Goal: Task Accomplishment & Management: Use online tool/utility

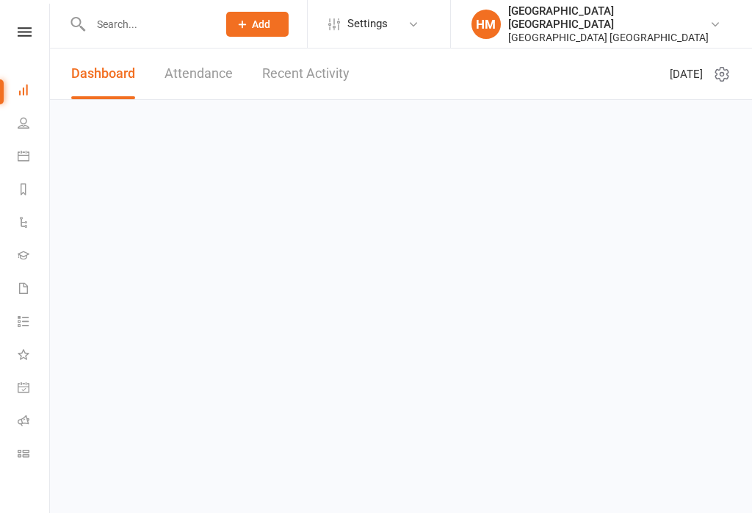
click at [0, 43] on html "Prospect Member Non-attending contact Class / event Appointment Grading event T…" at bounding box center [376, 70] width 752 height 141
click at [22, 23] on icon at bounding box center [23, 28] width 14 height 10
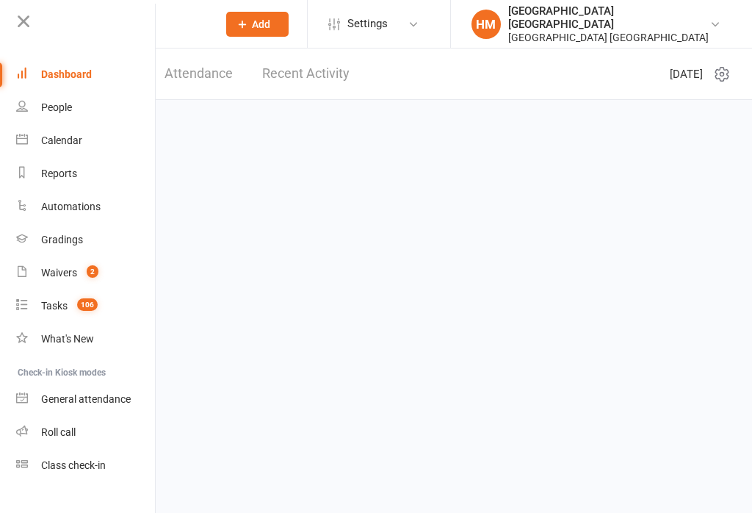
click at [73, 465] on div "Class check-in" at bounding box center [73, 465] width 65 height 12
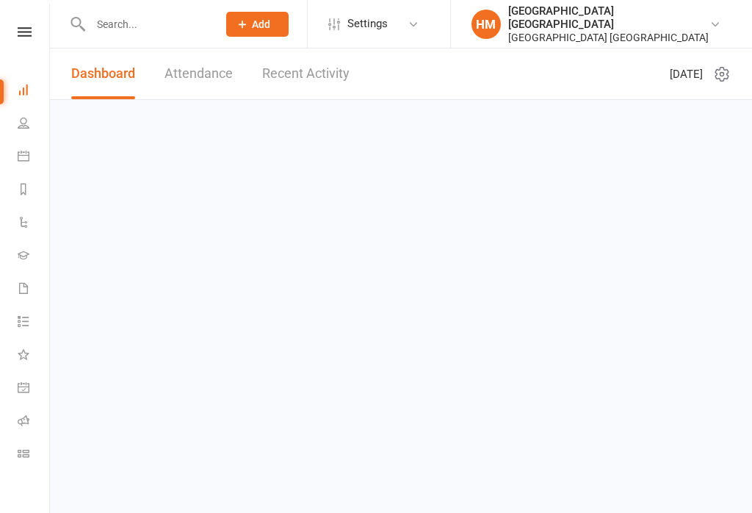
click at [41, 0] on html "Prospect Member Non-attending contact Class / event Appointment Grading event T…" at bounding box center [376, 70] width 752 height 141
click at [42, 27] on link at bounding box center [25, 32] width 52 height 10
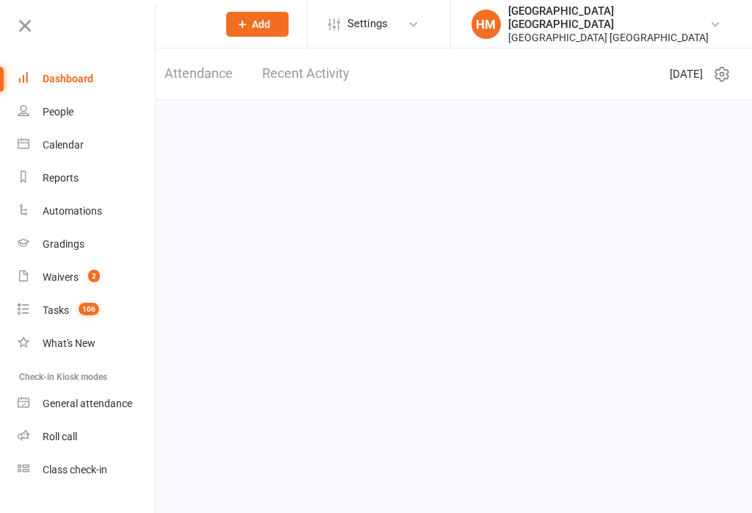
click at [42, 471] on link "Class check-in" at bounding box center [87, 469] width 139 height 33
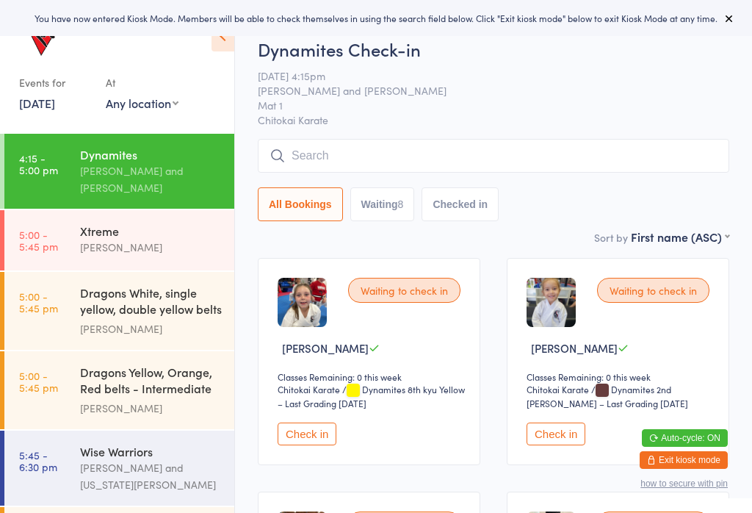
click at [232, 42] on icon at bounding box center [223, 36] width 23 height 31
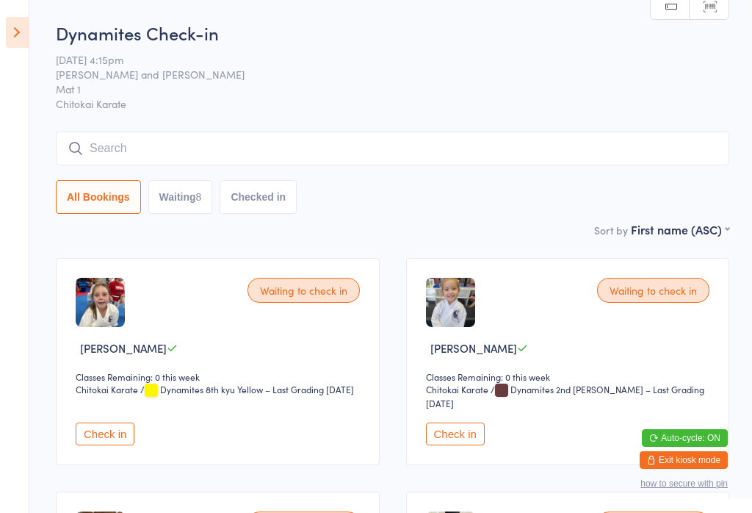
click at [464, 445] on button "Check in" at bounding box center [455, 433] width 59 height 23
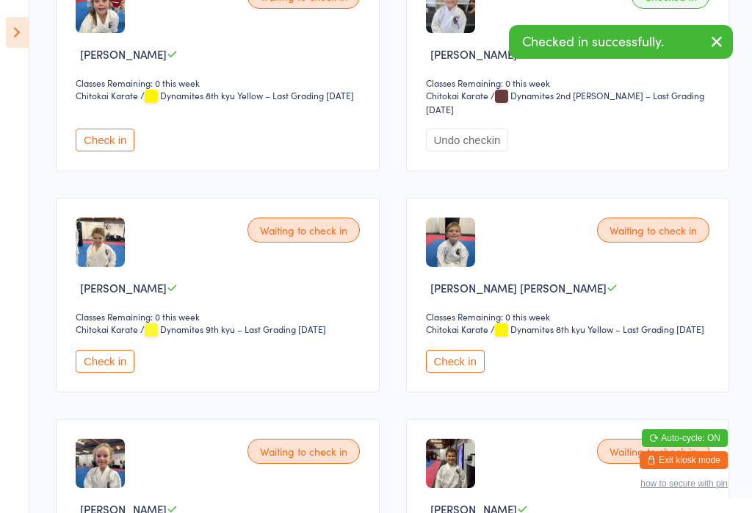
scroll to position [295, 0]
click at [99, 372] on button "Check in" at bounding box center [105, 360] width 59 height 23
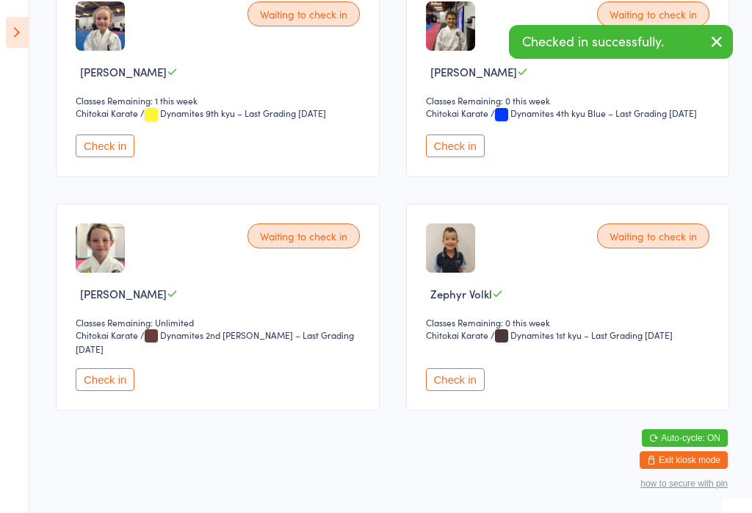
scroll to position [792, 0]
click at [95, 383] on button "Check in" at bounding box center [105, 379] width 59 height 23
click at [451, 368] on button "Check in" at bounding box center [455, 379] width 59 height 23
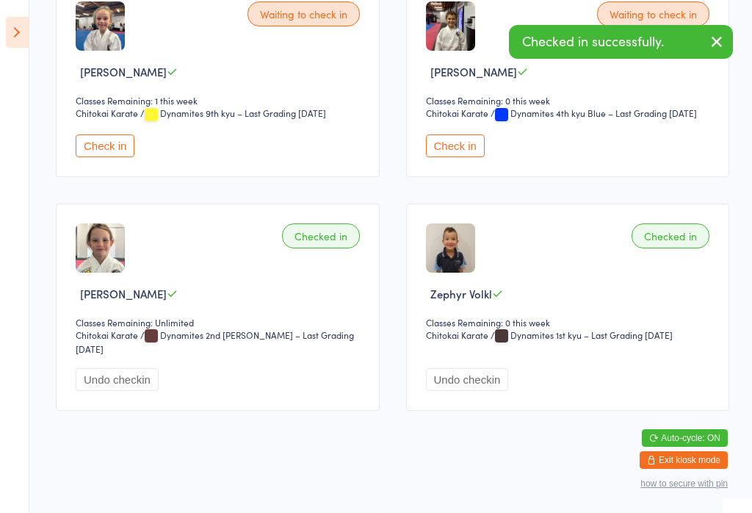
click at [472, 134] on button "Check in" at bounding box center [455, 145] width 59 height 23
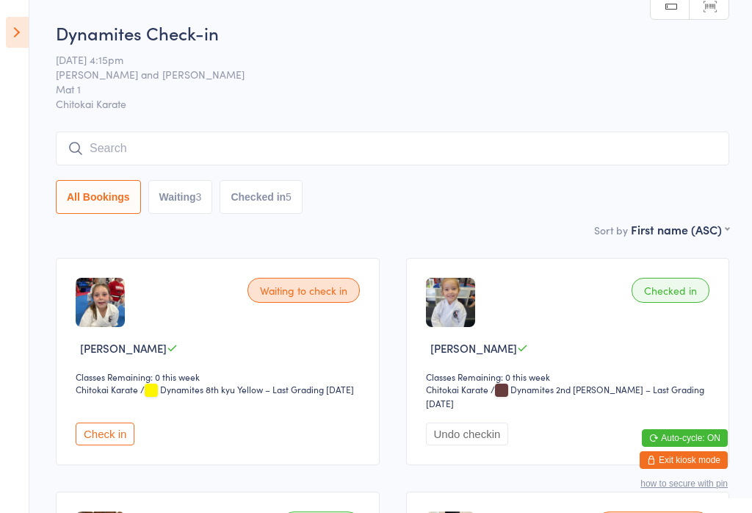
scroll to position [0, 0]
click at [489, 445] on button "Undo checkin" at bounding box center [467, 433] width 83 height 23
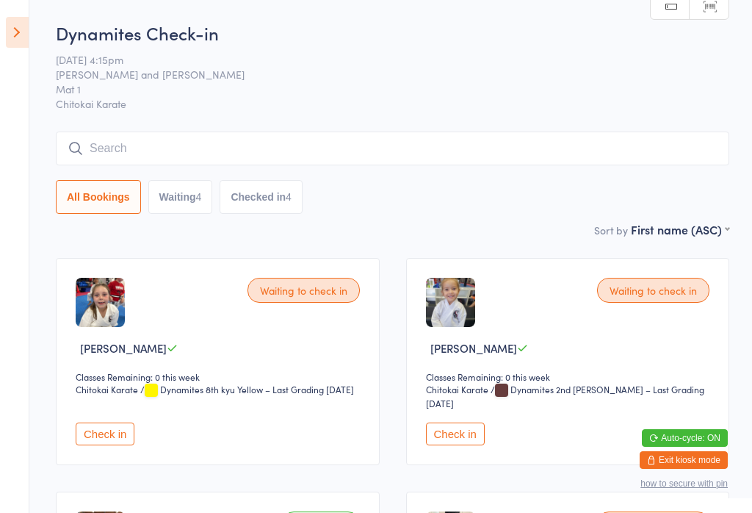
click at [445, 435] on button "Check in" at bounding box center [455, 433] width 59 height 23
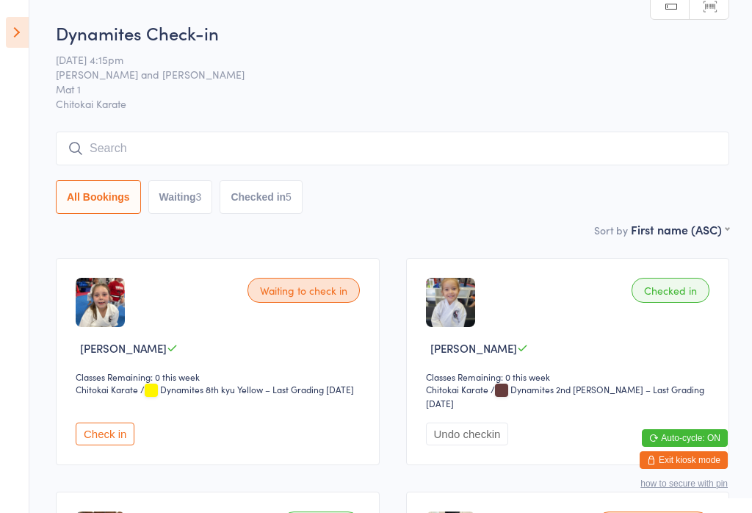
scroll to position [-1, 0]
click at [189, 144] on input "search" at bounding box center [393, 148] width 674 height 34
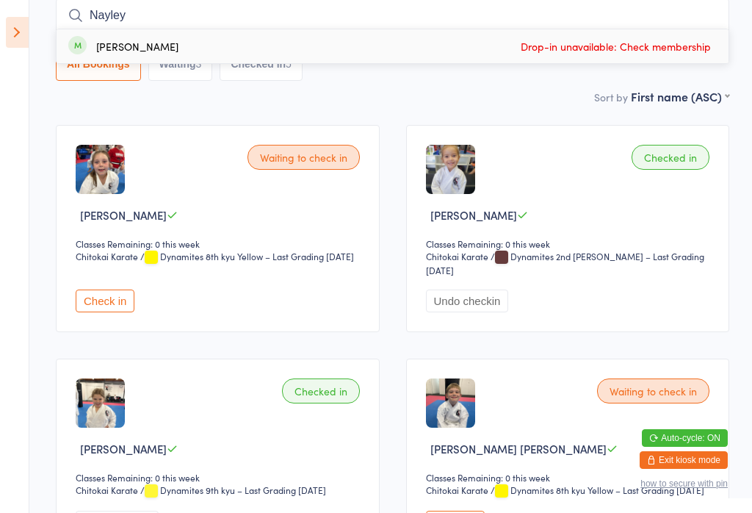
click at [181, 12] on input "Nayley" at bounding box center [393, 16] width 674 height 34
type input "N"
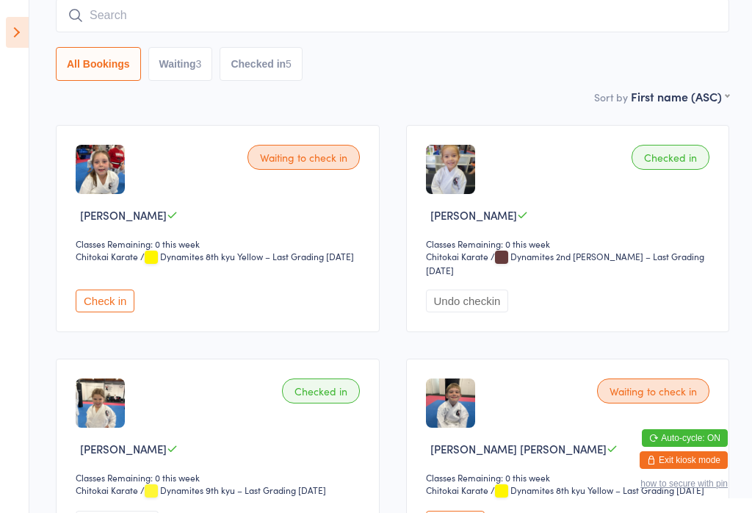
click at [7, 21] on icon at bounding box center [17, 32] width 23 height 31
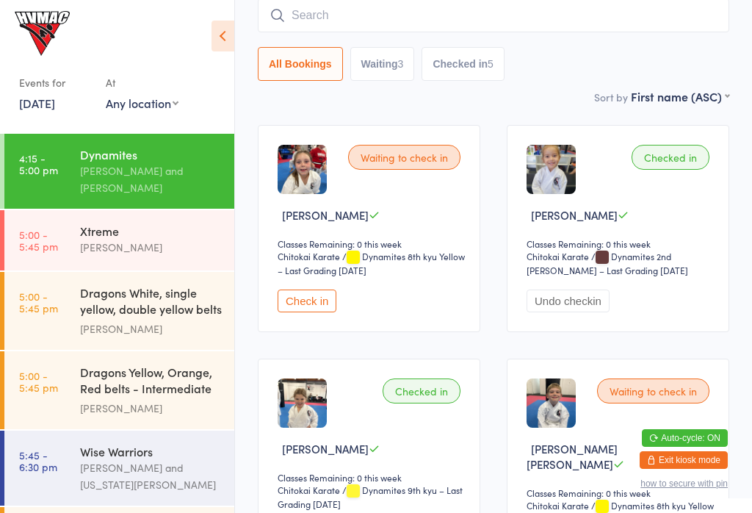
click at [61, 237] on link "5:00 - 5:45 pm Xtreme [PERSON_NAME]" at bounding box center [119, 240] width 230 height 60
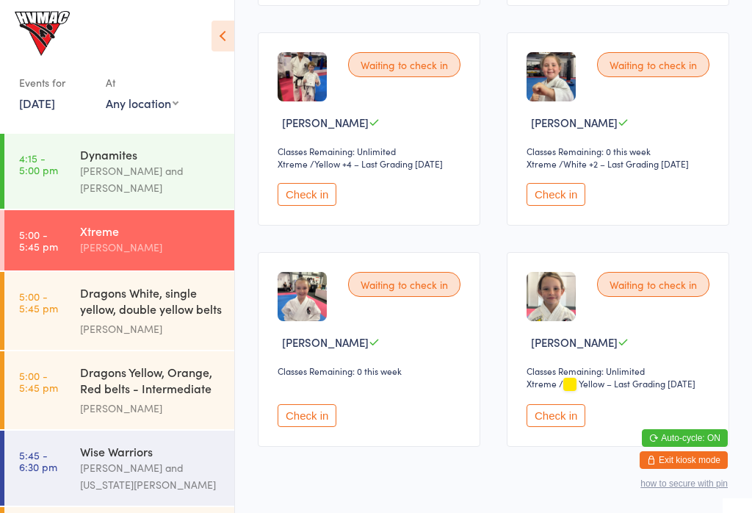
scroll to position [450, 0]
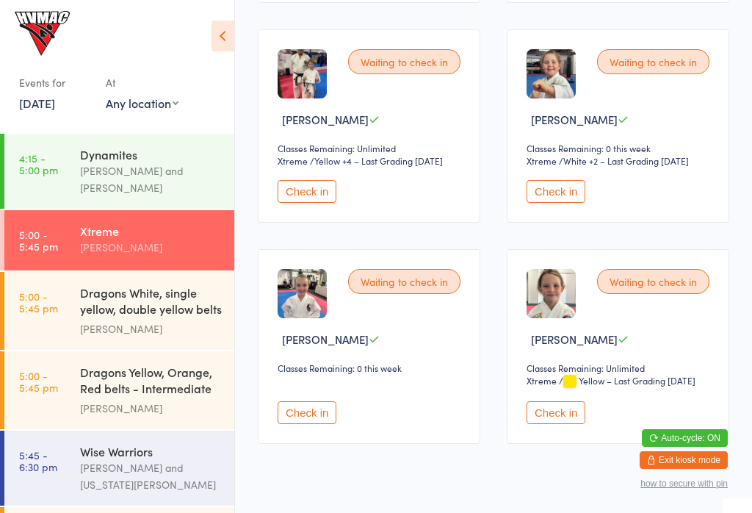
click at [561, 424] on button "Check in" at bounding box center [556, 412] width 59 height 23
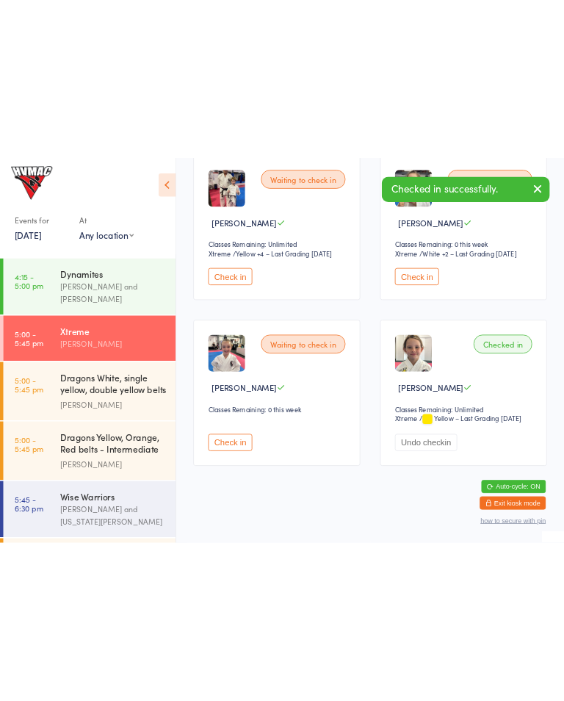
scroll to position [520, 0]
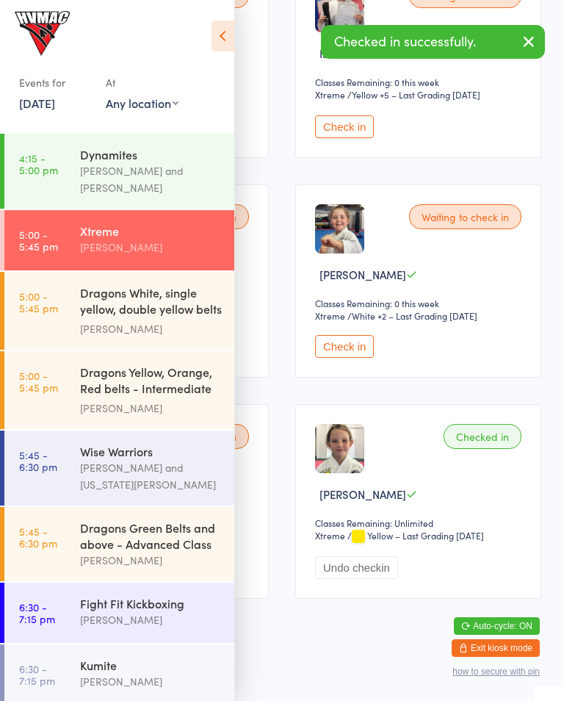
click at [377, 512] on button "Undo checkin" at bounding box center [356, 567] width 83 height 23
click at [350, 512] on button "Check in" at bounding box center [344, 567] width 59 height 23
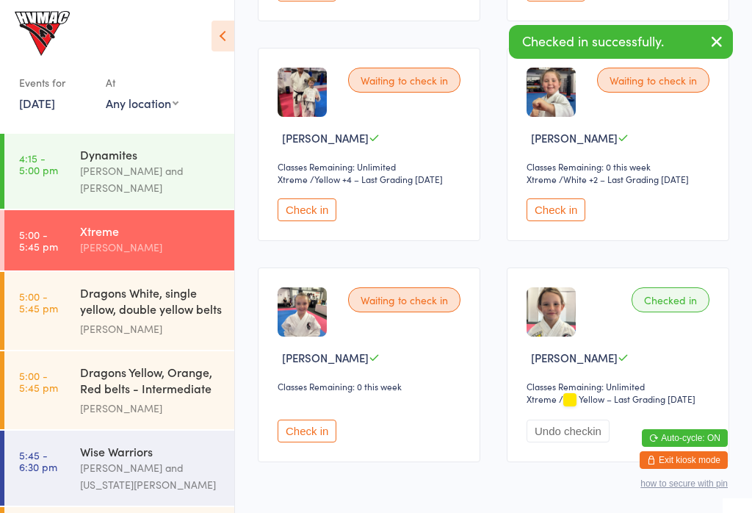
scroll to position [425, 0]
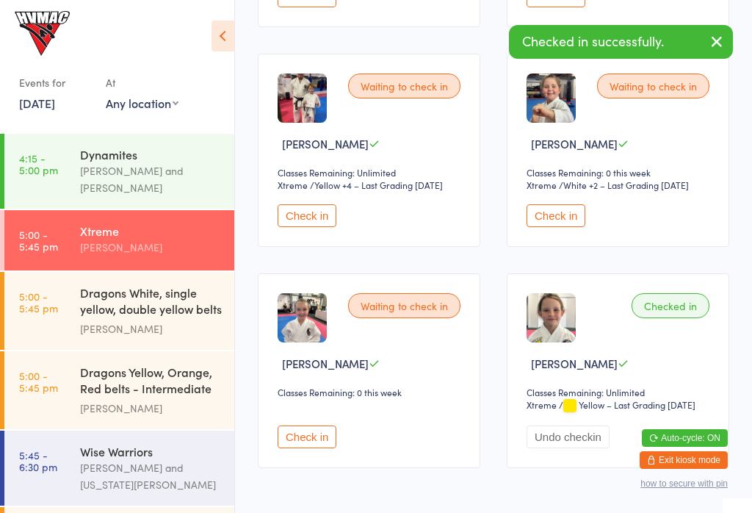
click at [560, 227] on button "Check in" at bounding box center [556, 215] width 59 height 23
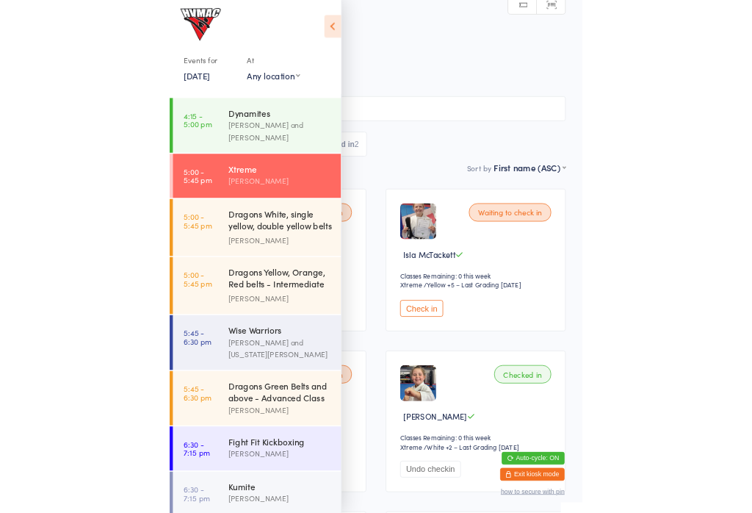
scroll to position [0, 0]
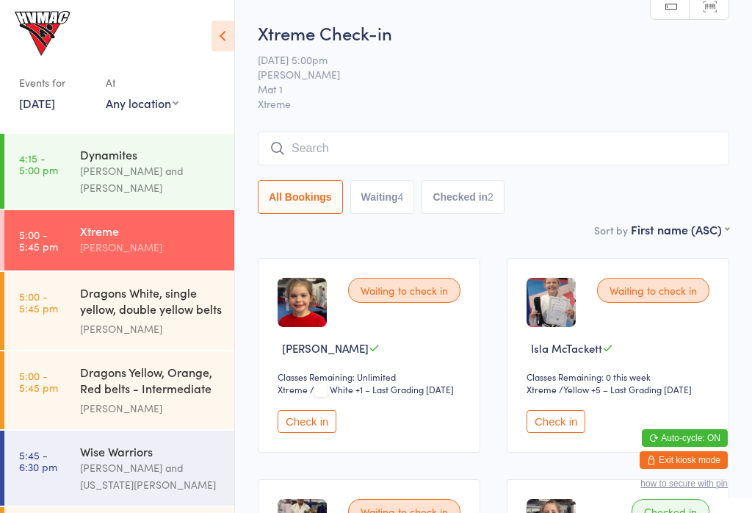
click at [412, 134] on input "search" at bounding box center [494, 148] width 472 height 34
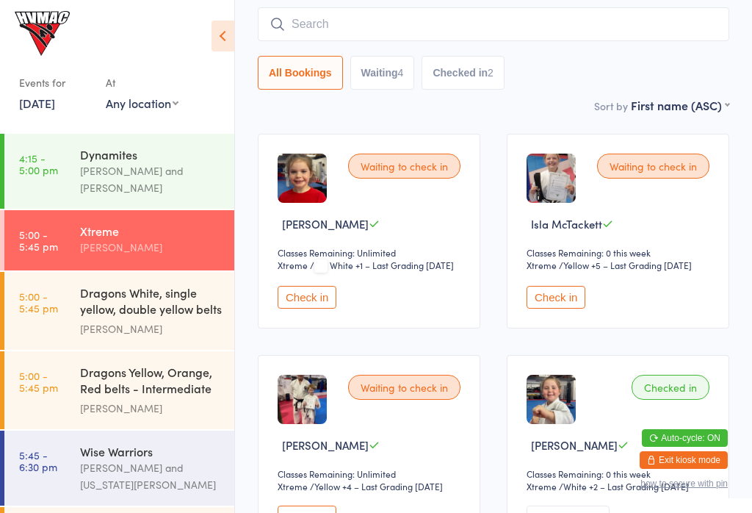
scroll to position [133, 0]
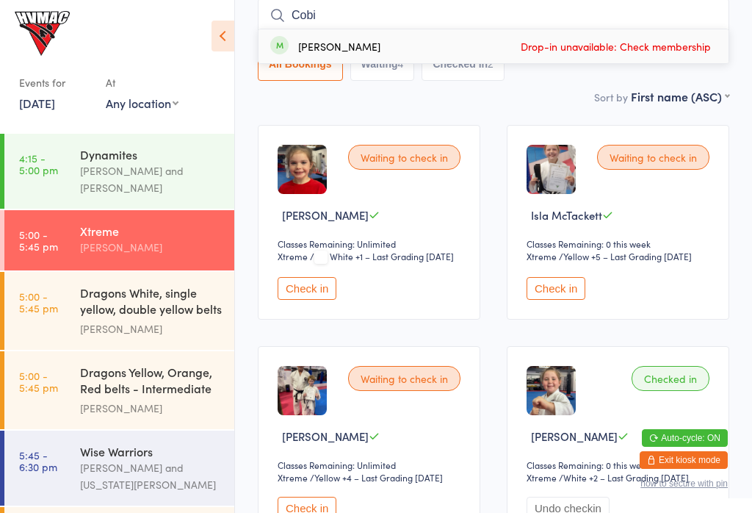
type input "Cobi"
click at [596, 36] on div "[PERSON_NAME] Drop-in unavailable: Check membership" at bounding box center [494, 46] width 470 height 34
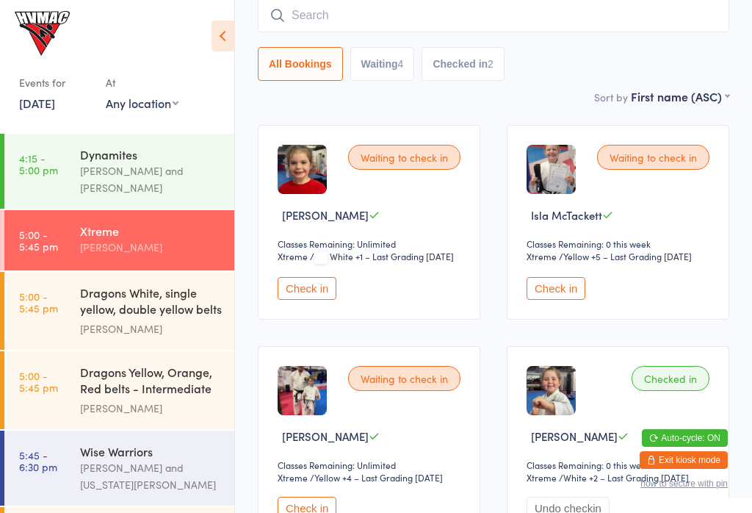
click at [465, 4] on input "search" at bounding box center [494, 16] width 472 height 34
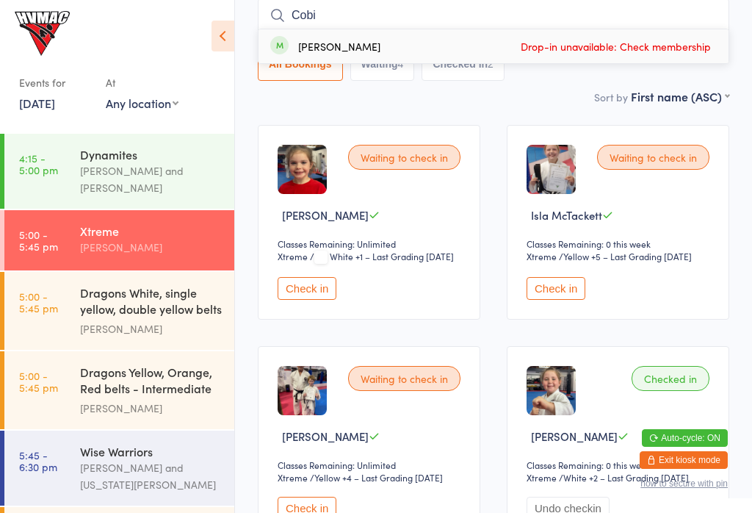
type input "Cobi"
click at [364, 40] on div "[PERSON_NAME] Drop-in unavailable: Check membership" at bounding box center [494, 46] width 470 height 34
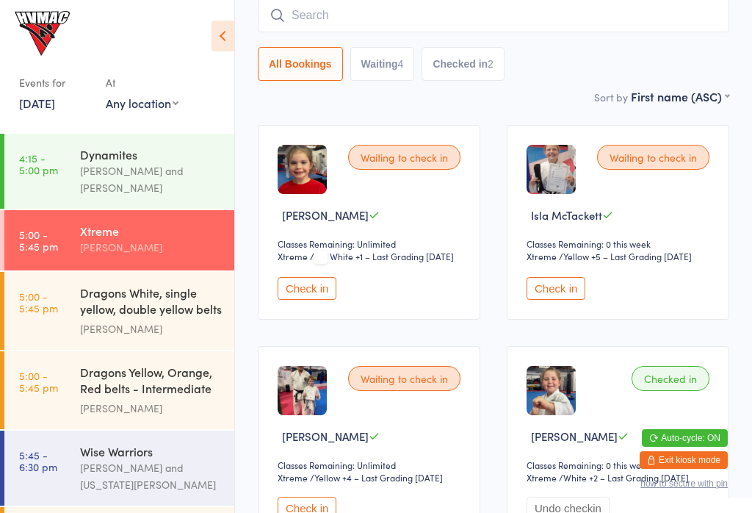
click at [137, 158] on div "Dynamites" at bounding box center [151, 154] width 142 height 16
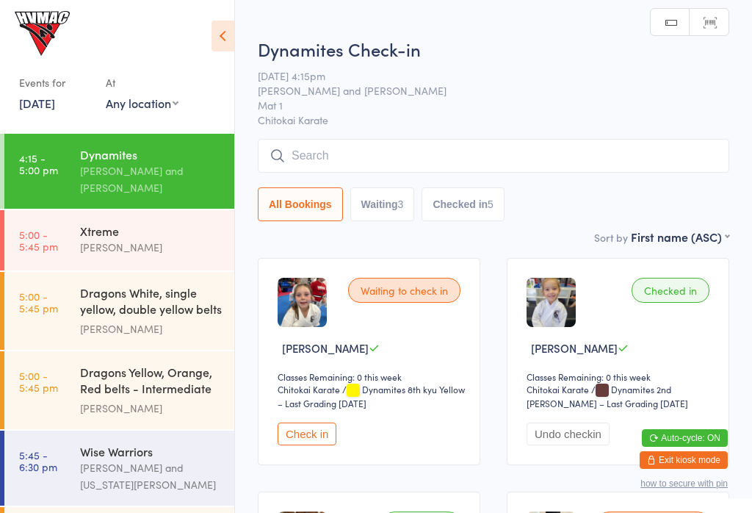
click at [384, 148] on input "search" at bounding box center [494, 156] width 472 height 34
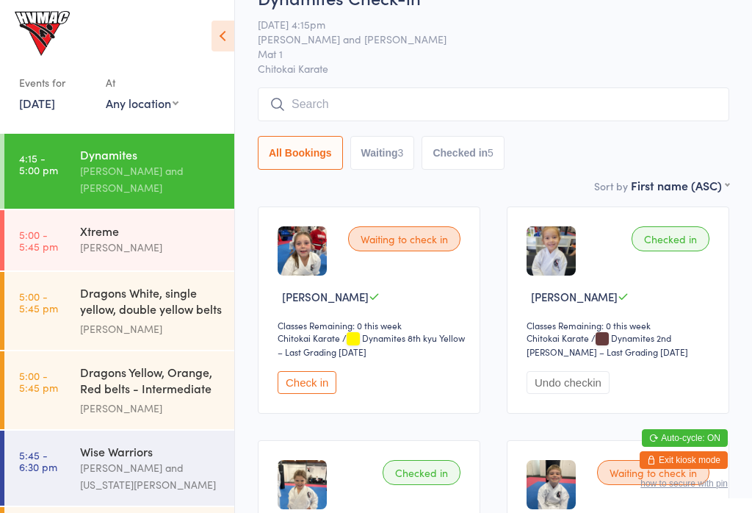
scroll to position [140, 0]
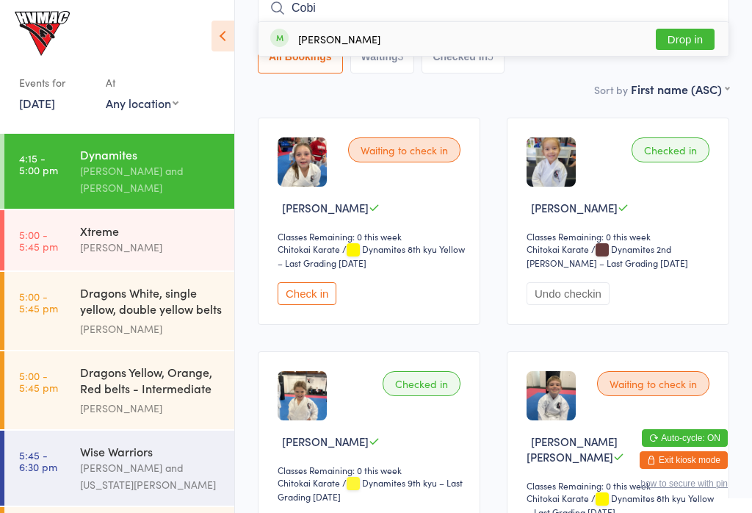
type input "Cobi"
click at [688, 40] on button "Drop in" at bounding box center [685, 39] width 59 height 21
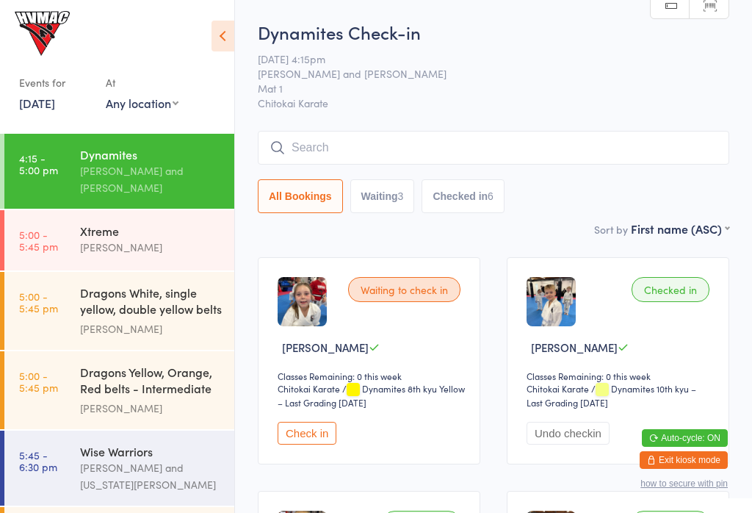
scroll to position [0, 0]
click at [628, 146] on input "search" at bounding box center [494, 148] width 472 height 34
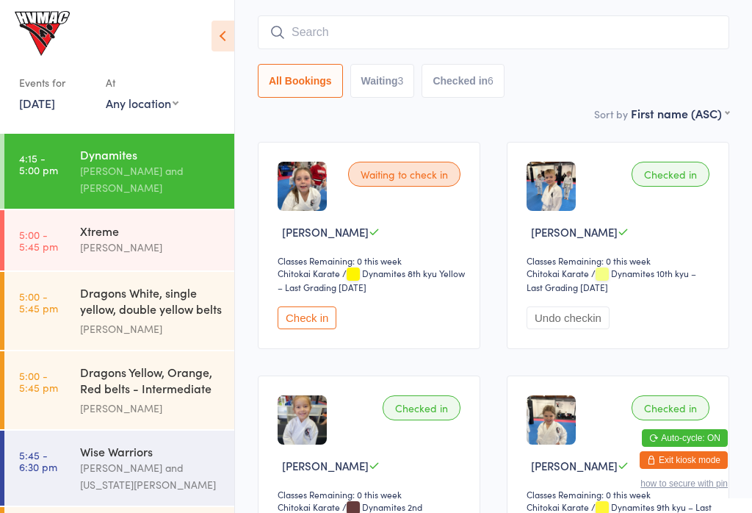
scroll to position [133, 0]
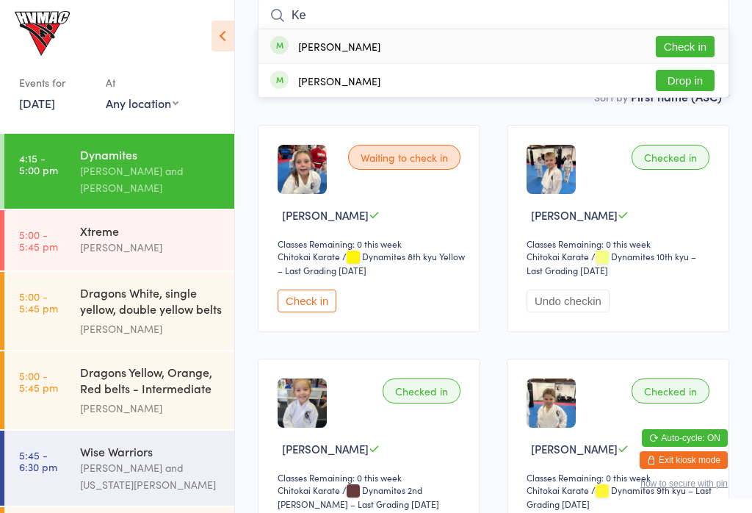
type input "Ke"
click at [701, 43] on button "Check in" at bounding box center [685, 46] width 59 height 21
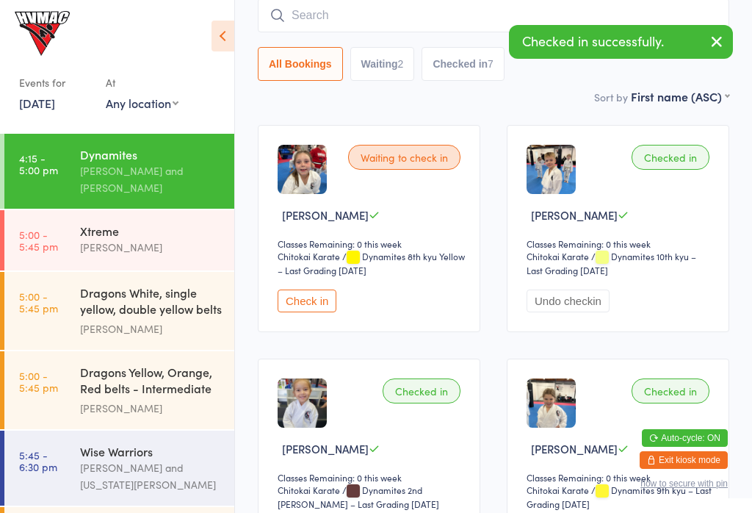
click at [79, 292] on link "5:00 - 5:45 pm Dragons White, single yellow, double yellow belts ... [PERSON_NA…" at bounding box center [119, 311] width 230 height 78
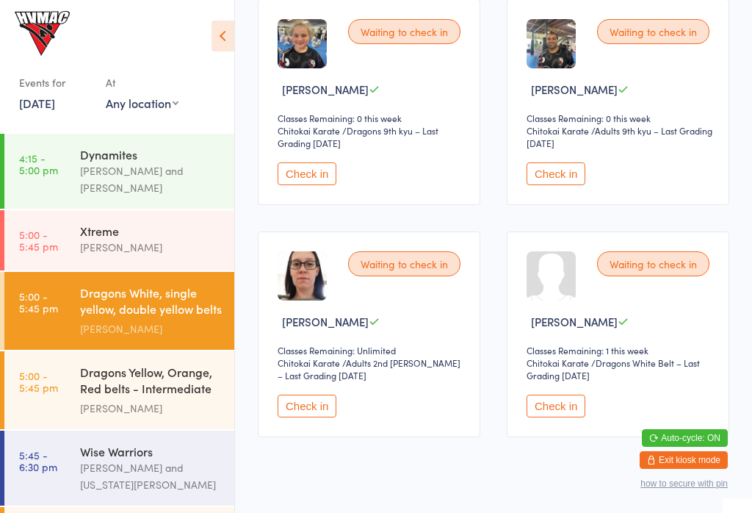
scroll to position [267, 0]
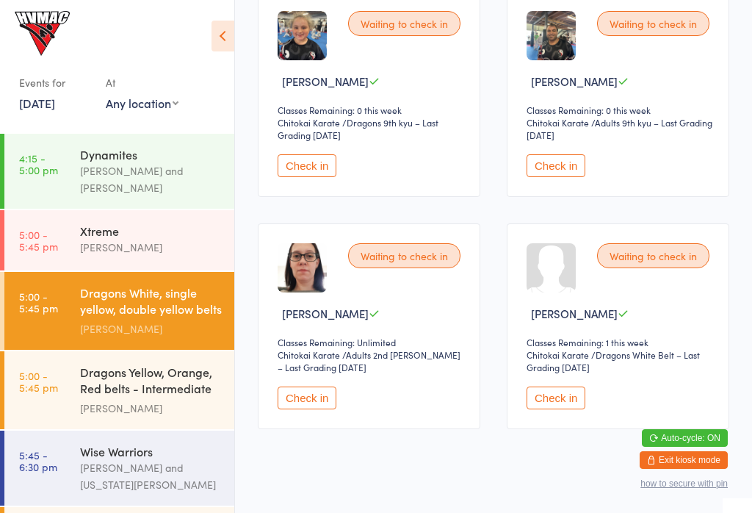
click at [566, 409] on button "Check in" at bounding box center [556, 397] width 59 height 23
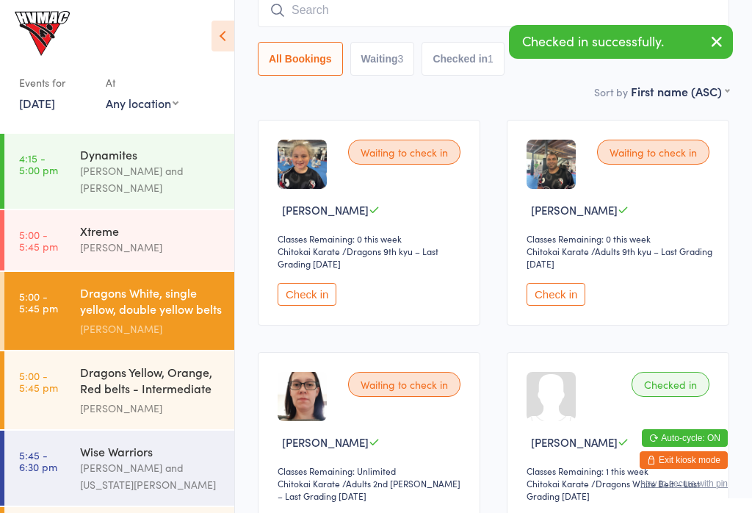
scroll to position [133, 0]
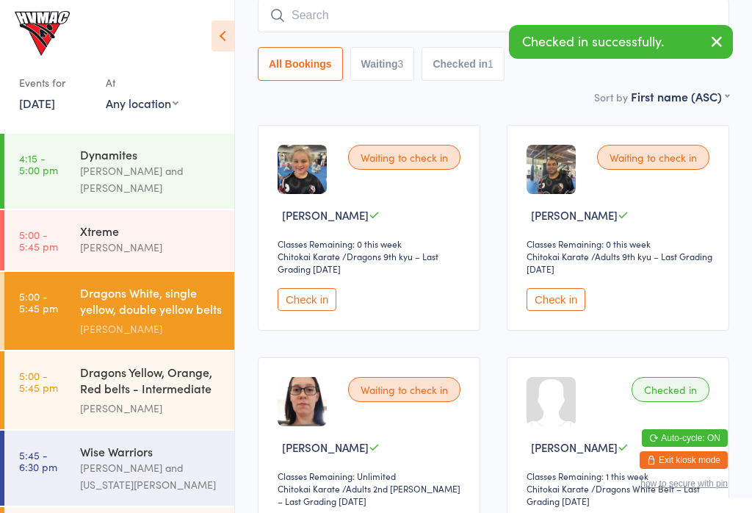
click at [168, 406] on div "[PERSON_NAME]" at bounding box center [151, 408] width 142 height 17
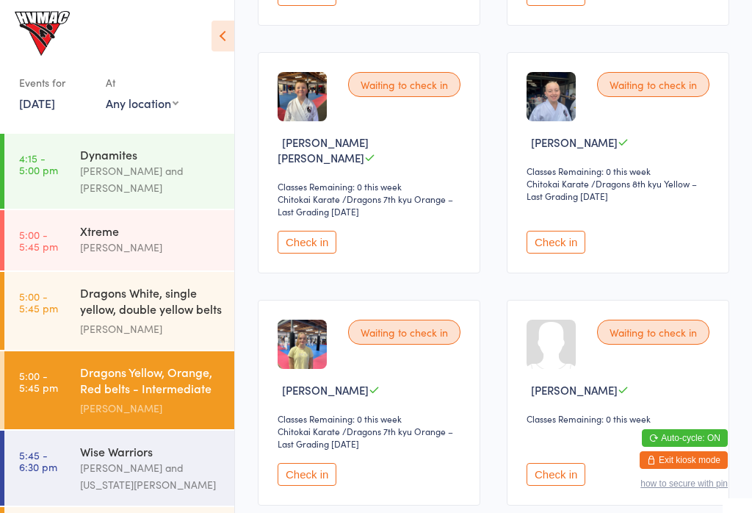
scroll to position [430, 0]
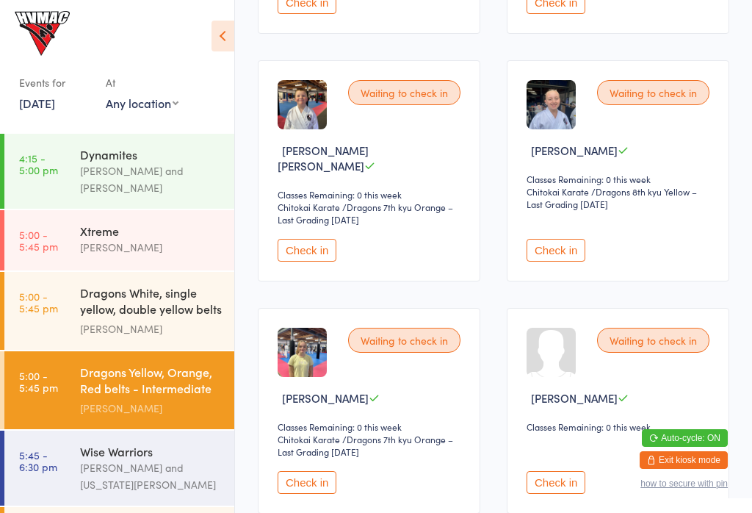
click at [85, 319] on div "Dragons White, single yellow, double yellow belts ..." at bounding box center [151, 302] width 142 height 36
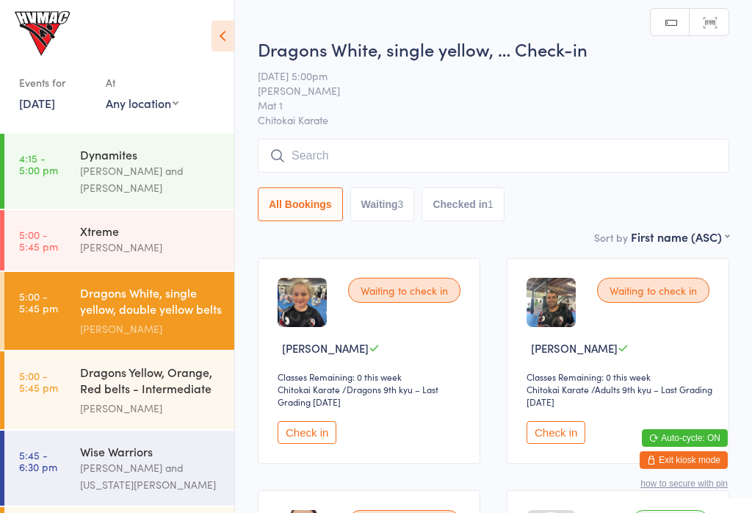
click at [68, 185] on link "4:15 - 5:00 pm Dynamites [PERSON_NAME] and [PERSON_NAME]" at bounding box center [119, 171] width 230 height 75
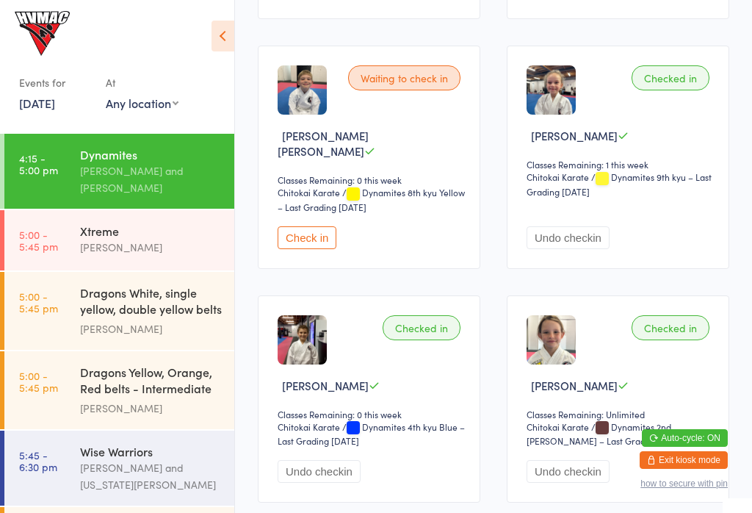
scroll to position [693, 0]
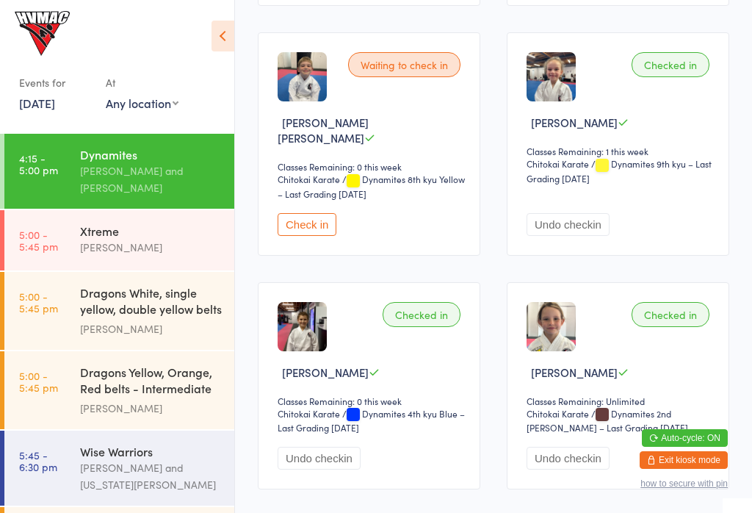
click at [318, 224] on button "Check in" at bounding box center [307, 224] width 59 height 23
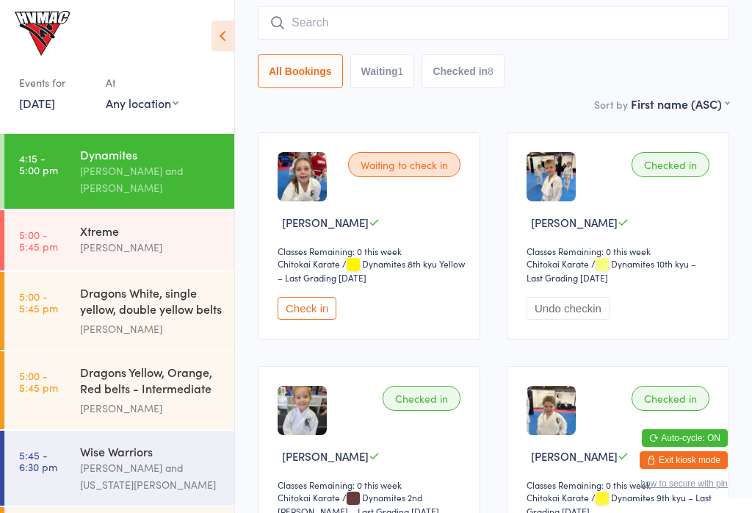
scroll to position [125, 0]
click at [306, 320] on button "Check in" at bounding box center [307, 308] width 59 height 23
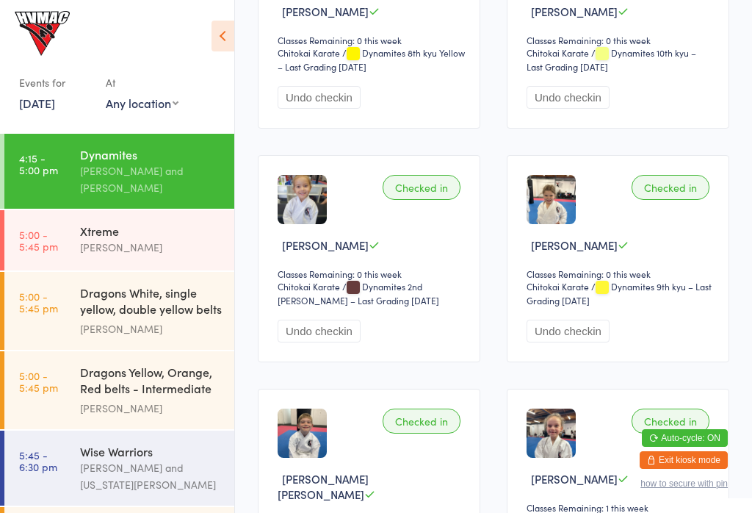
scroll to position [336, 0]
click at [43, 291] on time "5:00 - 5:45 pm" at bounding box center [38, 302] width 39 height 24
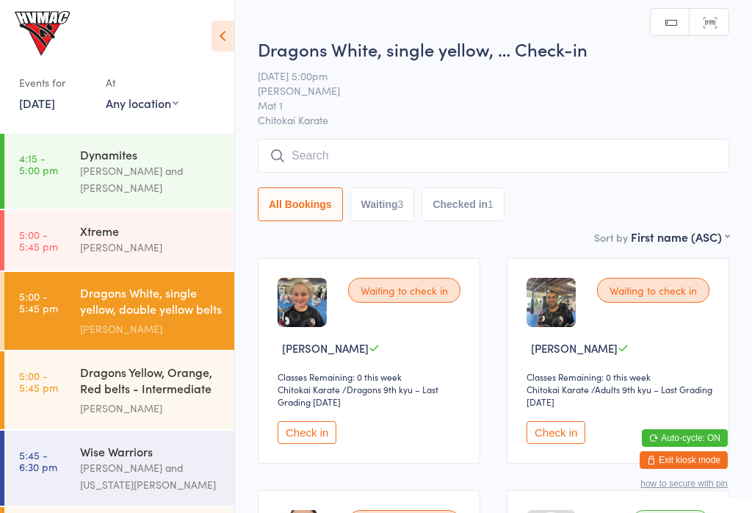
click at [82, 246] on div "[PERSON_NAME]" at bounding box center [151, 247] width 142 height 17
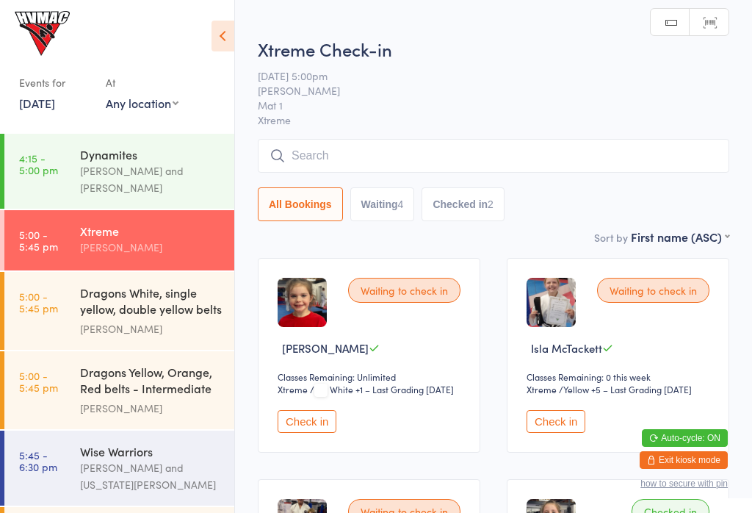
click at [276, 148] on input "search" at bounding box center [494, 156] width 472 height 34
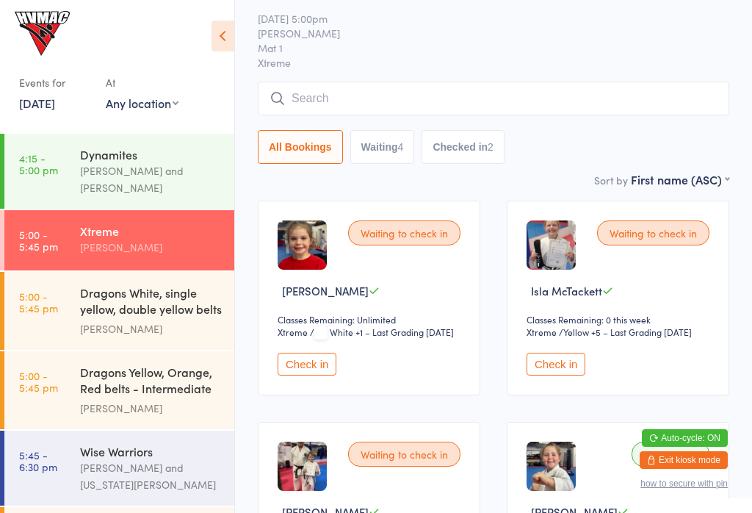
scroll to position [140, 0]
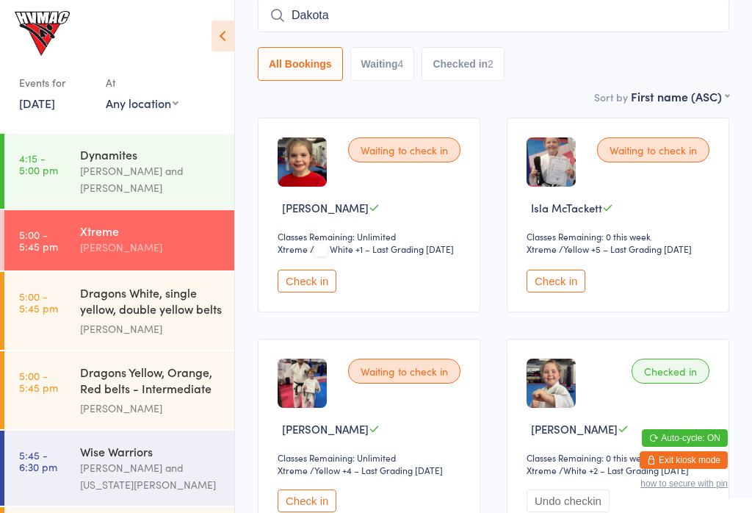
type input "Dakota"
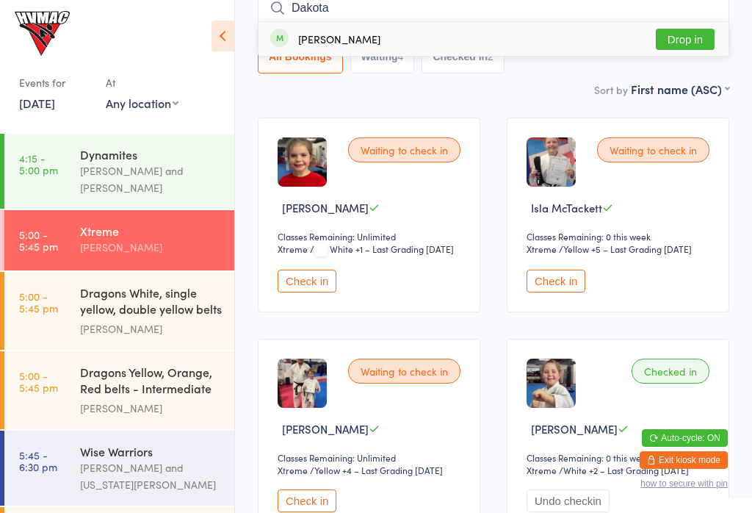
click at [700, 40] on button "Drop in" at bounding box center [685, 39] width 59 height 21
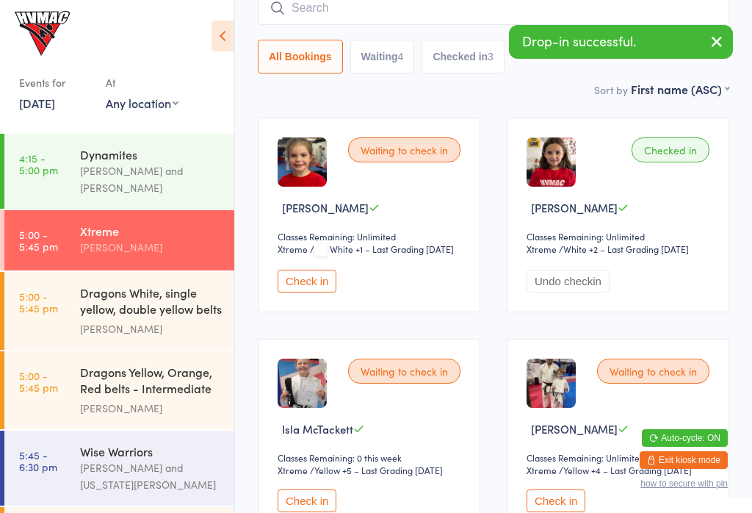
click at [72, 301] on link "5:00 - 5:45 pm Dragons White, single yellow, double yellow belts ... [PERSON_NA…" at bounding box center [119, 311] width 230 height 78
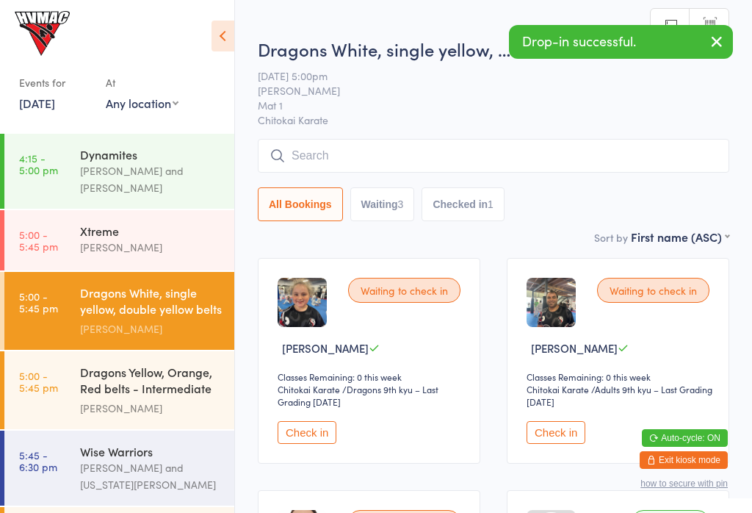
click at [28, 398] on link "5:00 - 5:45 pm Dragons Yellow, Orange, Red belts - Intermediate C... [PERSON_NA…" at bounding box center [119, 390] width 230 height 78
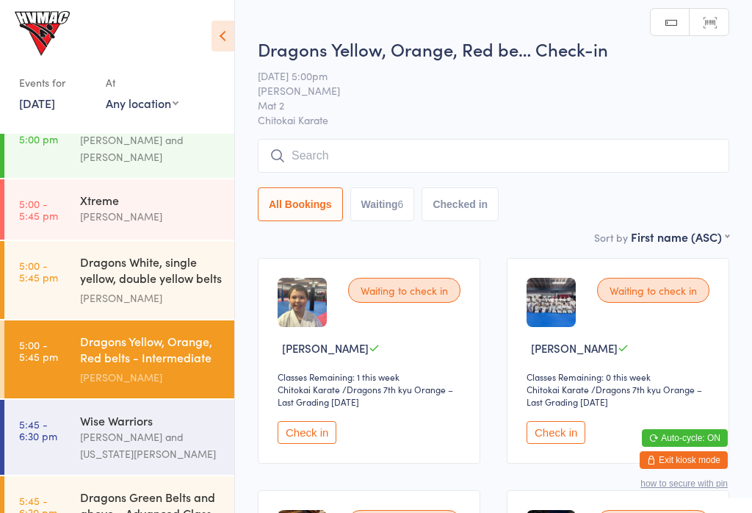
scroll to position [31, 0]
click at [60, 278] on link "5:00 - 5:45 pm Dragons White, single yellow, double yellow belts ... [PERSON_NA…" at bounding box center [119, 280] width 230 height 78
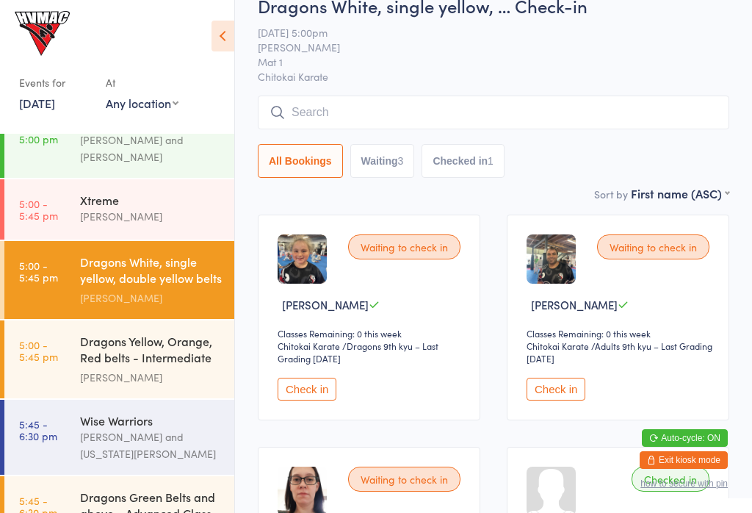
scroll to position [46, 0]
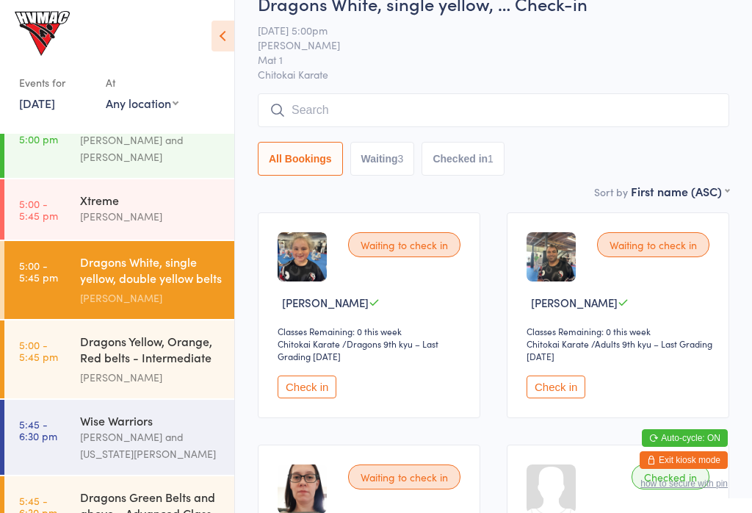
click at [620, 104] on input "search" at bounding box center [494, 110] width 472 height 34
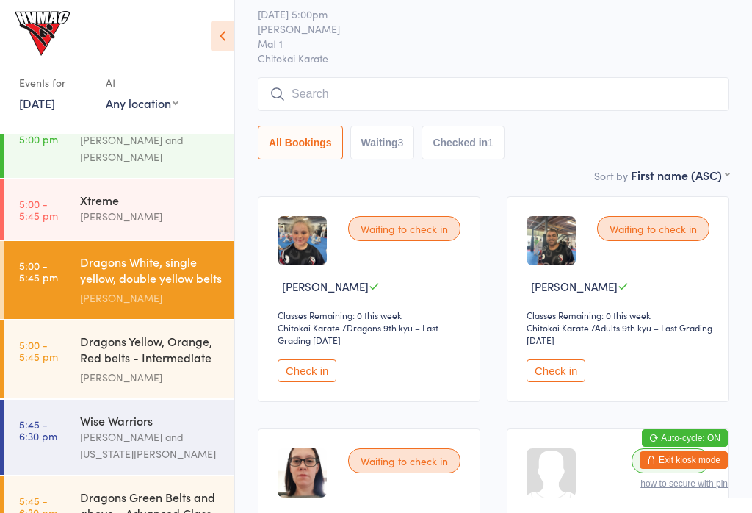
scroll to position [140, 0]
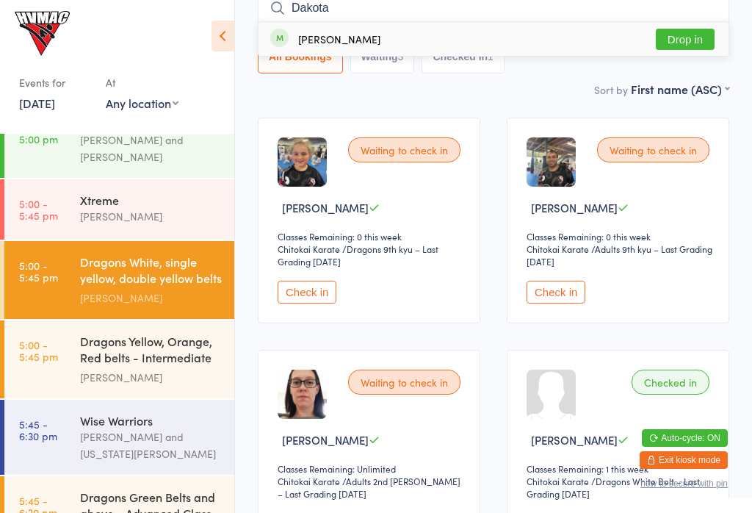
type input "Dakota"
click at [698, 43] on button "Drop in" at bounding box center [685, 39] width 59 height 21
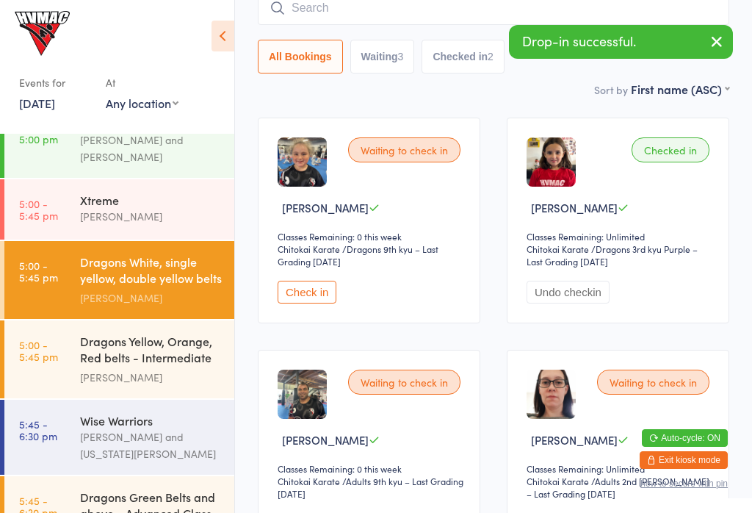
click at [82, 151] on div "[PERSON_NAME] and [PERSON_NAME]" at bounding box center [151, 148] width 142 height 34
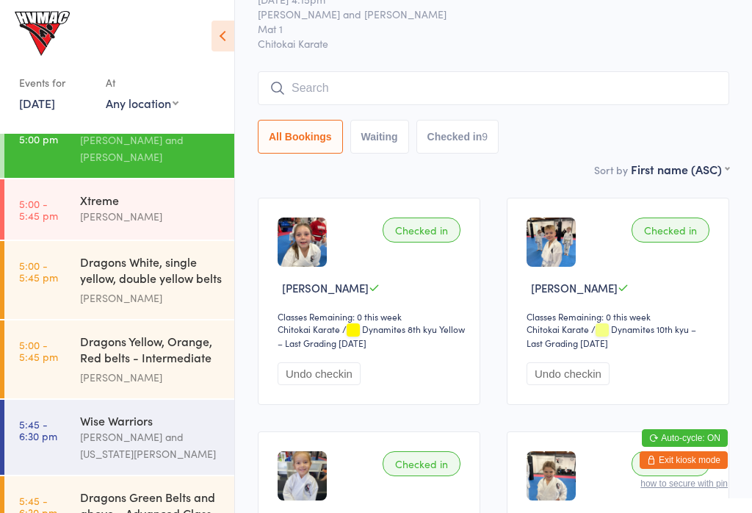
scroll to position [55, 0]
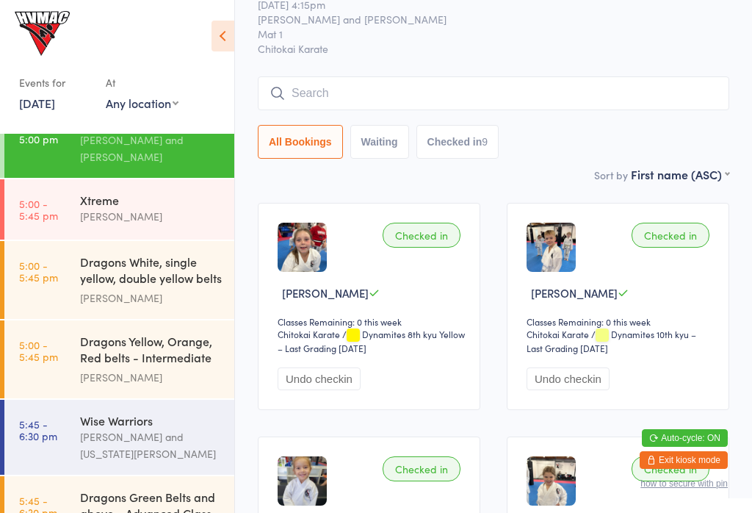
click at [415, 98] on input "search" at bounding box center [494, 93] width 472 height 34
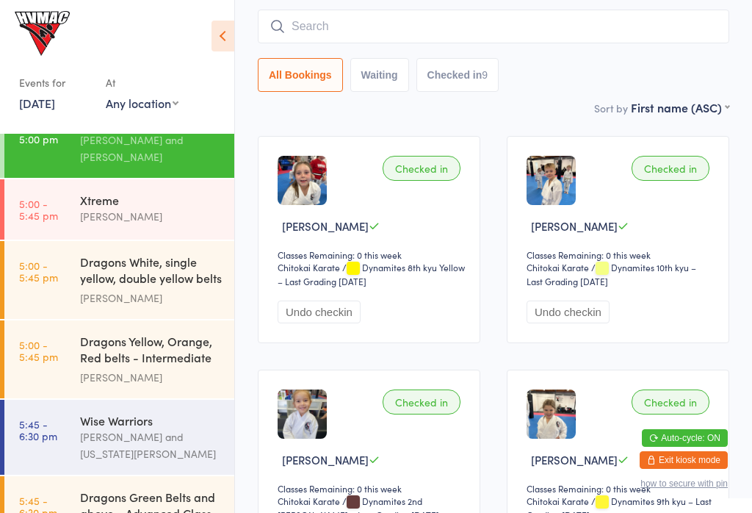
scroll to position [133, 0]
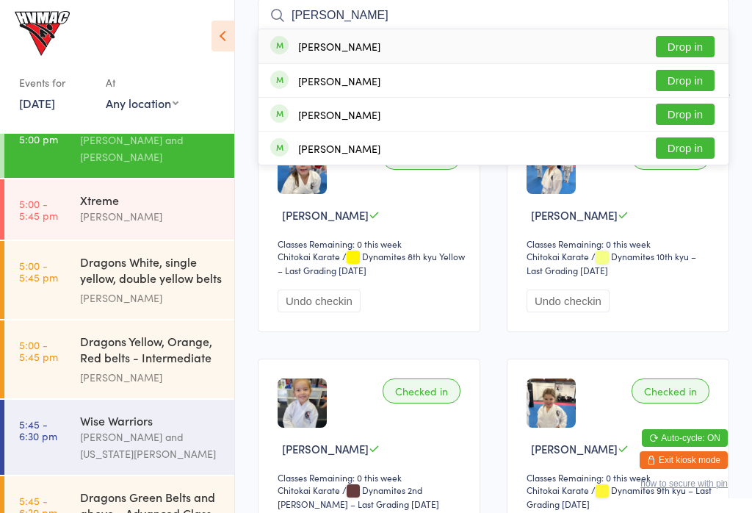
type input "[PERSON_NAME]"
click at [674, 40] on button "Drop in" at bounding box center [685, 46] width 59 height 21
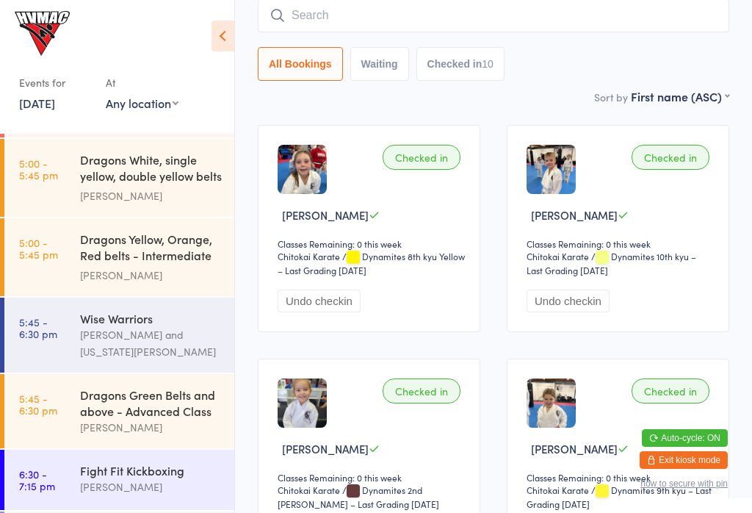
click at [192, 428] on div "[PERSON_NAME]" at bounding box center [151, 427] width 142 height 17
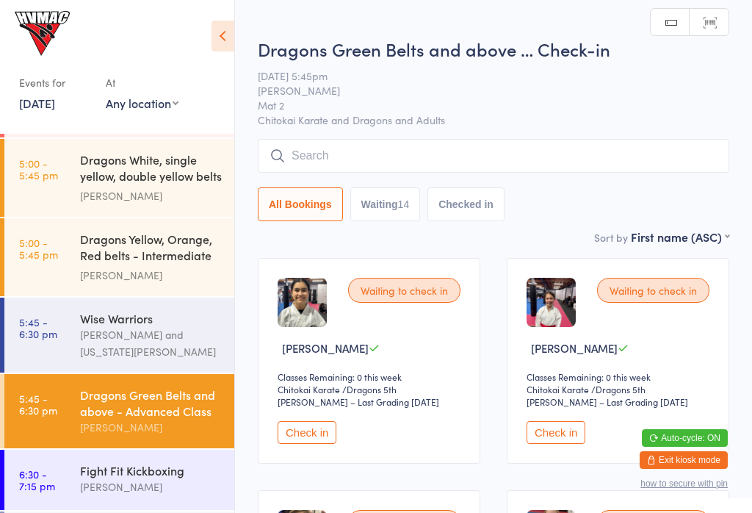
click at [181, 286] on div "Dragons Yellow, Orange, Red belts - Intermediate C... [PERSON_NAME]" at bounding box center [157, 257] width 154 height 78
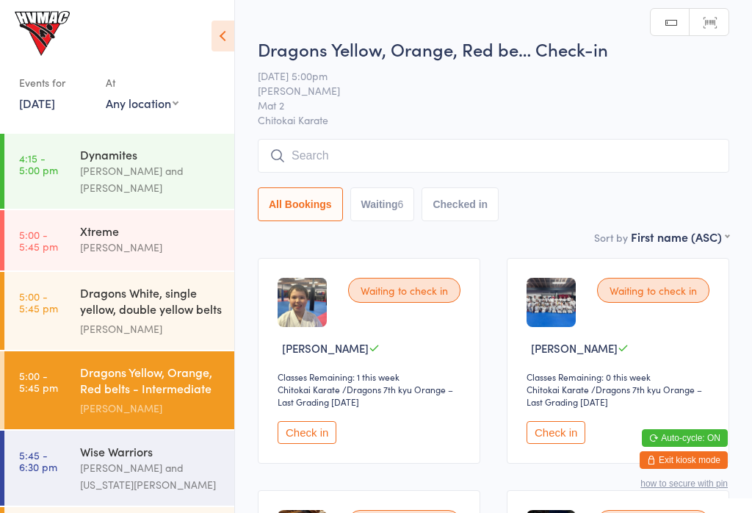
scroll to position [1, 0]
click at [175, 261] on div "Xtreme [PERSON_NAME]" at bounding box center [157, 238] width 154 height 58
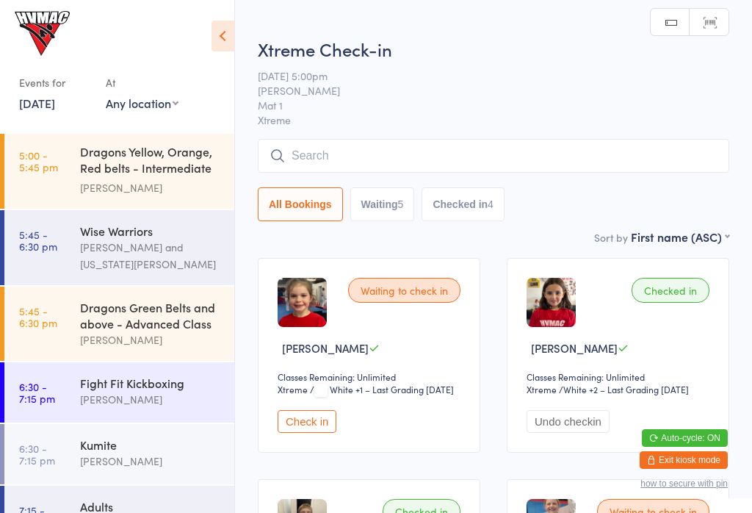
scroll to position [241, 0]
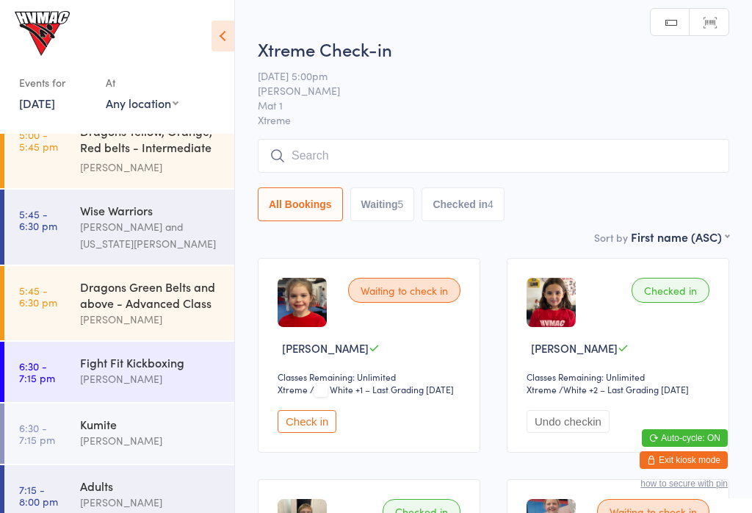
click at [148, 430] on div "Kumite" at bounding box center [151, 424] width 142 height 16
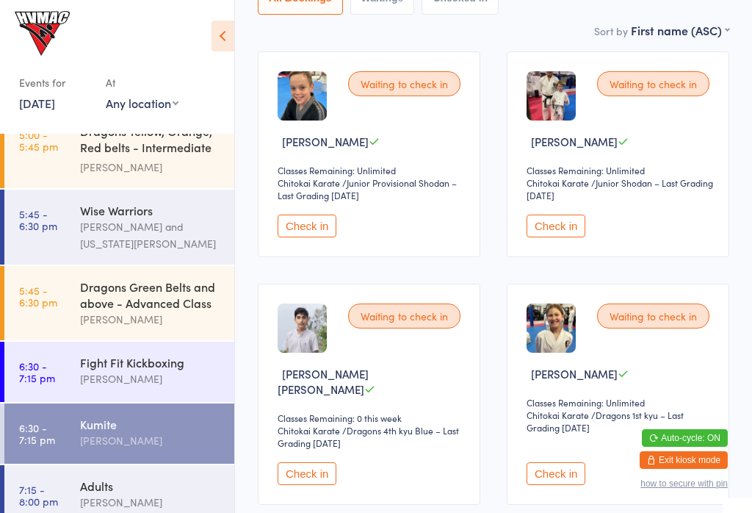
scroll to position [238, 0]
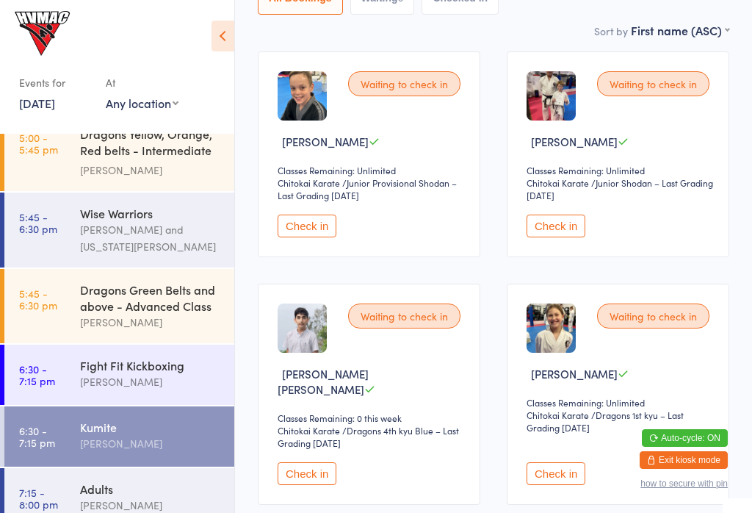
click at [557, 237] on button "Check in" at bounding box center [556, 225] width 59 height 23
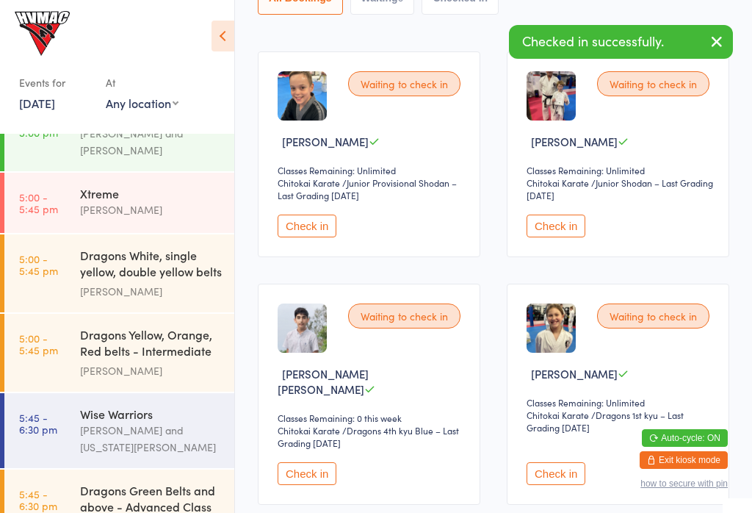
scroll to position [0, 0]
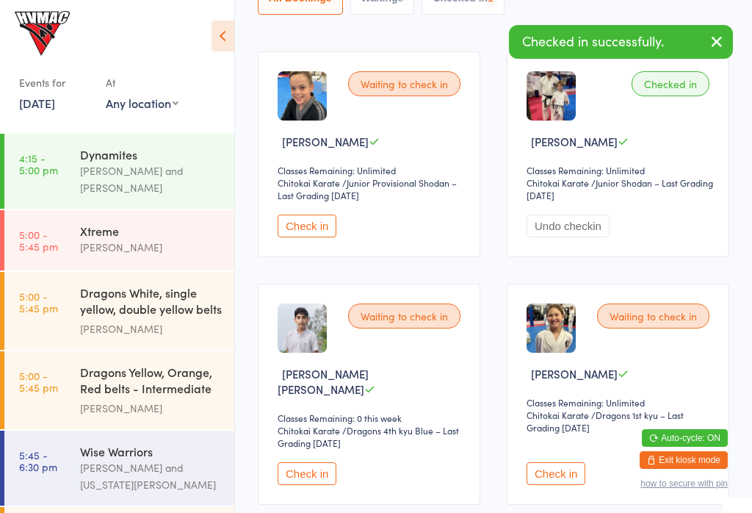
click at [166, 248] on div "[PERSON_NAME]" at bounding box center [151, 247] width 142 height 17
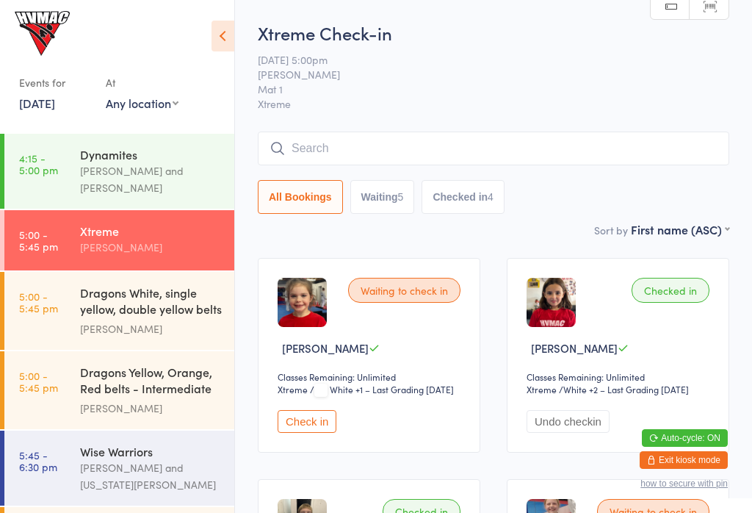
click at [98, 166] on div "[PERSON_NAME] and [PERSON_NAME]" at bounding box center [151, 179] width 142 height 34
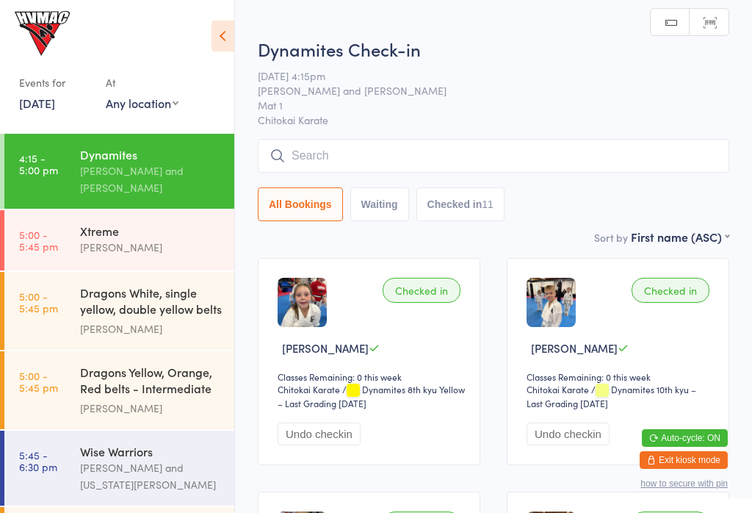
click at [232, 34] on icon at bounding box center [223, 36] width 23 height 31
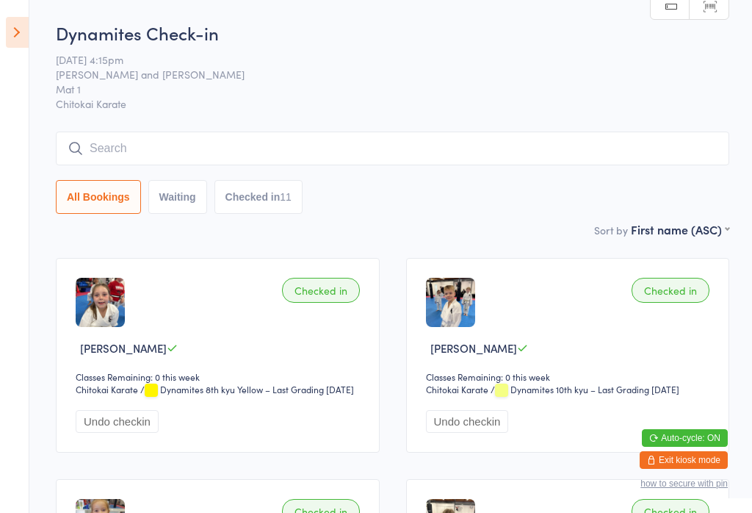
click at [264, 184] on button "Checked in 11" at bounding box center [258, 197] width 88 height 34
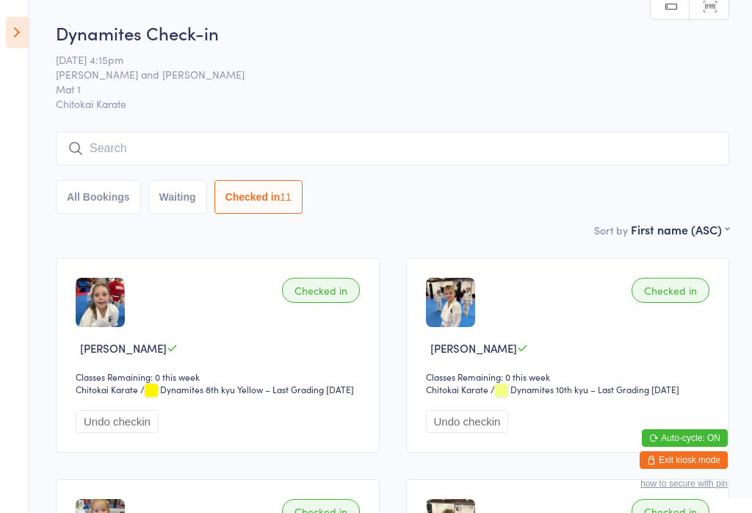
click at [606, 149] on input "search" at bounding box center [393, 148] width 674 height 34
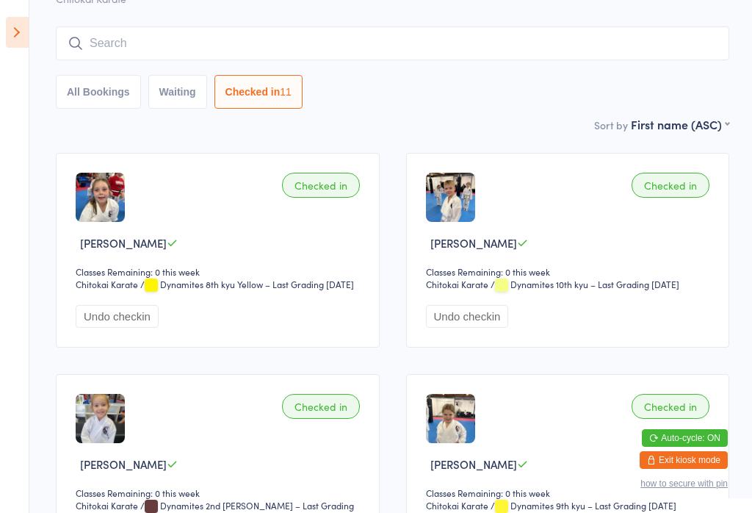
scroll to position [133, 0]
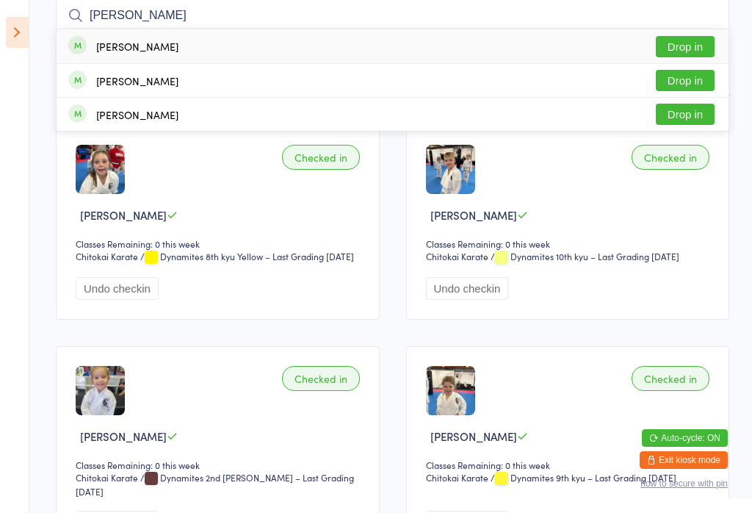
type input "[PERSON_NAME]"
click at [693, 39] on button "Drop in" at bounding box center [685, 46] width 59 height 21
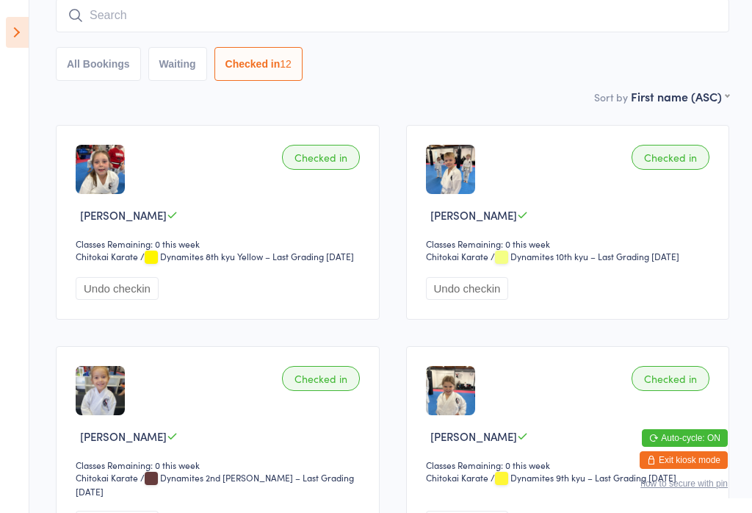
click at [20, 24] on icon at bounding box center [17, 32] width 23 height 31
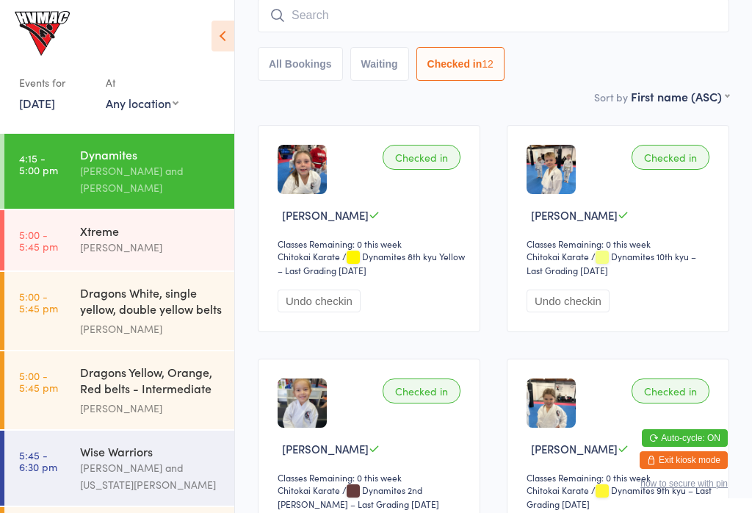
click at [53, 245] on time "5:00 - 5:45 pm" at bounding box center [38, 240] width 39 height 24
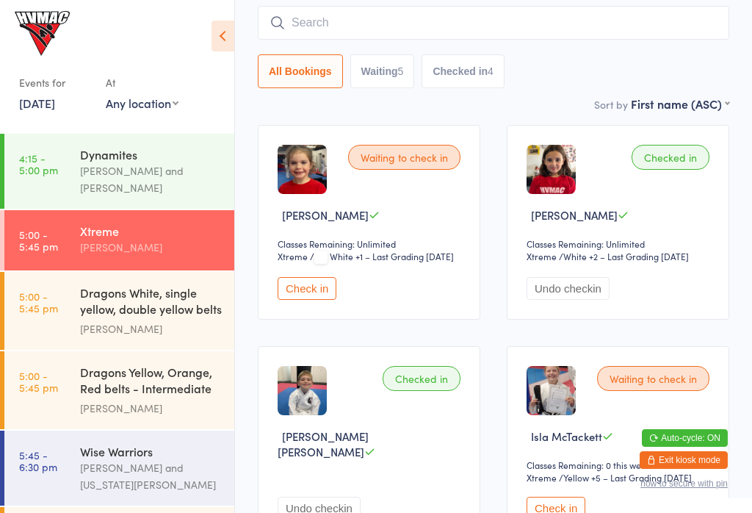
click at [225, 47] on icon at bounding box center [223, 36] width 23 height 31
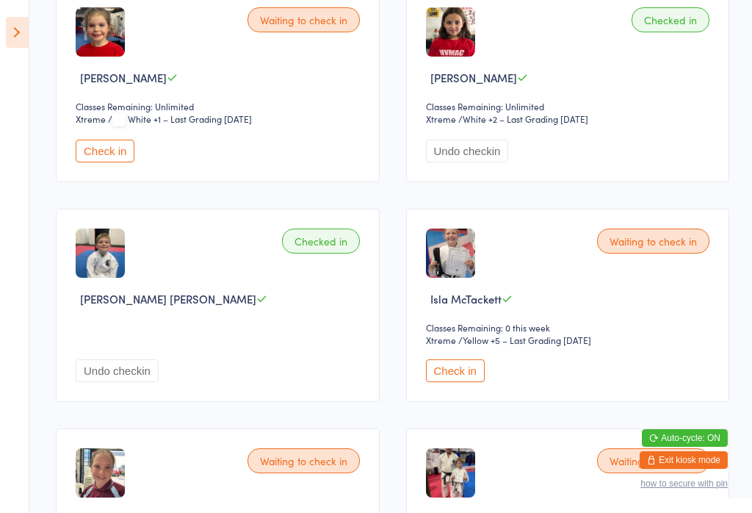
scroll to position [271, 0]
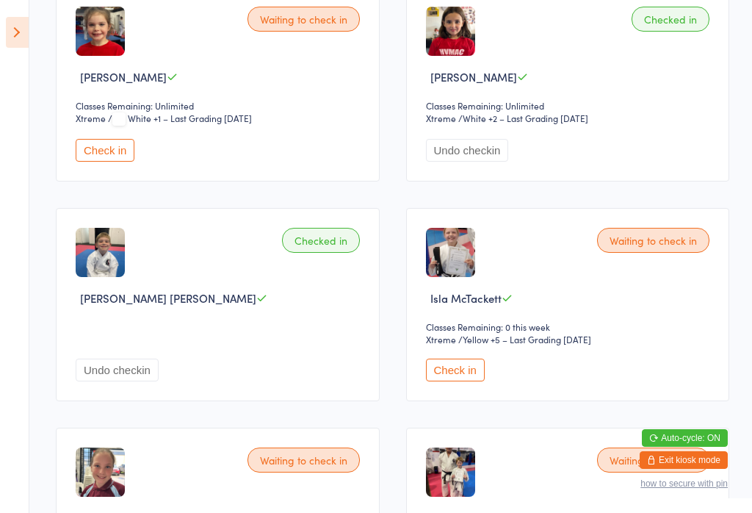
click at [25, 37] on icon at bounding box center [17, 32] width 23 height 31
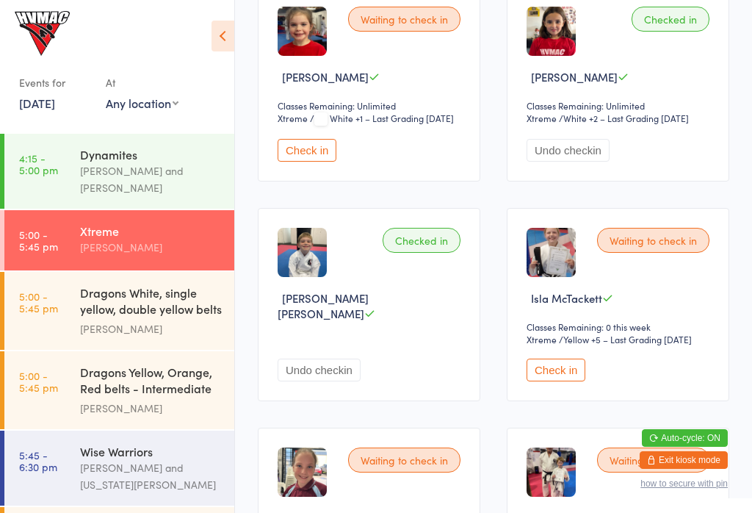
click at [71, 192] on link "4:15 - 5:00 pm Dynamites [PERSON_NAME] and [PERSON_NAME]" at bounding box center [119, 171] width 230 height 75
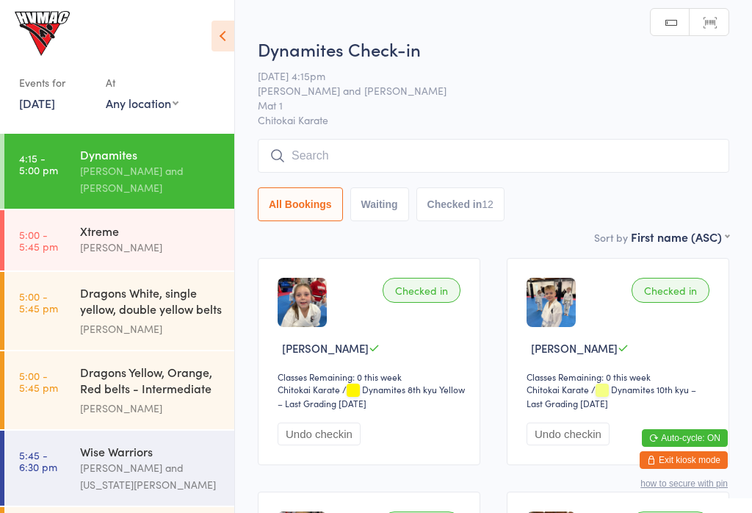
click at [227, 31] on icon at bounding box center [223, 36] width 23 height 31
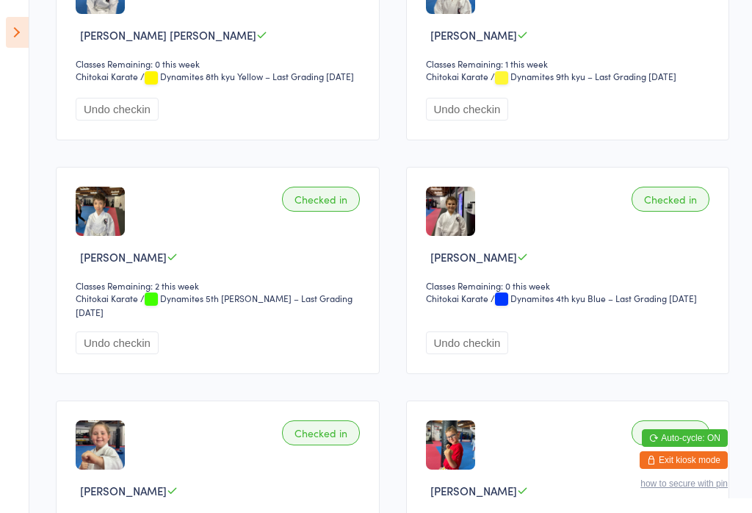
scroll to position [771, 0]
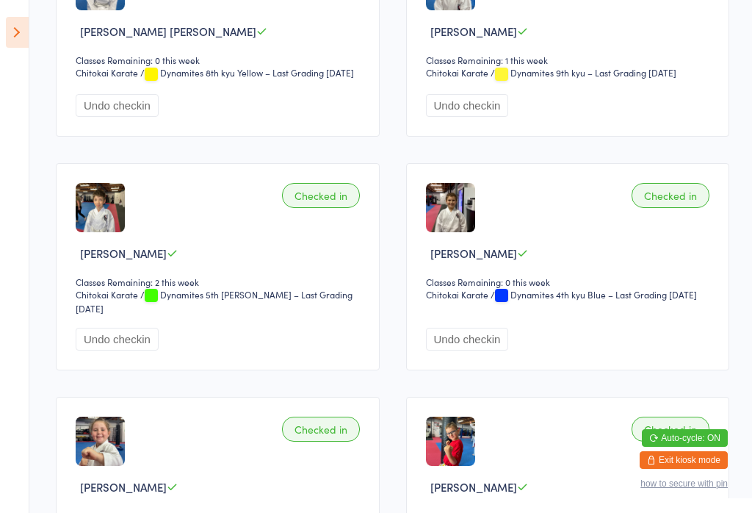
click at [9, 28] on icon at bounding box center [17, 32] width 23 height 31
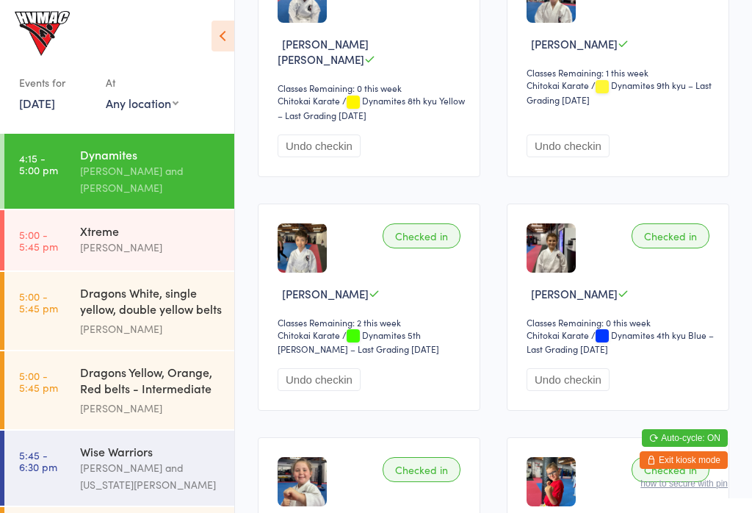
click at [24, 233] on time "5:00 - 5:45 pm" at bounding box center [38, 240] width 39 height 24
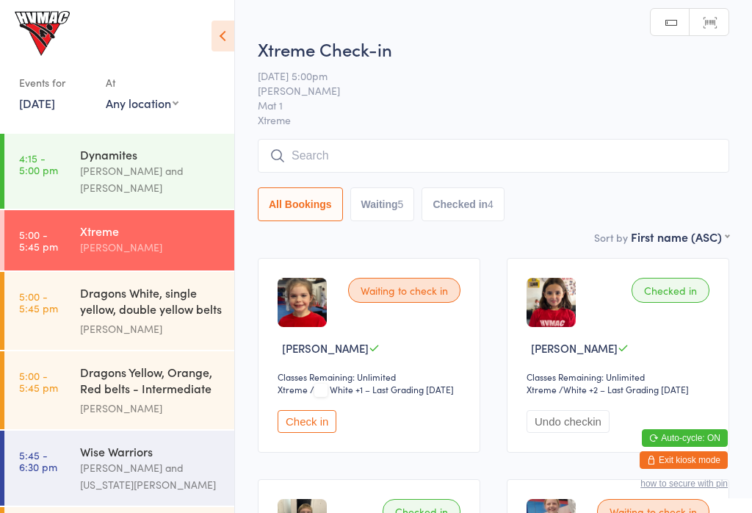
click at [216, 37] on icon at bounding box center [223, 36] width 23 height 31
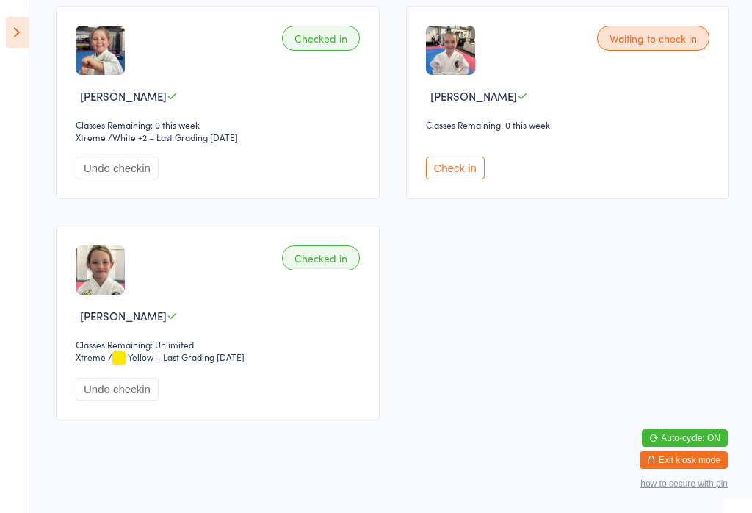
scroll to position [911, 0]
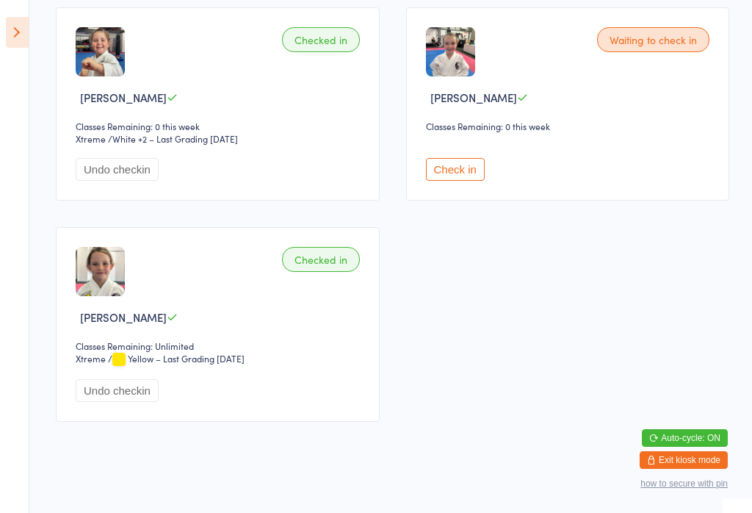
click at [442, 181] on button "Check in" at bounding box center [455, 169] width 59 height 23
click at [7, 37] on icon at bounding box center [17, 32] width 23 height 31
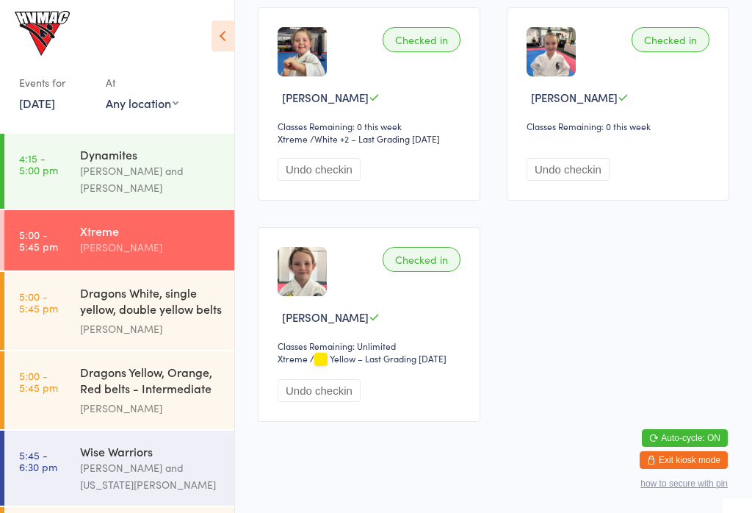
click at [29, 162] on time "4:15 - 5:00 pm" at bounding box center [38, 164] width 39 height 24
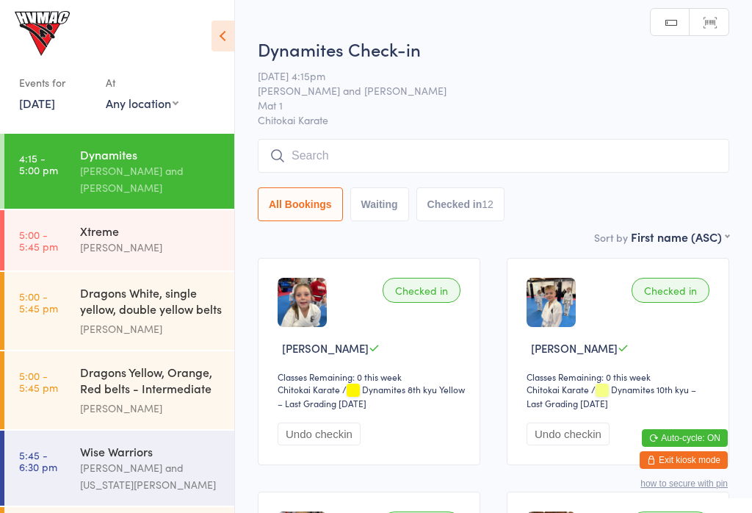
click at [226, 47] on icon at bounding box center [223, 36] width 23 height 31
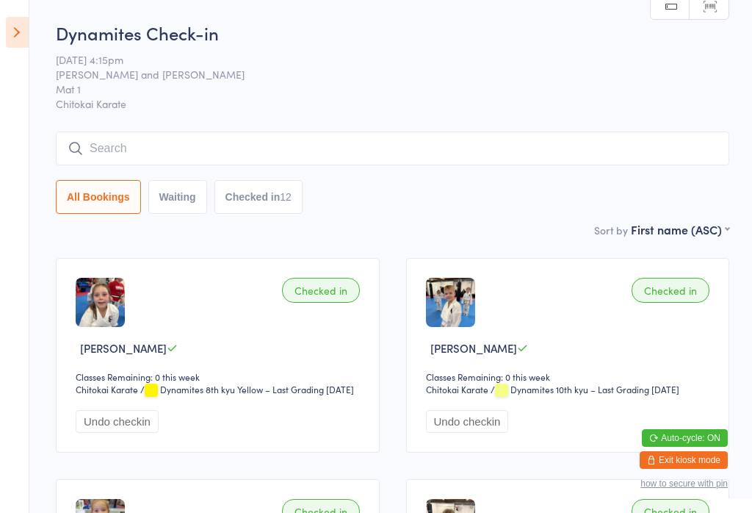
click at [21, 38] on icon at bounding box center [17, 32] width 23 height 31
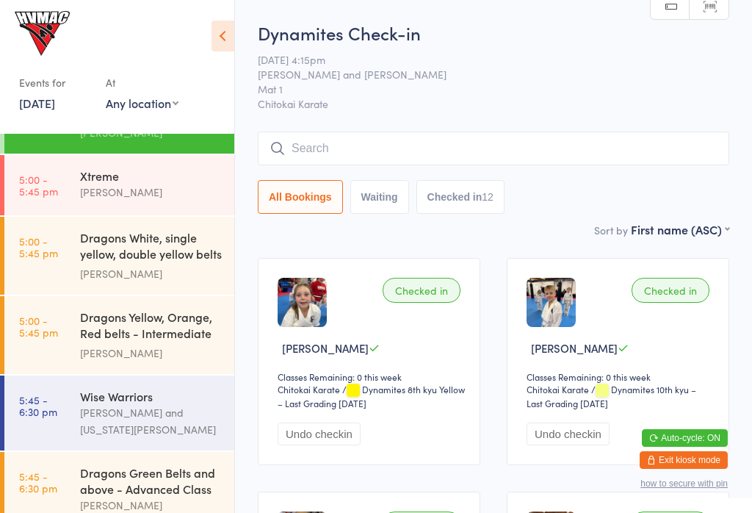
scroll to position [59, 0]
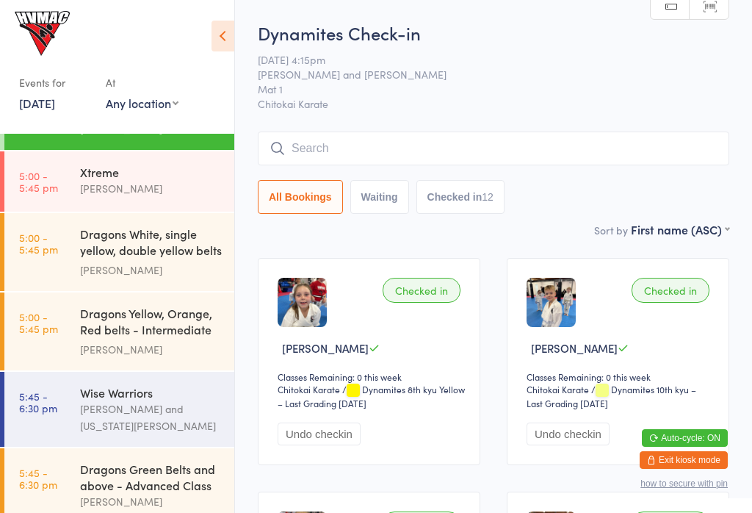
click at [62, 239] on link "5:00 - 5:45 pm Dragons White, single yellow, double yellow belts ... [PERSON_NA…" at bounding box center [119, 252] width 230 height 78
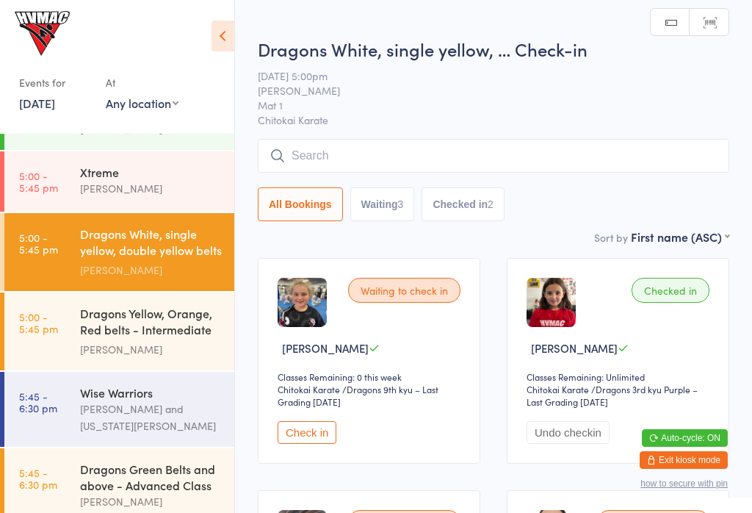
click at [547, 444] on button "Undo checkin" at bounding box center [568, 432] width 83 height 23
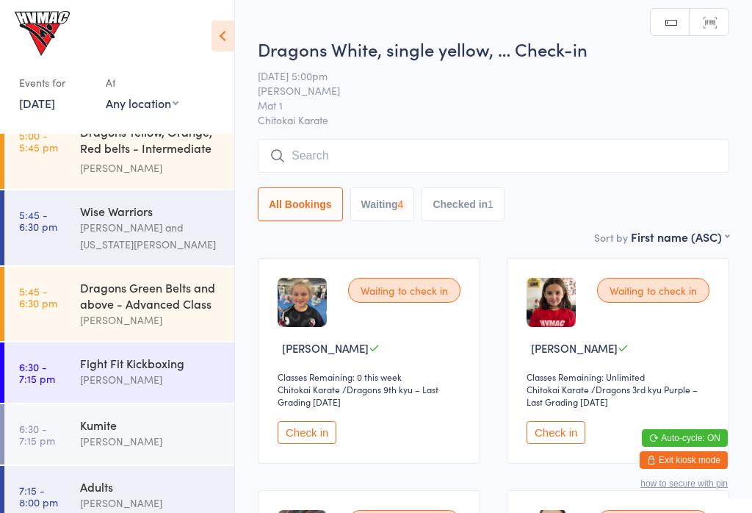
scroll to position [237, 0]
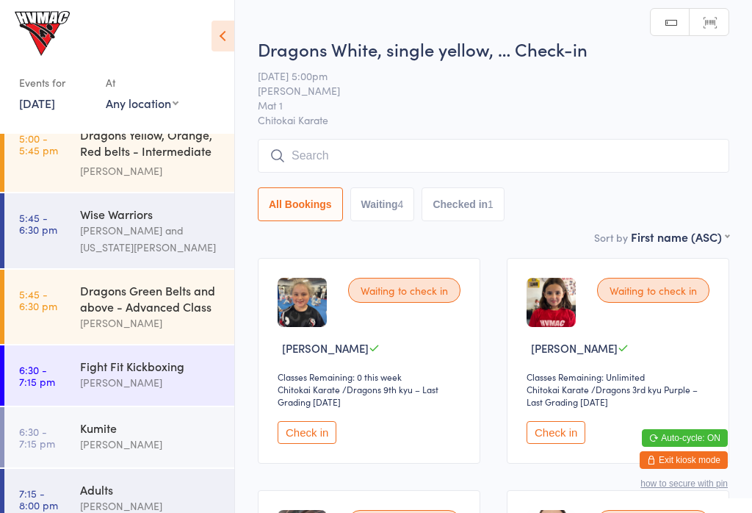
click at [39, 295] on time "5:45 - 6:30 pm" at bounding box center [38, 300] width 38 height 24
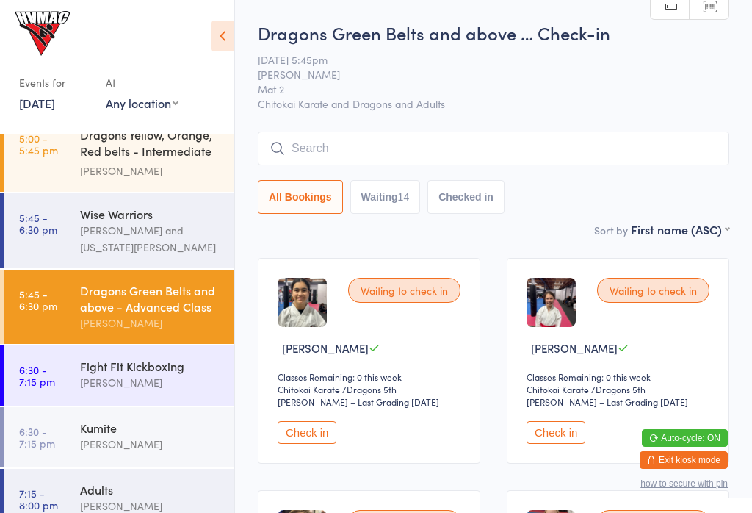
click at [298, 154] on input "search" at bounding box center [494, 148] width 472 height 34
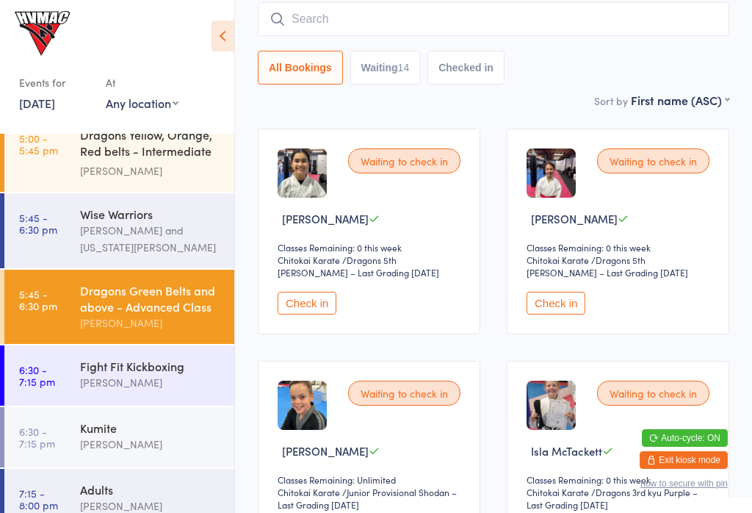
scroll to position [133, 0]
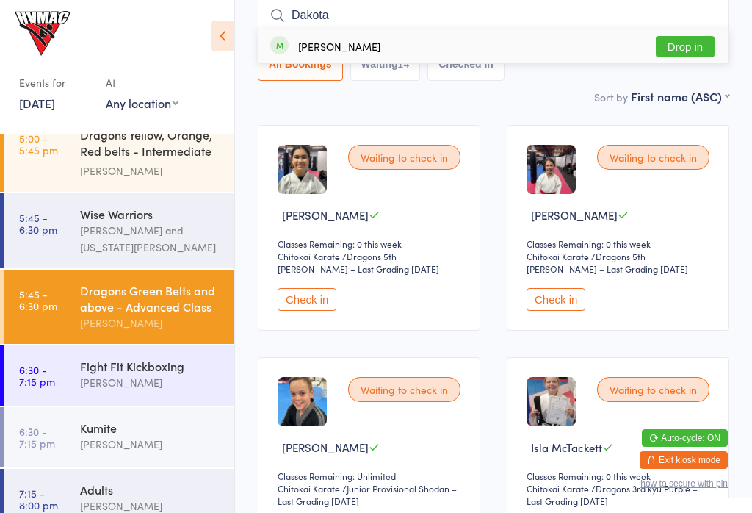
type input "Dakota"
click at [698, 51] on button "Drop in" at bounding box center [685, 46] width 59 height 21
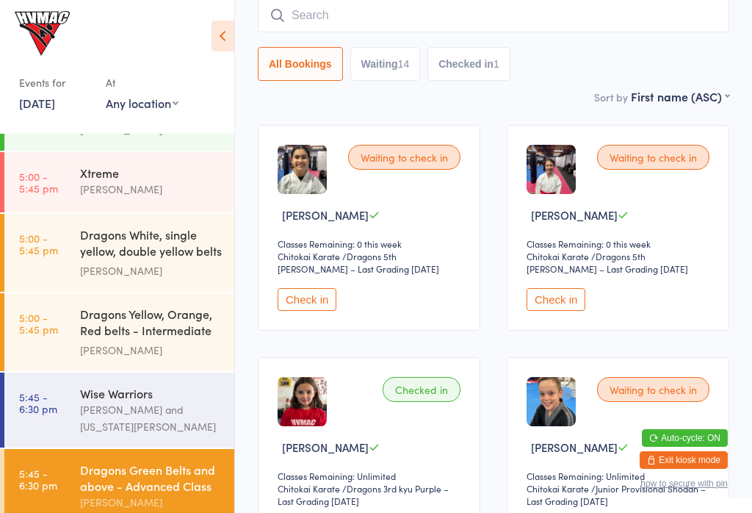
scroll to position [46, 0]
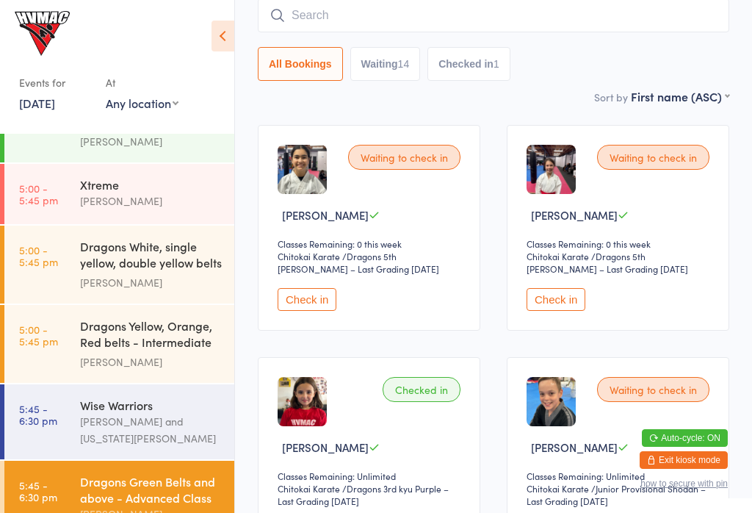
click at [79, 267] on link "5:00 - 5:45 pm Dragons White, single yellow, double yellow belts ... [PERSON_NA…" at bounding box center [119, 264] width 230 height 78
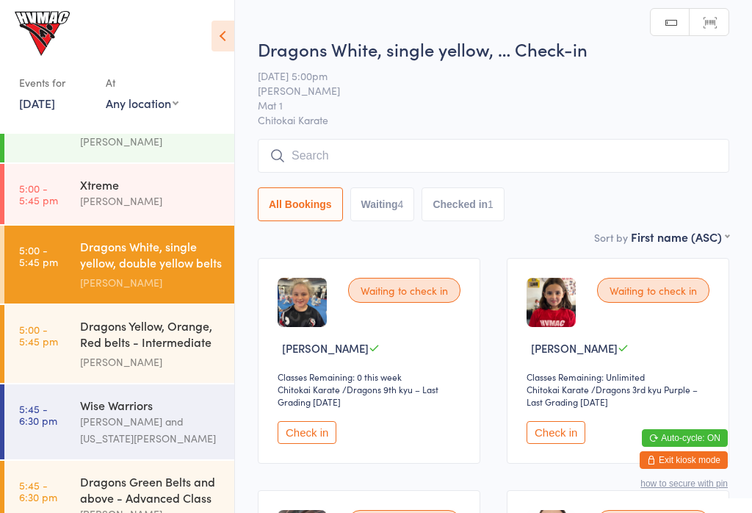
click at [24, 193] on time "5:00 - 5:45 pm" at bounding box center [38, 194] width 39 height 24
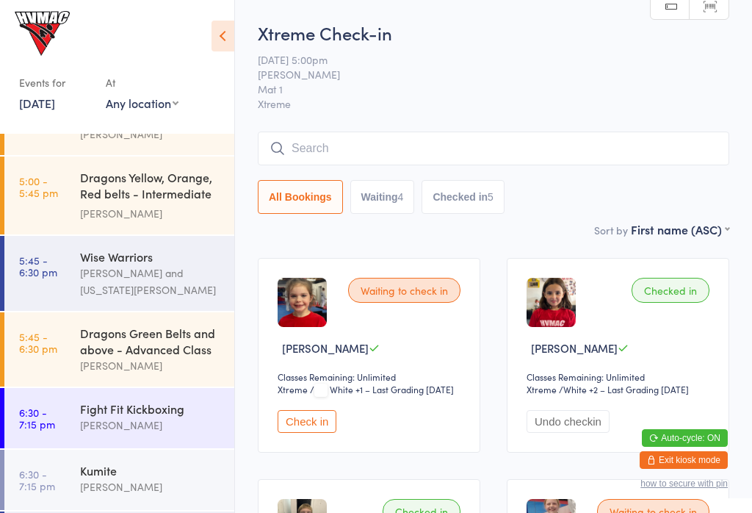
scroll to position [209, 0]
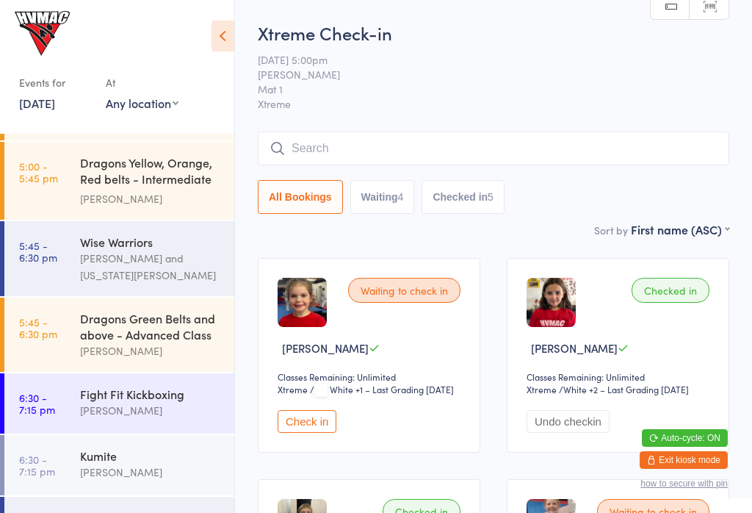
click at [110, 322] on div "Dragons Green Belts and above - Advanced Class" at bounding box center [151, 326] width 142 height 32
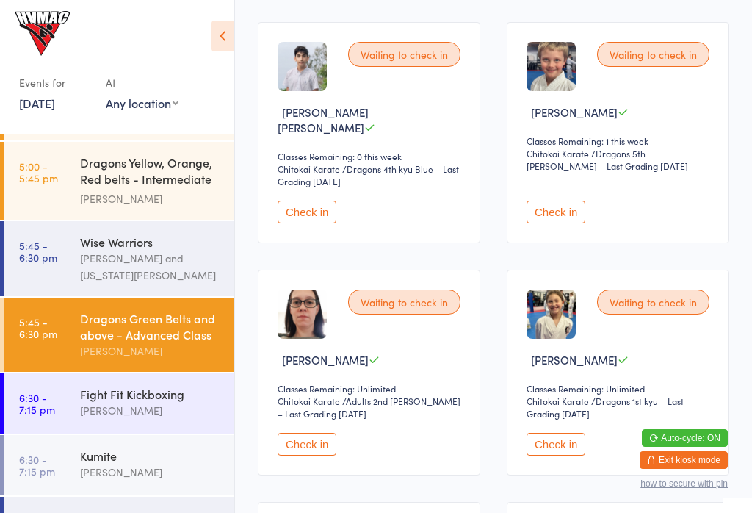
scroll to position [942, 0]
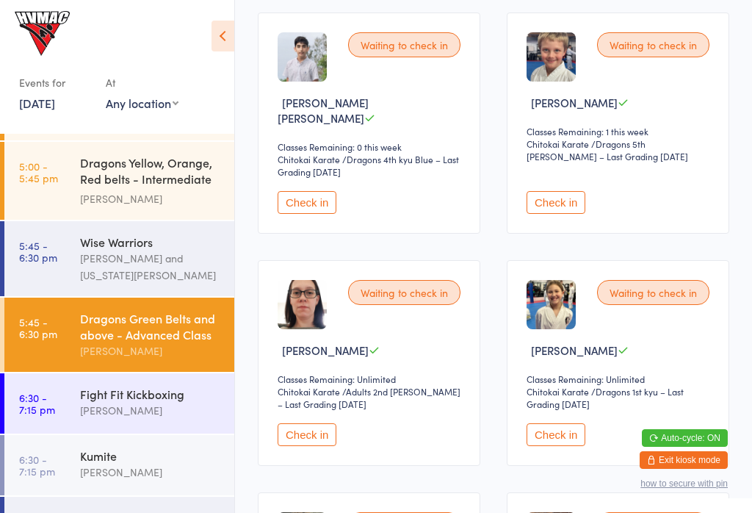
click at [296, 214] on button "Check in" at bounding box center [307, 202] width 59 height 23
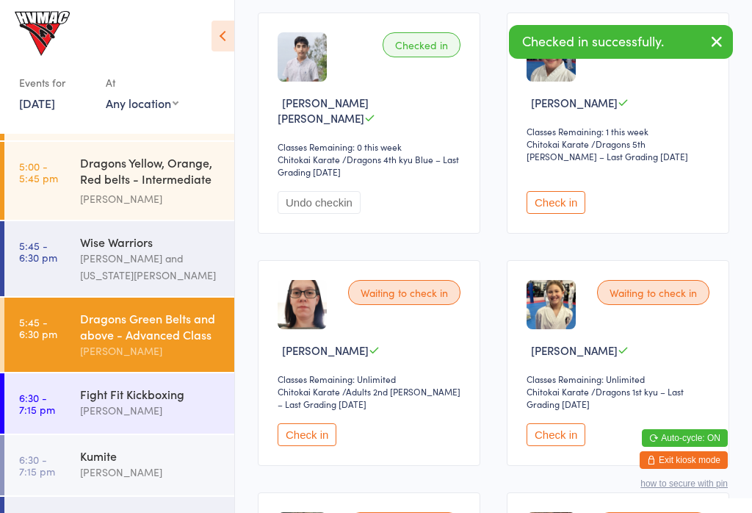
click at [69, 468] on link "6:30 - 7:15 pm Kumite [PERSON_NAME]" at bounding box center [119, 465] width 230 height 60
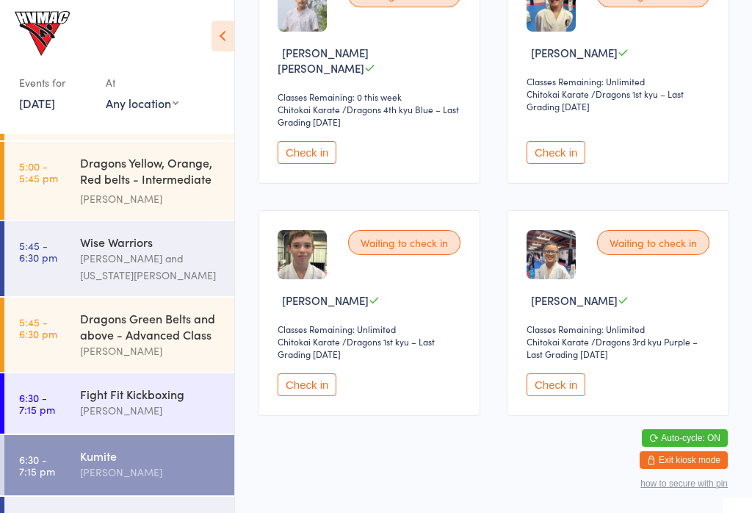
scroll to position [527, 0]
click at [304, 158] on button "Check in" at bounding box center [307, 153] width 59 height 23
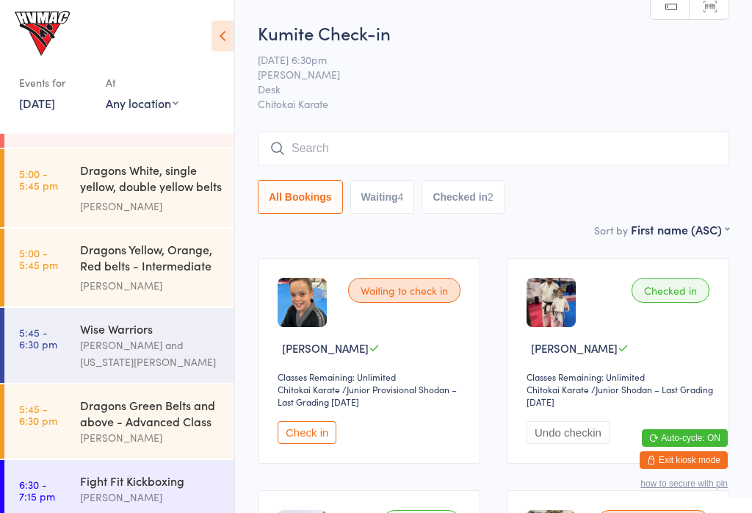
scroll to position [0, 0]
click at [85, 170] on div "Dragons White, single yellow, double yellow belts ..." at bounding box center [151, 180] width 142 height 36
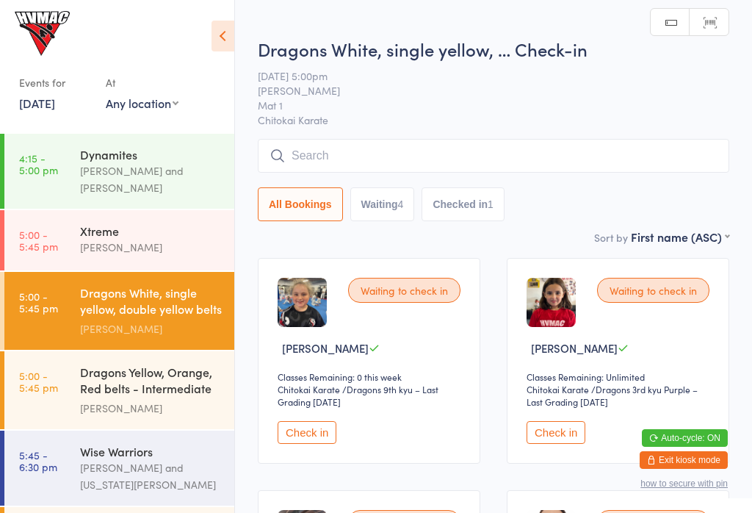
click at [64, 166] on link "4:15 - 5:00 pm Dynamites [PERSON_NAME] and [PERSON_NAME]" at bounding box center [119, 171] width 230 height 75
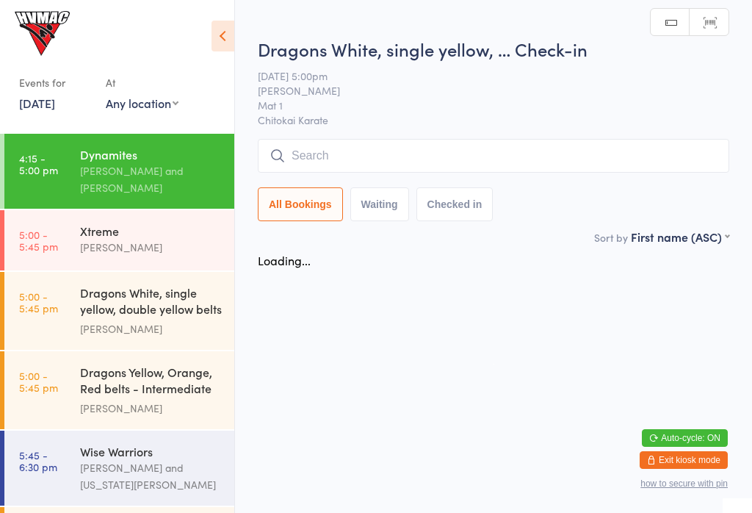
click at [59, 249] on link "5:00 - 5:45 pm Xtreme [PERSON_NAME]" at bounding box center [119, 240] width 230 height 60
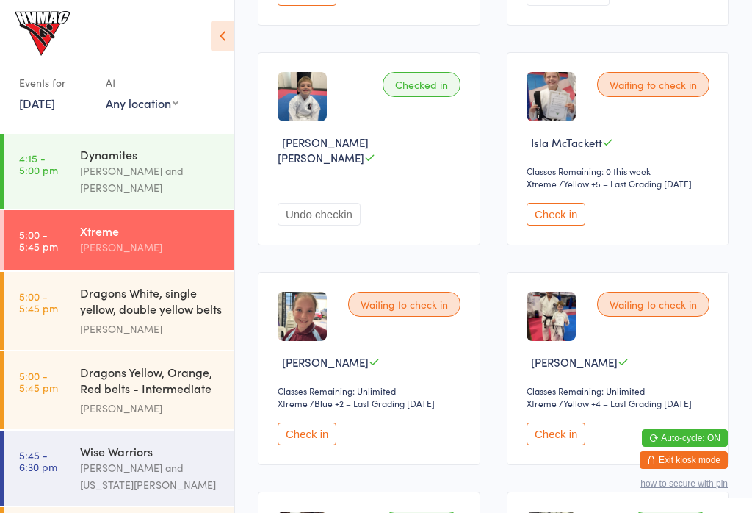
scroll to position [427, 0]
click at [566, 225] on button "Check in" at bounding box center [556, 213] width 59 height 23
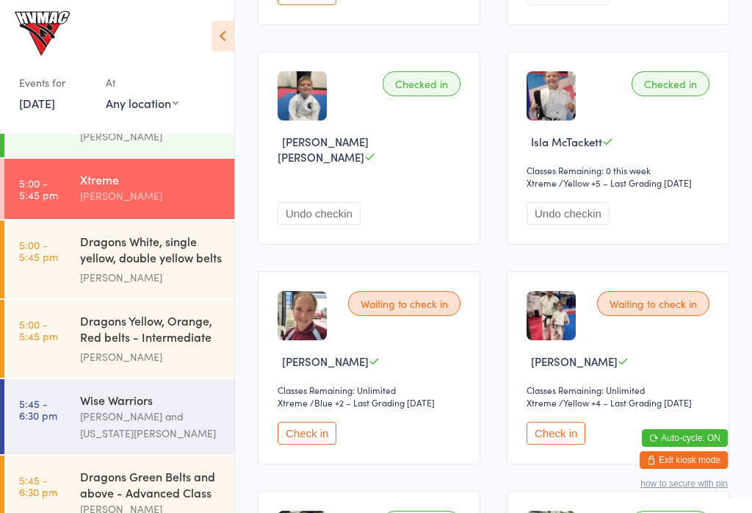
scroll to position [137, 0]
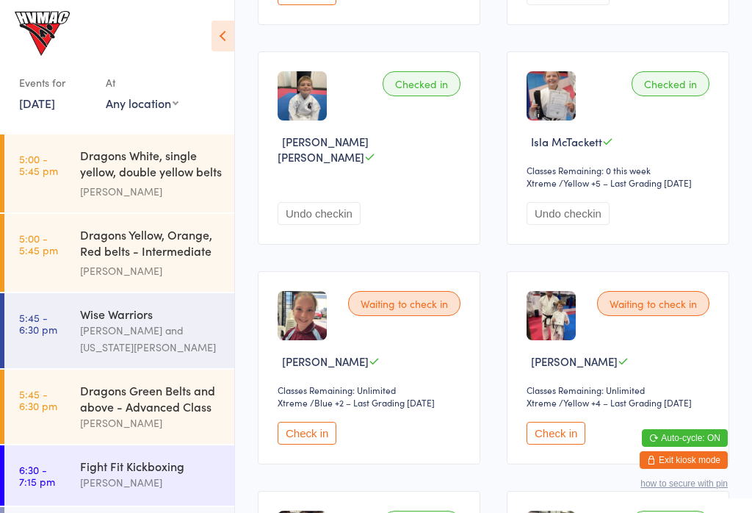
click at [150, 397] on div "Dragons Green Belts and above - Advanced Class" at bounding box center [151, 398] width 142 height 32
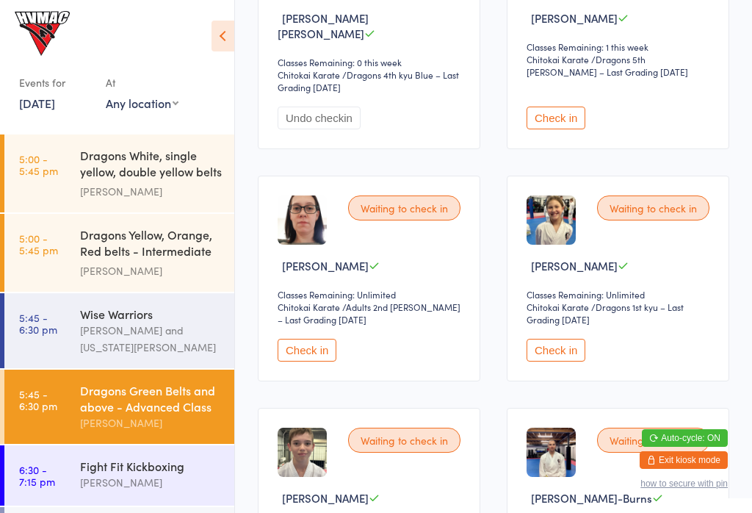
scroll to position [1028, 0]
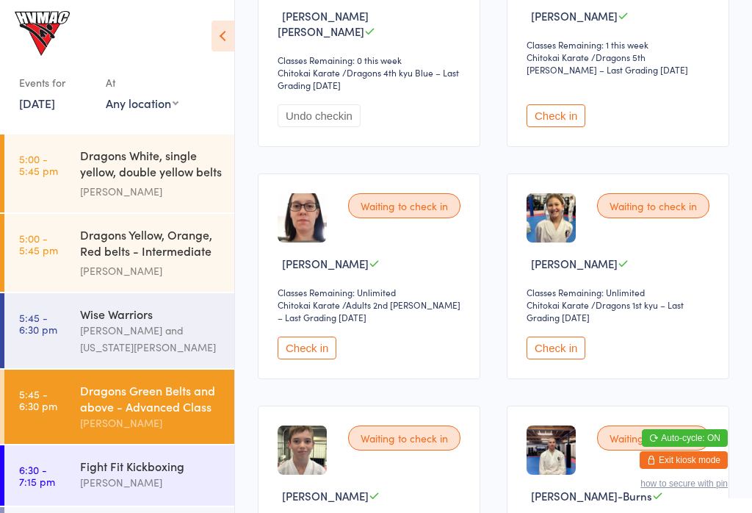
click at [299, 359] on button "Check in" at bounding box center [307, 347] width 59 height 23
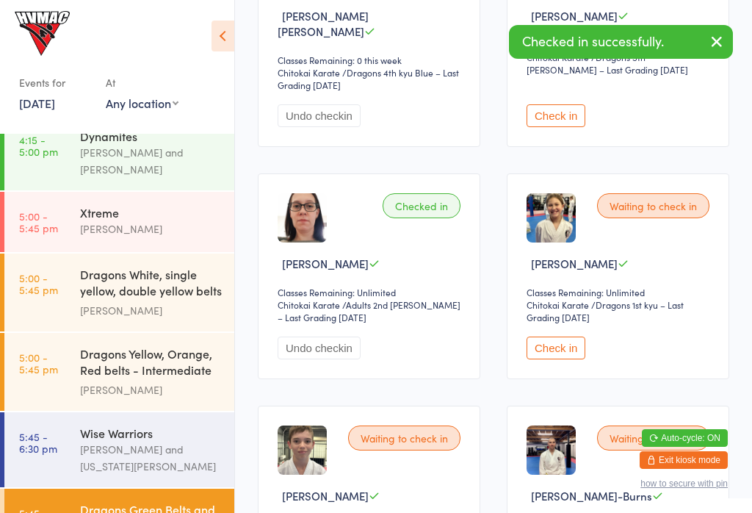
scroll to position [18, 0]
click at [165, 317] on div "[PERSON_NAME]" at bounding box center [151, 311] width 142 height 17
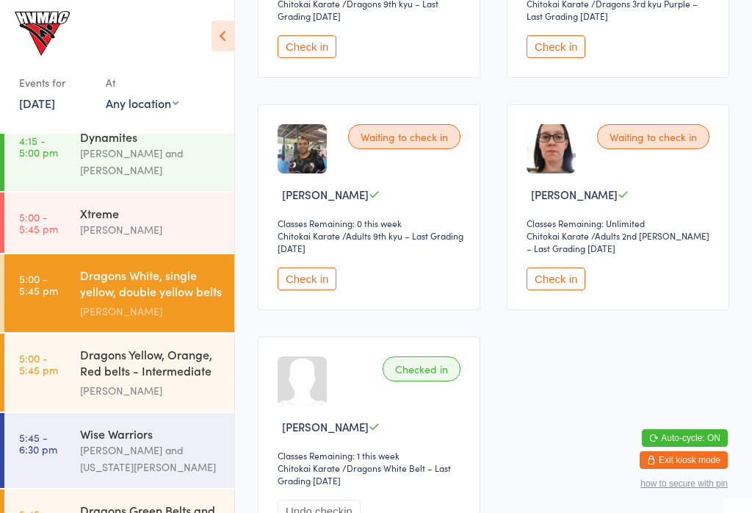
scroll to position [385, 0]
click at [560, 291] on button "Check in" at bounding box center [556, 279] width 59 height 23
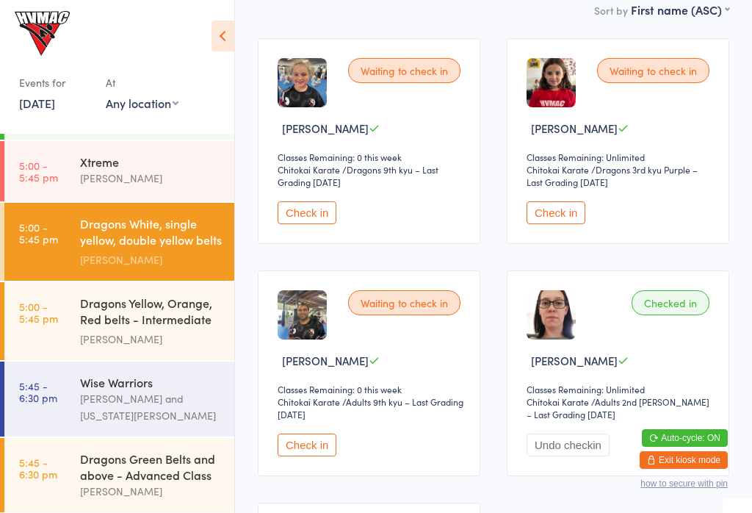
scroll to position [218, 0]
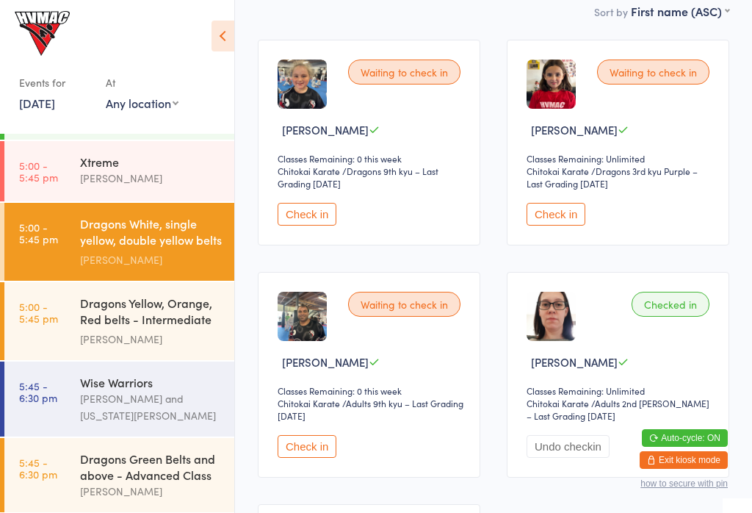
click at [329, 221] on button "Check in" at bounding box center [307, 214] width 59 height 23
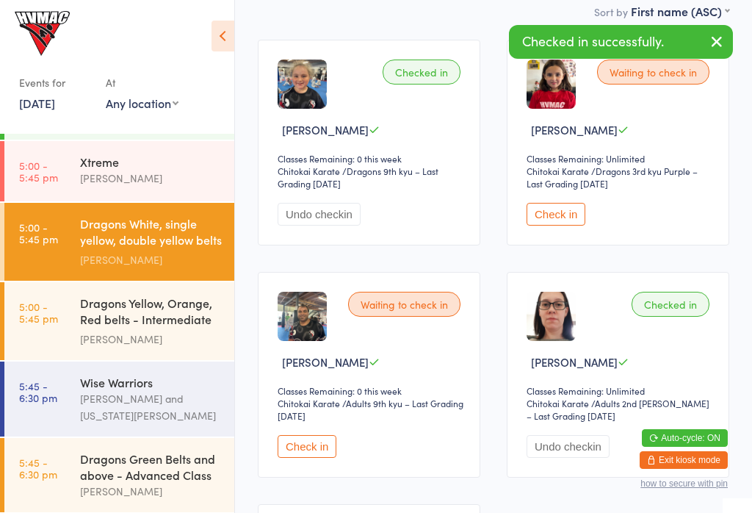
click at [317, 458] on button "Check in" at bounding box center [307, 446] width 59 height 23
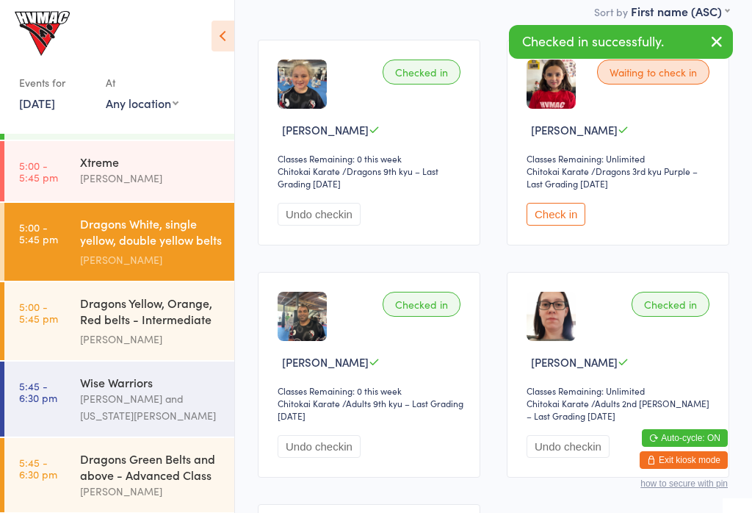
click at [141, 305] on div "Dragons Yellow, Orange, Red belts - Intermediate C..." at bounding box center [151, 313] width 142 height 36
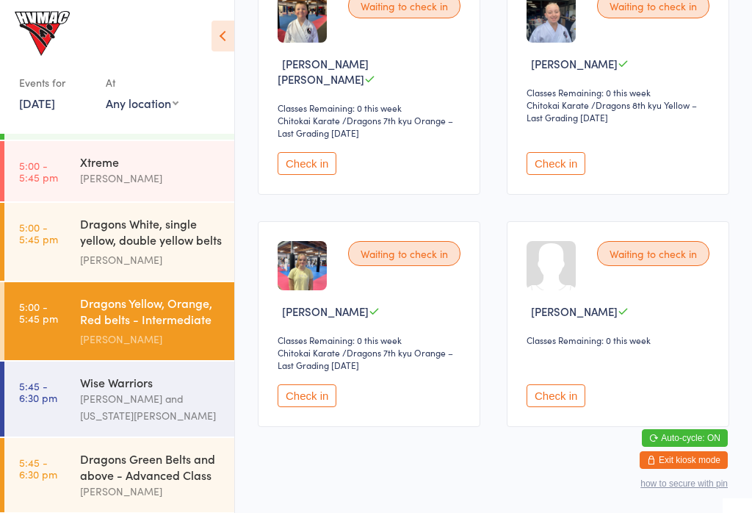
scroll to position [520, 0]
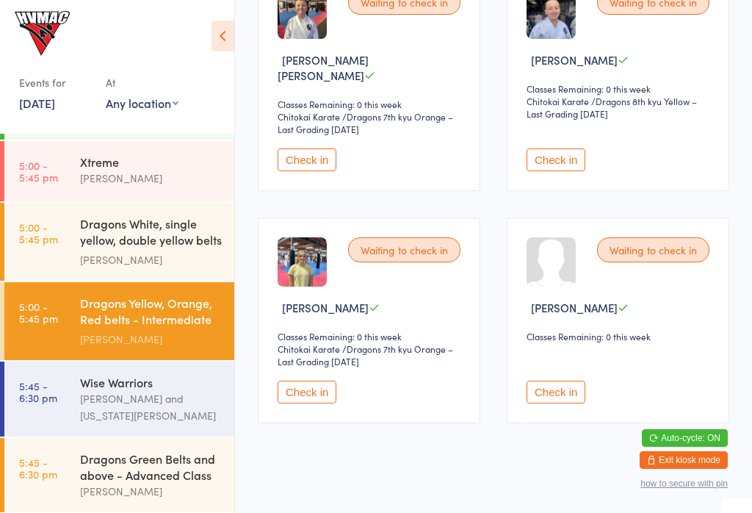
click at [555, 154] on button "Check in" at bounding box center [556, 159] width 59 height 23
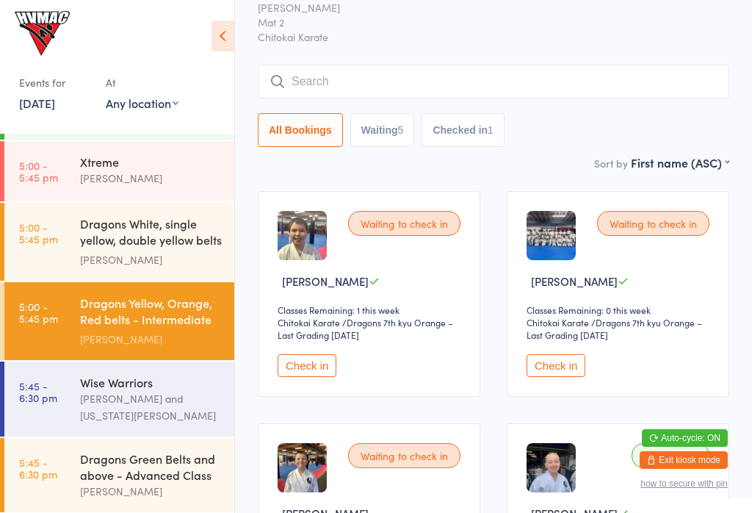
scroll to position [70, 0]
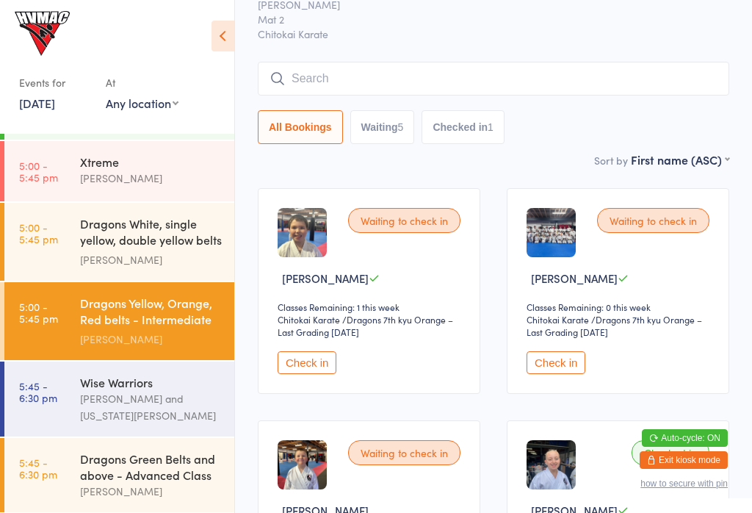
click at [173, 237] on div "Dragons White, single yellow, double yellow belts ..." at bounding box center [151, 233] width 142 height 36
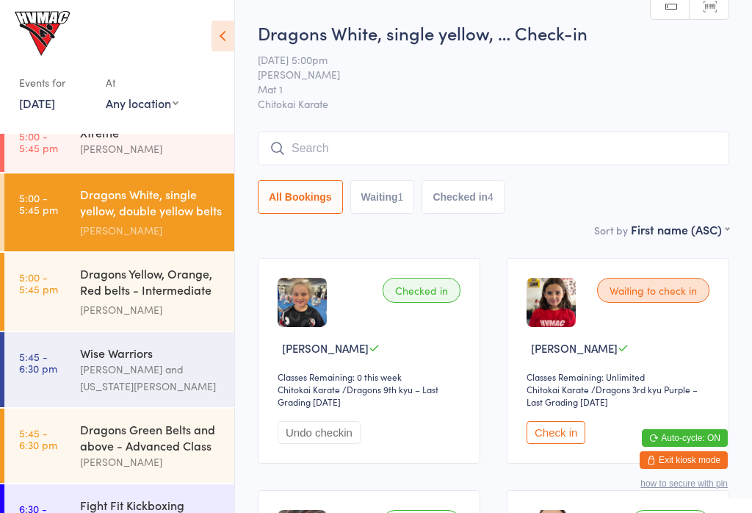
scroll to position [104, 0]
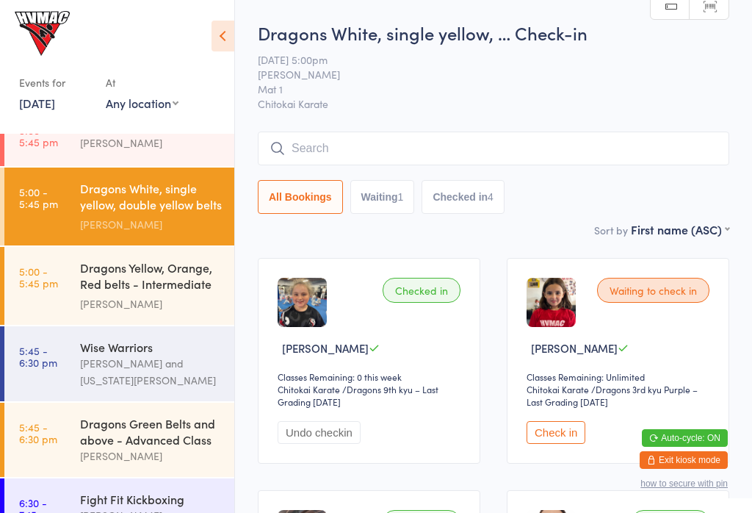
click at [174, 358] on div "[PERSON_NAME] and [US_STATE][PERSON_NAME]" at bounding box center [151, 372] width 142 height 34
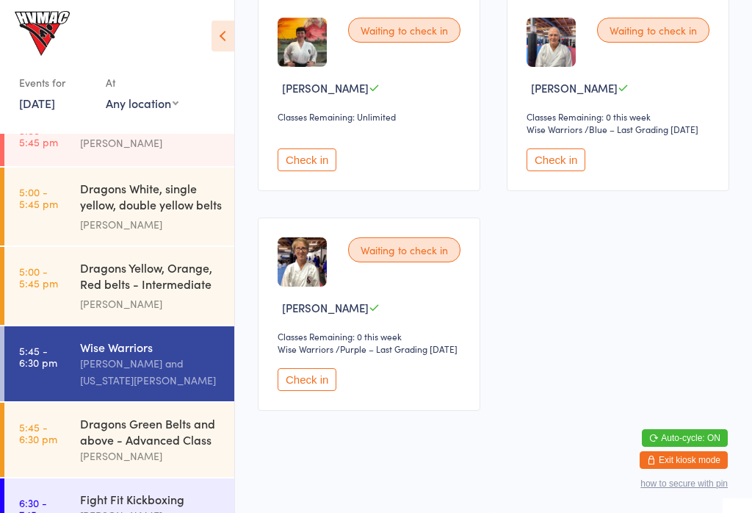
scroll to position [527, 0]
click at [142, 293] on div "Dragons Yellow, Orange, Red belts - Intermediate C..." at bounding box center [151, 277] width 142 height 36
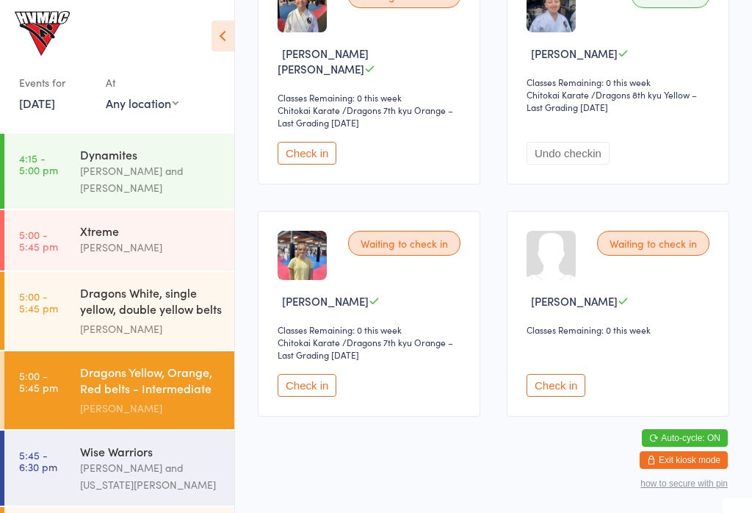
click at [142, 473] on div "[PERSON_NAME] and [US_STATE][PERSON_NAME]" at bounding box center [151, 476] width 142 height 34
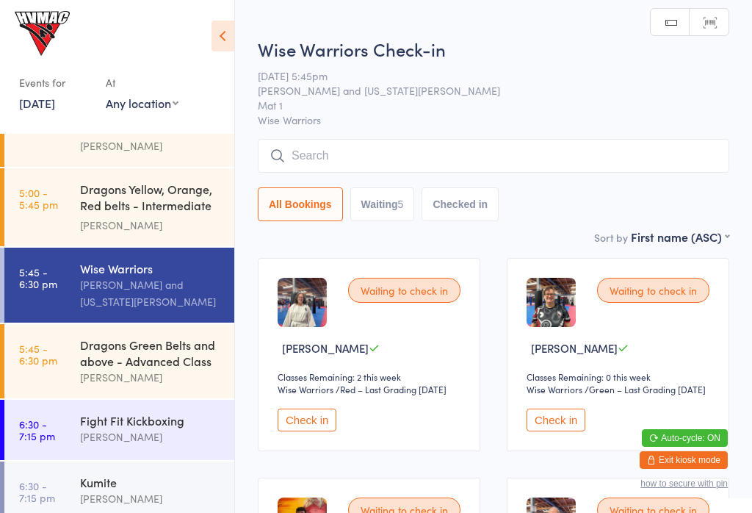
scroll to position [182, 0]
click at [143, 365] on div "Dragons Green Belts and above - Advanced Class" at bounding box center [151, 353] width 142 height 32
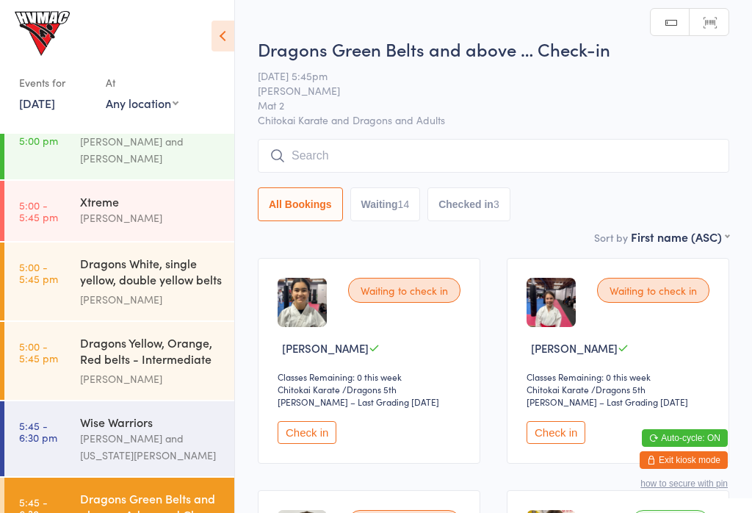
scroll to position [24, 0]
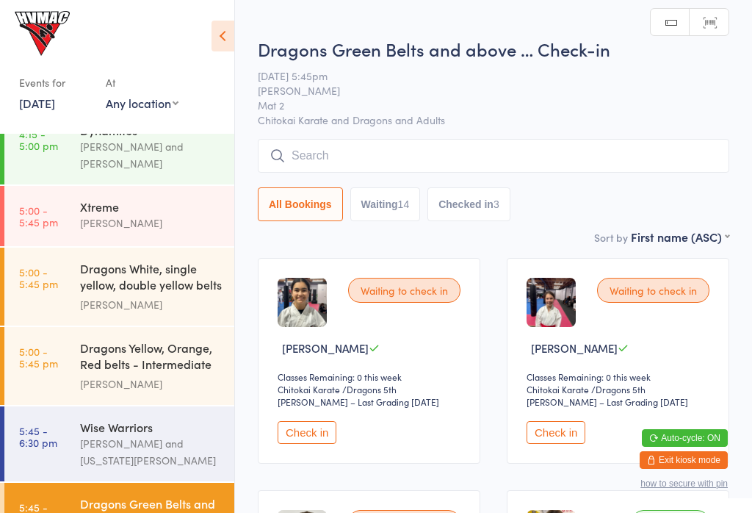
click at [177, 277] on div "Dragons White, single yellow, double yellow belts ..." at bounding box center [151, 278] width 142 height 36
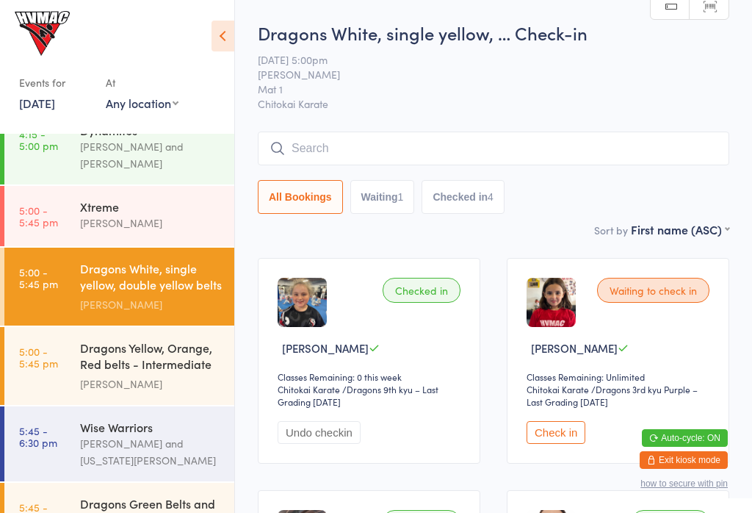
click at [184, 350] on div "Dragons Yellow, Orange, Red belts - Intermediate C..." at bounding box center [151, 357] width 142 height 36
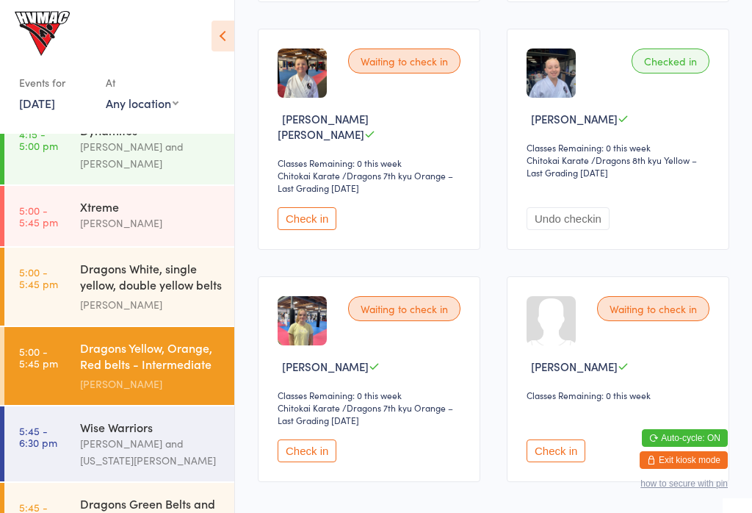
scroll to position [462, 0]
click at [321, 461] on button "Check in" at bounding box center [307, 450] width 59 height 23
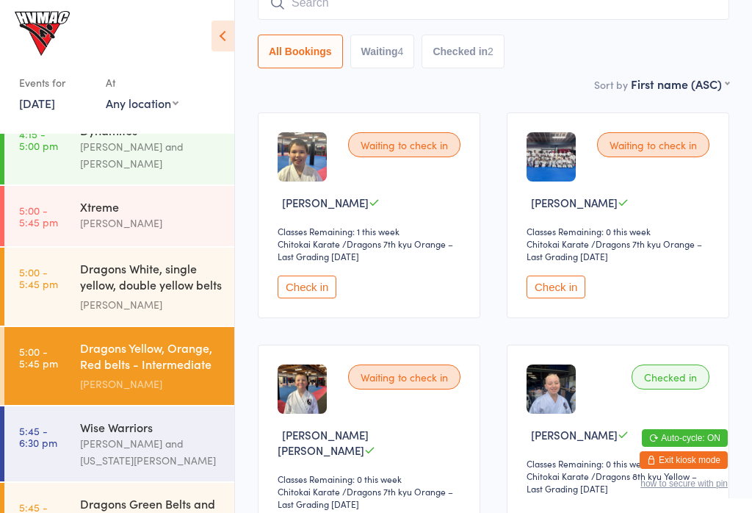
scroll to position [139, 0]
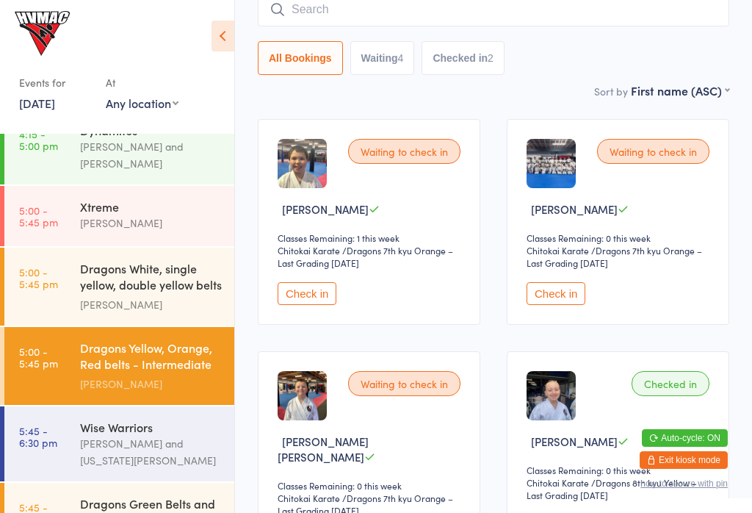
click at [185, 292] on div "Dragons White, single yellow, double yellow belts ..." at bounding box center [151, 278] width 142 height 36
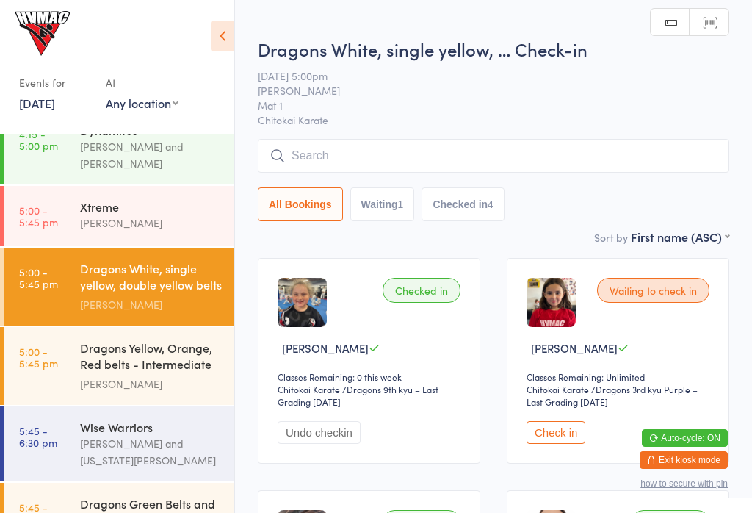
scroll to position [62, 0]
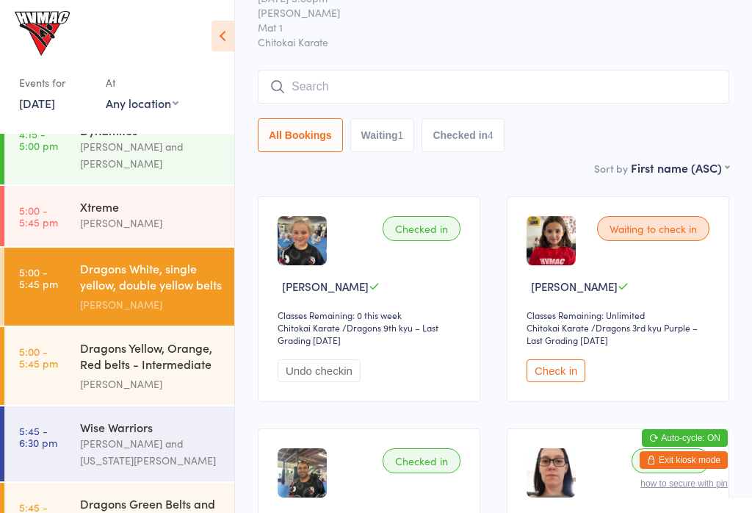
click at [325, 253] on img at bounding box center [302, 240] width 49 height 49
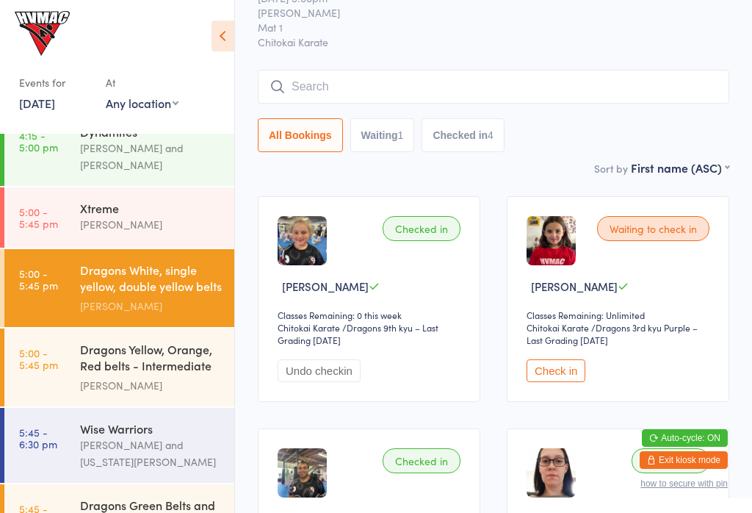
click at [57, 369] on time "5:00 - 5:45 pm" at bounding box center [38, 359] width 39 height 24
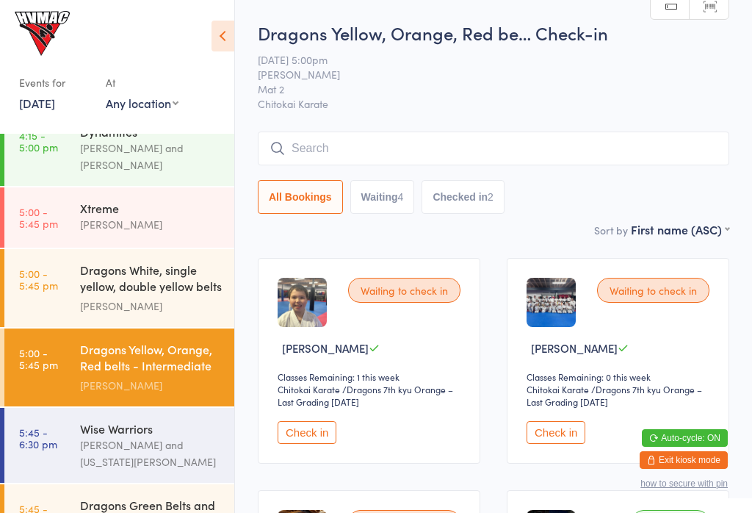
click at [396, 185] on button "Waiting 4" at bounding box center [382, 197] width 65 height 34
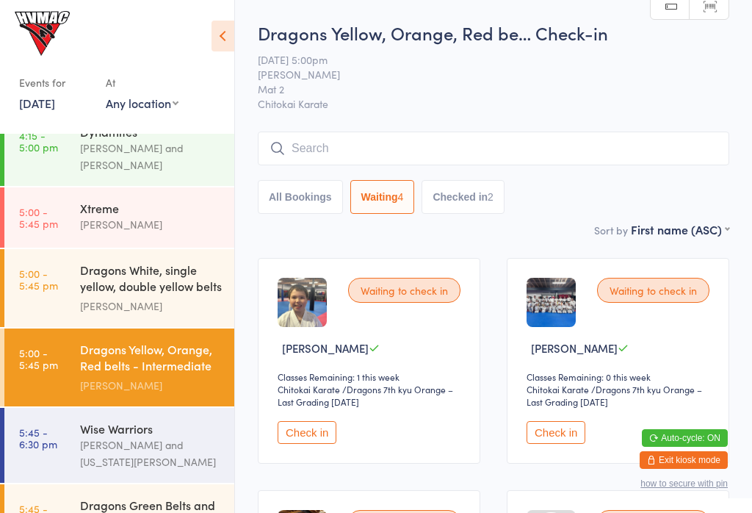
click at [309, 444] on button "Check in" at bounding box center [307, 432] width 59 height 23
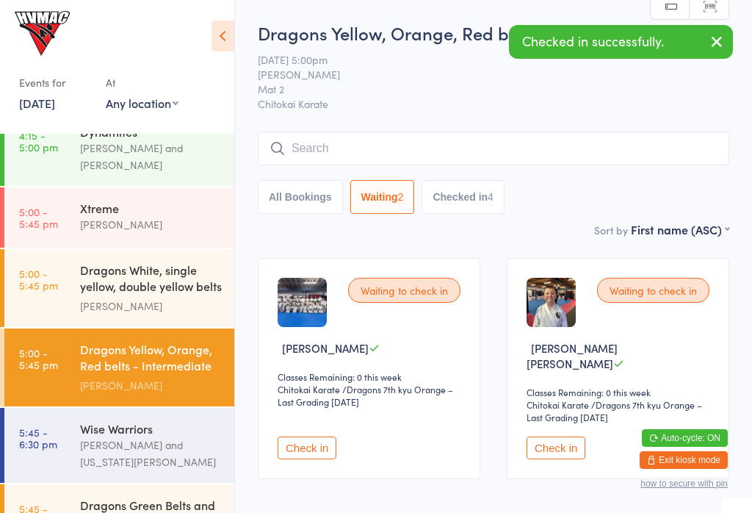
click at [40, 98] on link "[DATE]" at bounding box center [37, 103] width 36 height 16
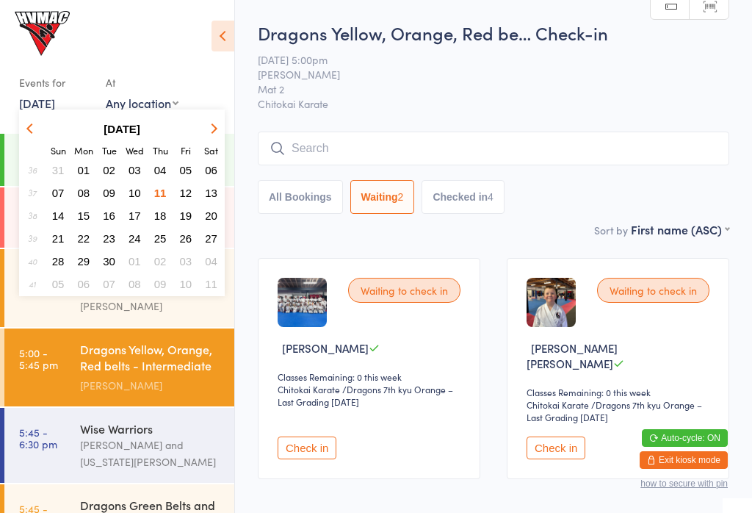
click at [219, 193] on button "13" at bounding box center [211, 193] width 23 height 20
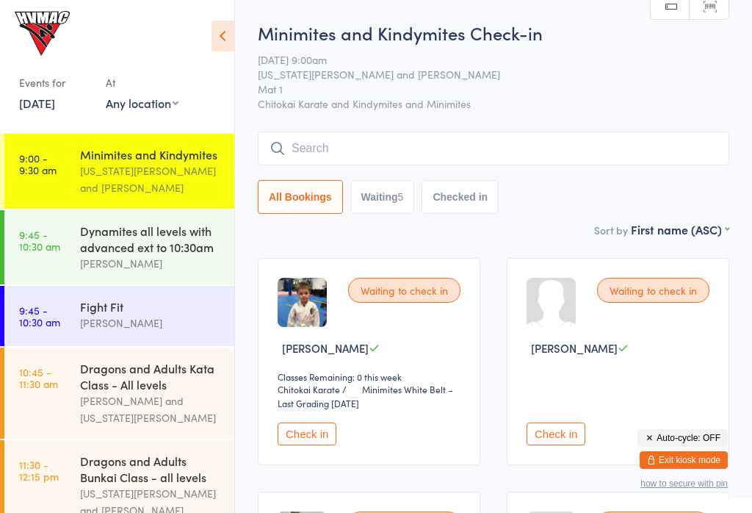
click at [33, 106] on link "[DATE]" at bounding box center [37, 103] width 36 height 16
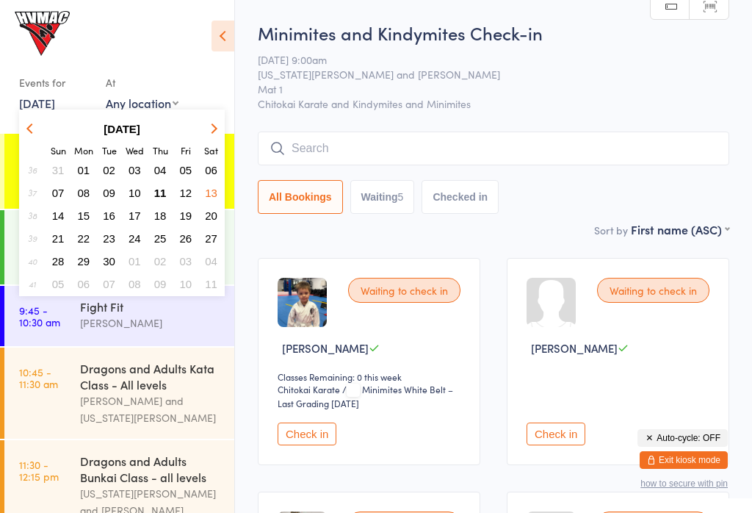
click at [156, 193] on span "11" at bounding box center [160, 193] width 12 height 12
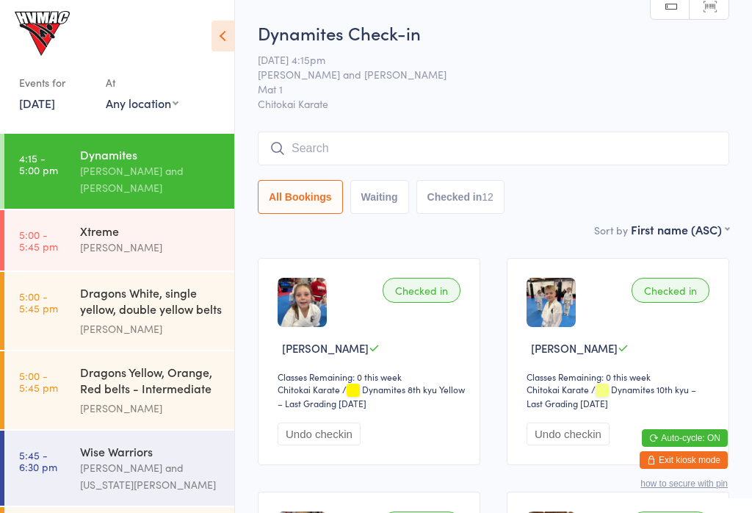
click at [71, 397] on link "5:00 - 5:45 pm Dragons Yellow, Orange, Red belts - Intermediate C... [PERSON_NA…" at bounding box center [119, 390] width 230 height 78
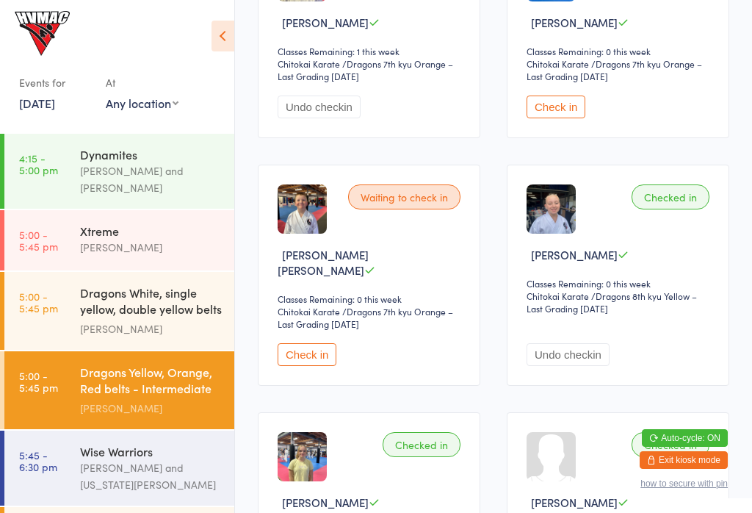
scroll to position [339, 0]
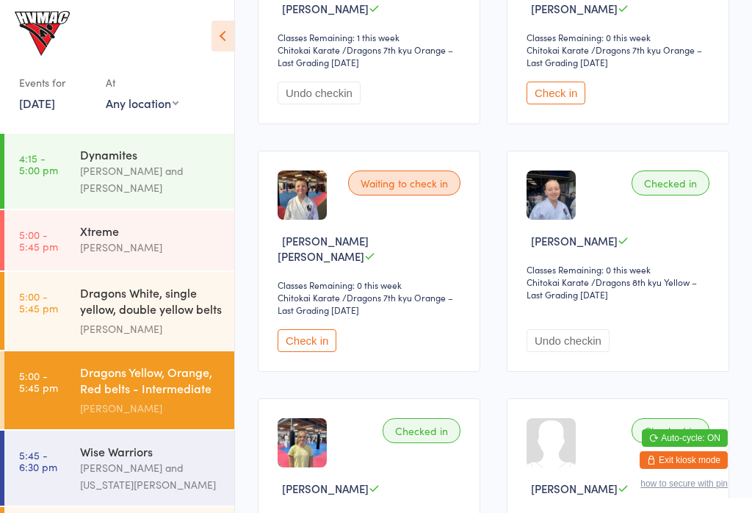
click at [323, 351] on button "Check in" at bounding box center [307, 340] width 59 height 23
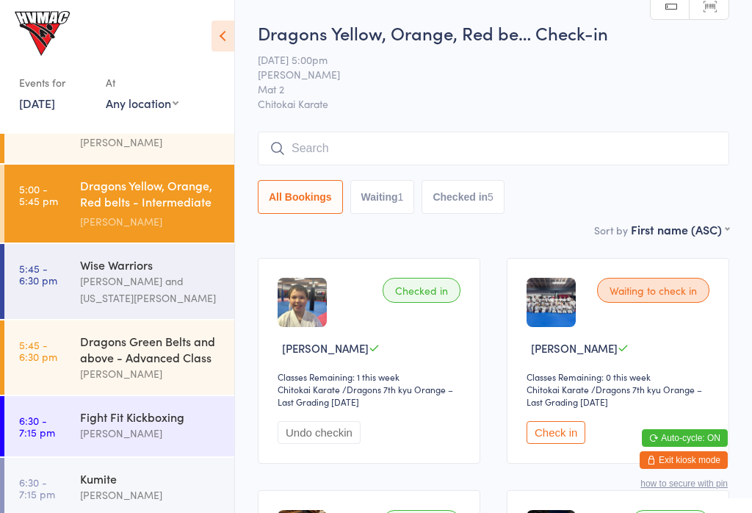
scroll to position [189, 0]
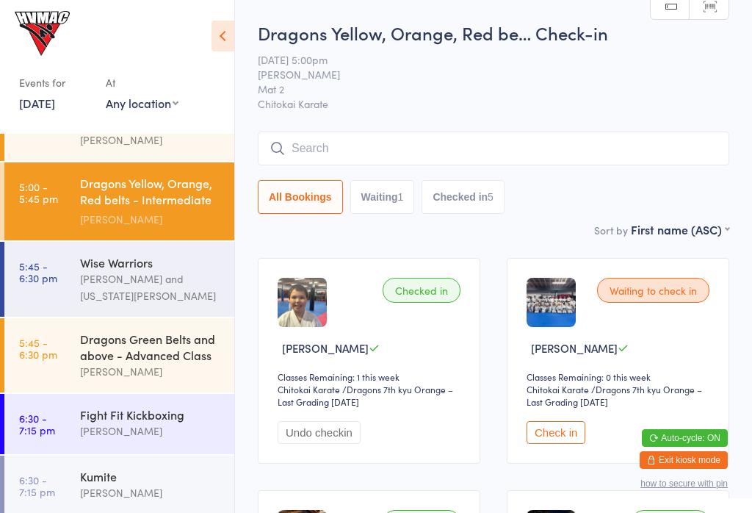
click at [199, 380] on div "[PERSON_NAME]" at bounding box center [151, 371] width 142 height 17
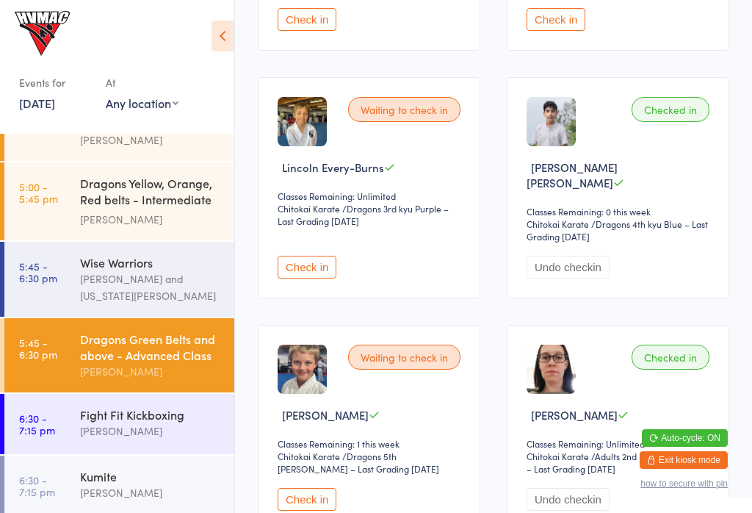
scroll to position [906, 0]
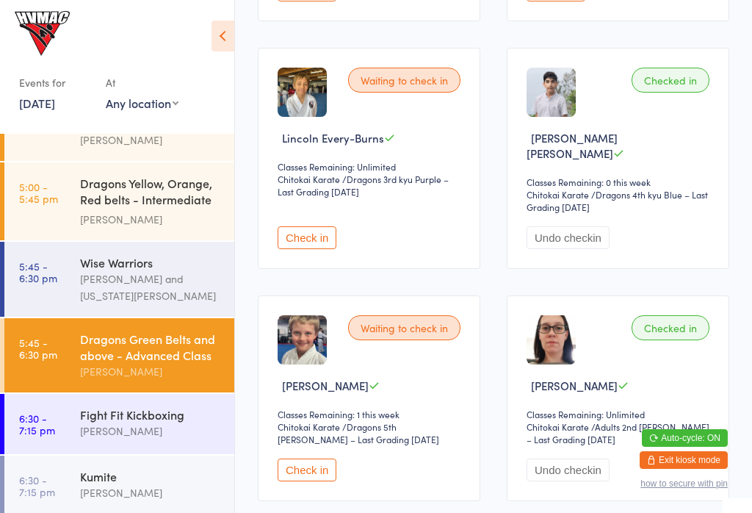
click at [304, 249] on button "Check in" at bounding box center [307, 237] width 59 height 23
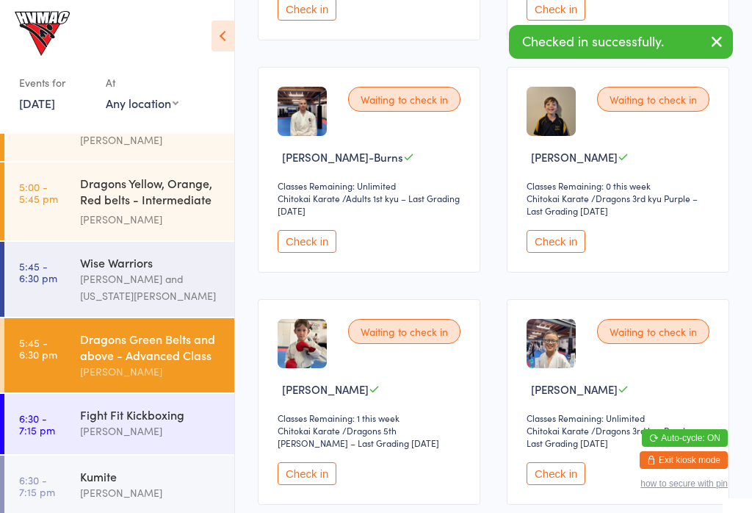
scroll to position [1616, 0]
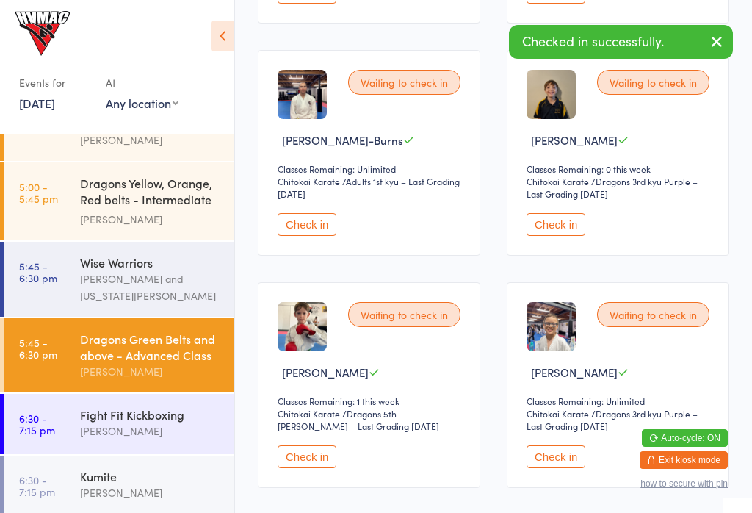
click at [304, 236] on button "Check in" at bounding box center [307, 224] width 59 height 23
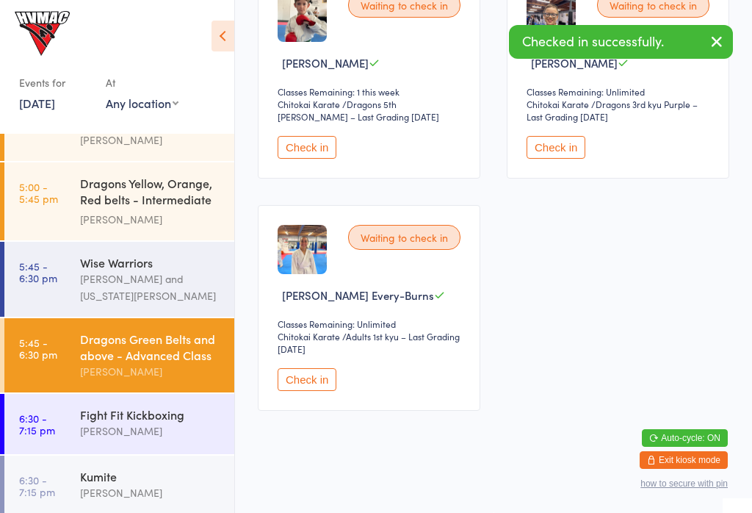
scroll to position [1943, 0]
click at [319, 391] on button "Check in" at bounding box center [307, 379] width 59 height 23
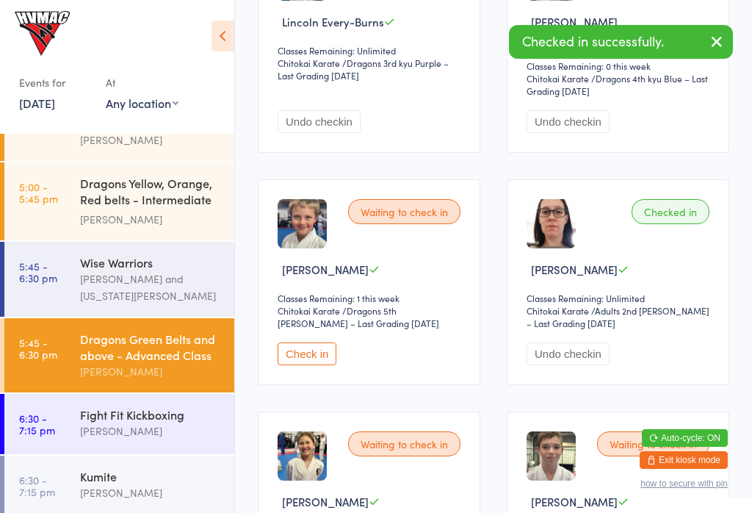
scroll to position [837, 0]
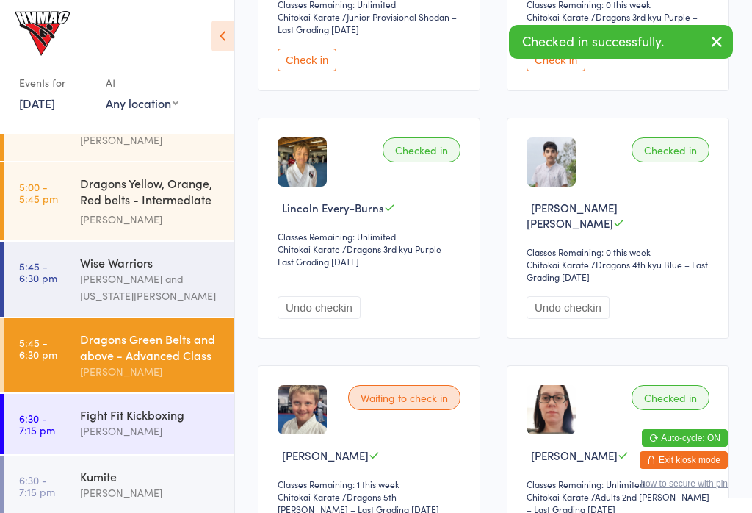
click at [337, 319] on button "Undo checkin" at bounding box center [319, 307] width 83 height 23
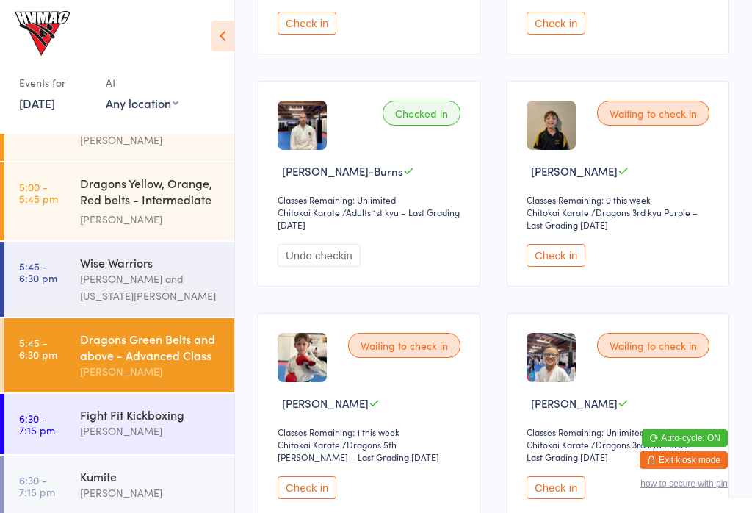
scroll to position [1592, 0]
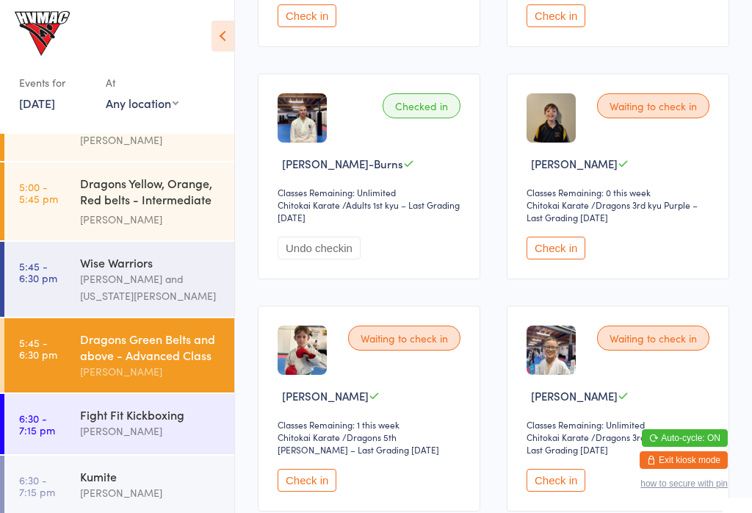
click at [560, 259] on button "Check in" at bounding box center [556, 248] width 59 height 23
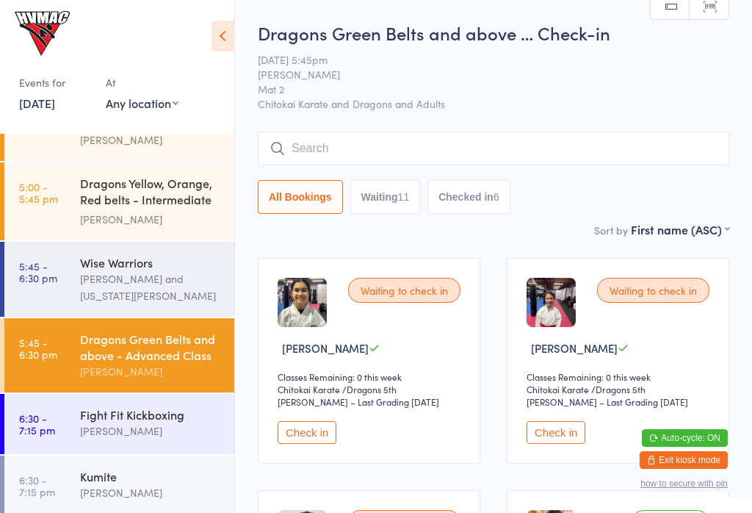
scroll to position [0, 0]
click at [119, 206] on div "Dragons Yellow, Orange, Red belts - Intermediate C..." at bounding box center [151, 193] width 142 height 36
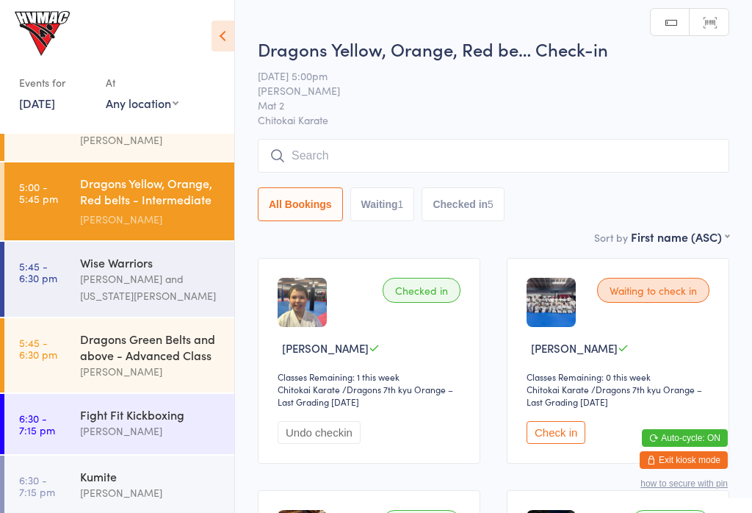
click at [410, 197] on button "Waiting 1" at bounding box center [382, 204] width 65 height 34
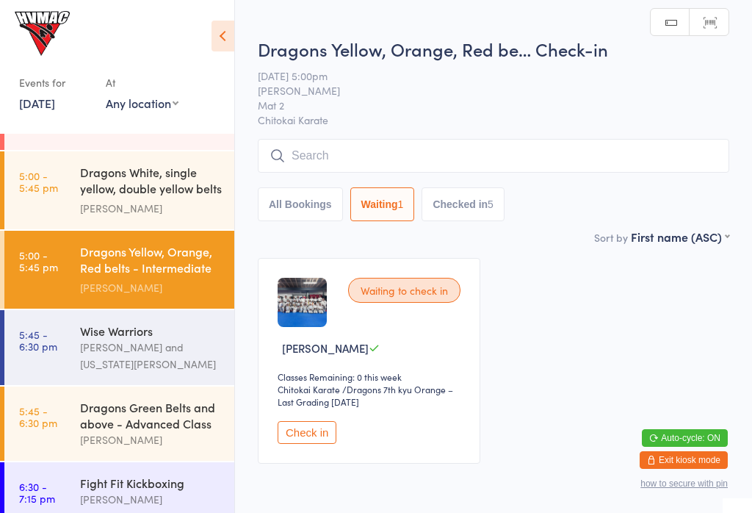
scroll to position [88, 0]
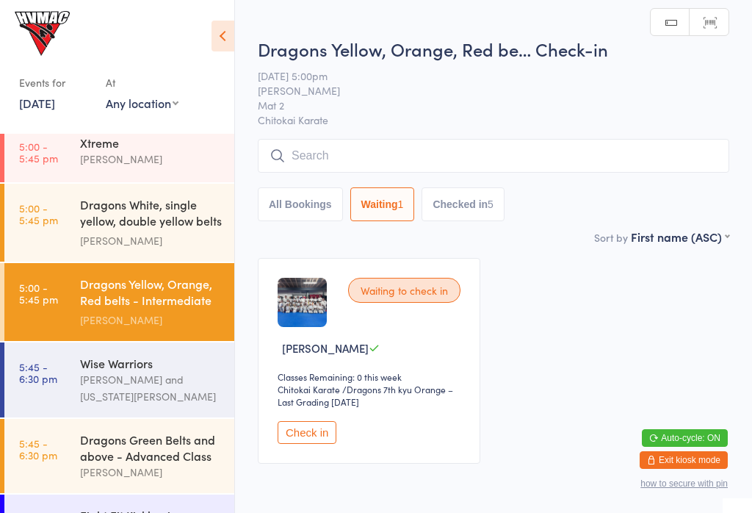
click at [148, 226] on div "Dragons White, single yellow, double yellow belts ..." at bounding box center [151, 214] width 142 height 36
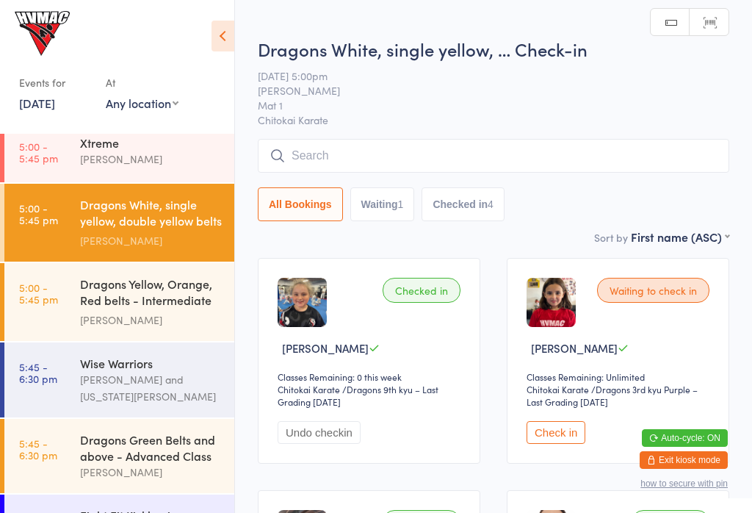
scroll to position [4, 0]
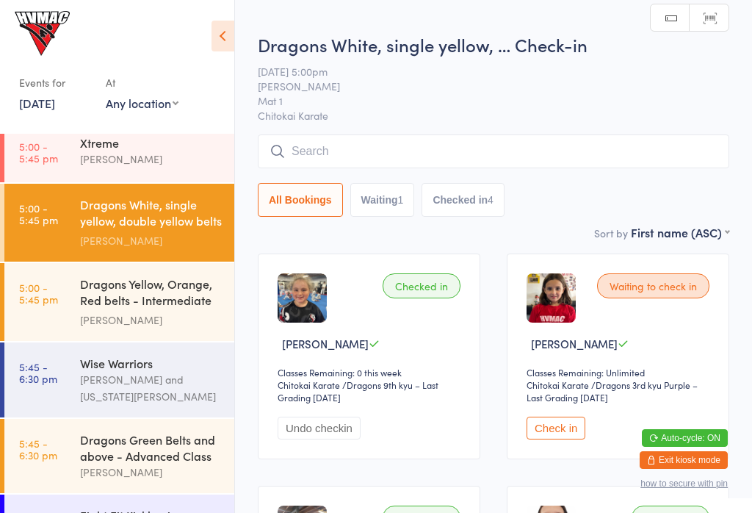
click at [469, 217] on button "Checked in 4" at bounding box center [463, 200] width 83 height 34
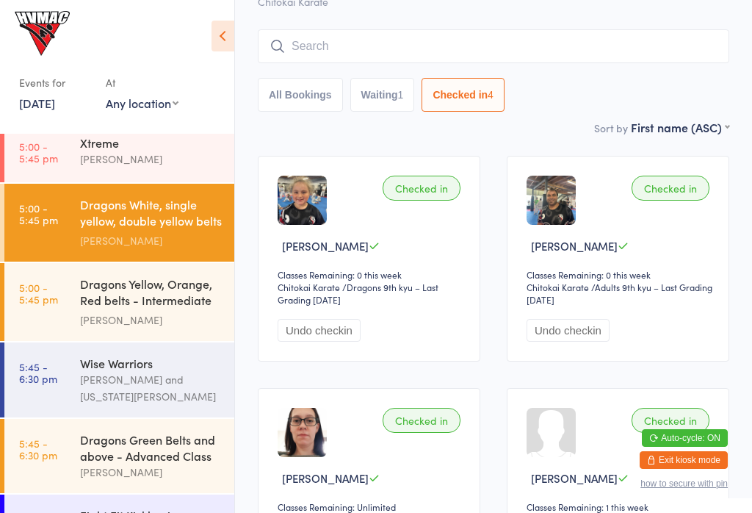
scroll to position [132, 0]
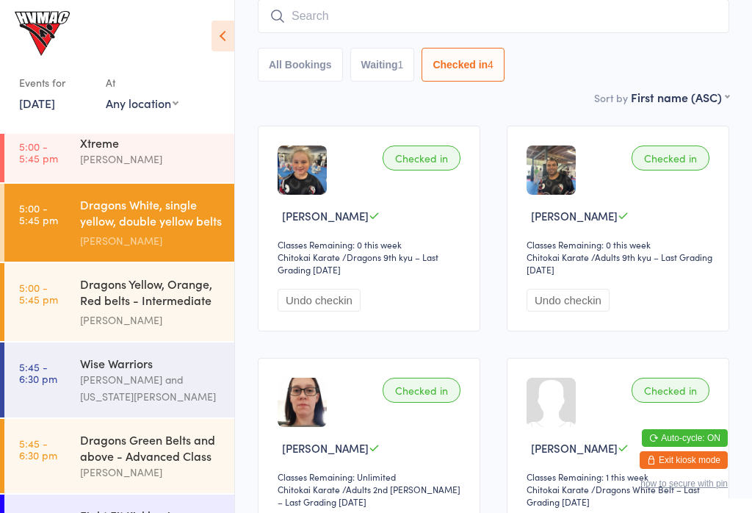
click at [195, 289] on div "Dragons Yellow, Orange, Red belts - Intermediate C..." at bounding box center [151, 293] width 142 height 36
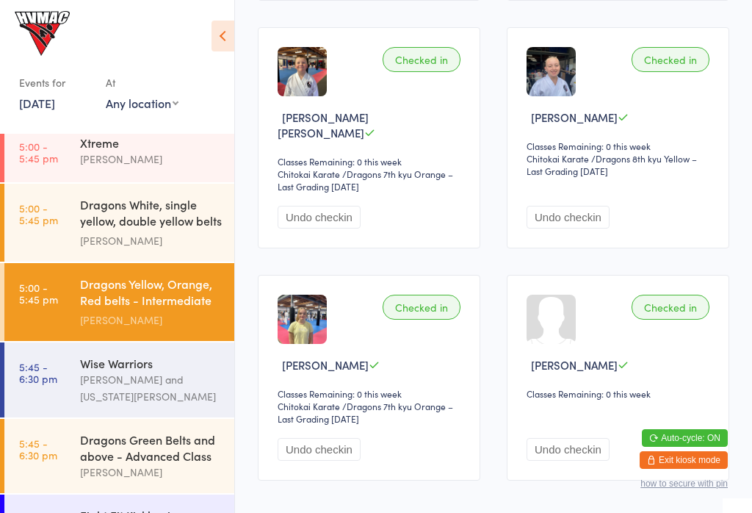
scroll to position [461, 0]
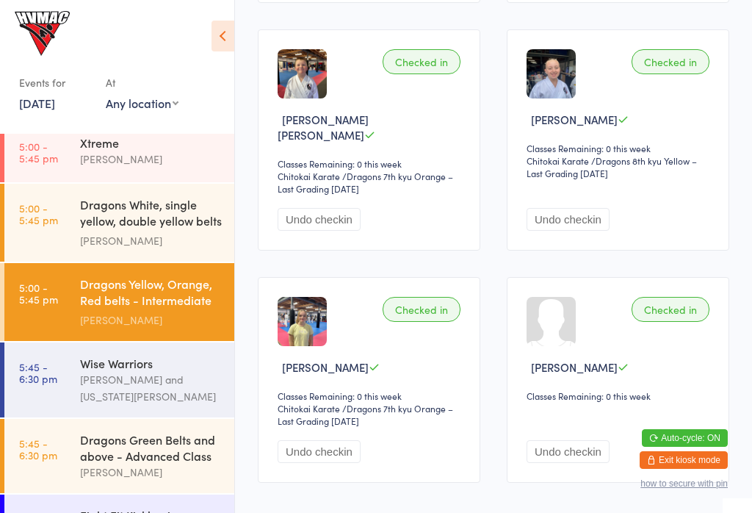
click at [154, 382] on div "[PERSON_NAME] and [US_STATE][PERSON_NAME]" at bounding box center [151, 388] width 142 height 34
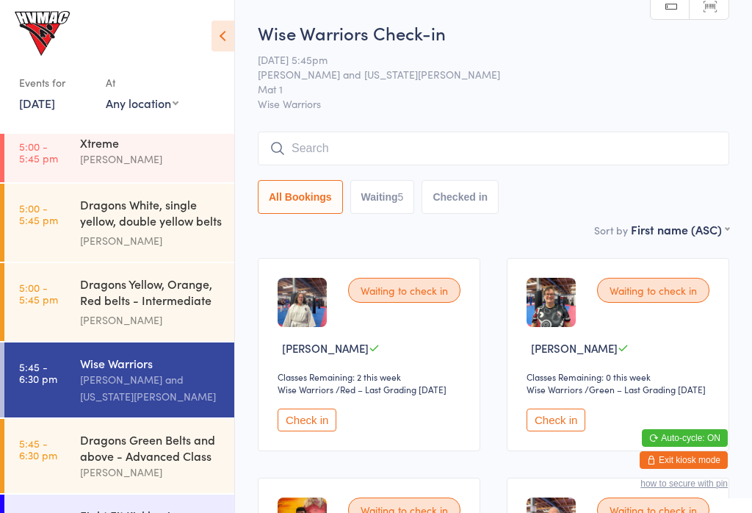
click at [150, 454] on div "Dragons Green Belts and above - Advanced Class" at bounding box center [151, 447] width 142 height 32
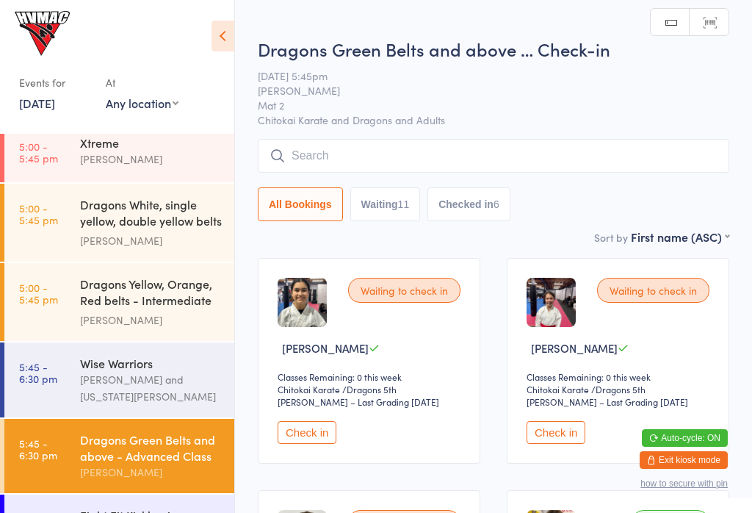
click at [312, 438] on button "Check in" at bounding box center [307, 432] width 59 height 23
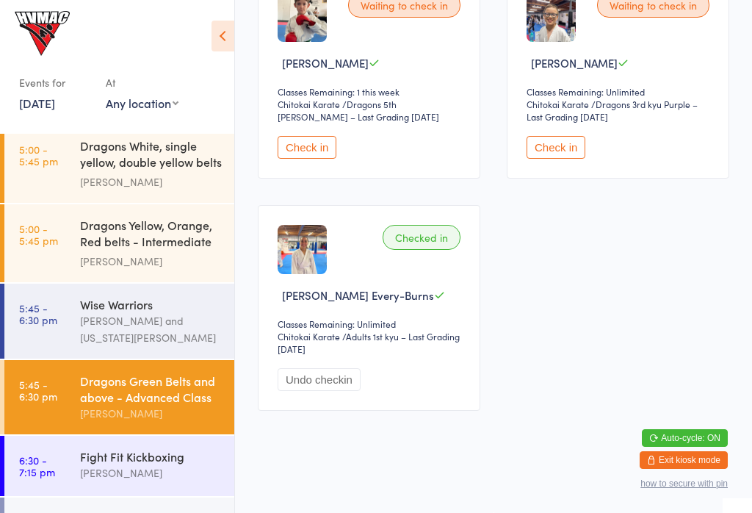
scroll to position [173, 0]
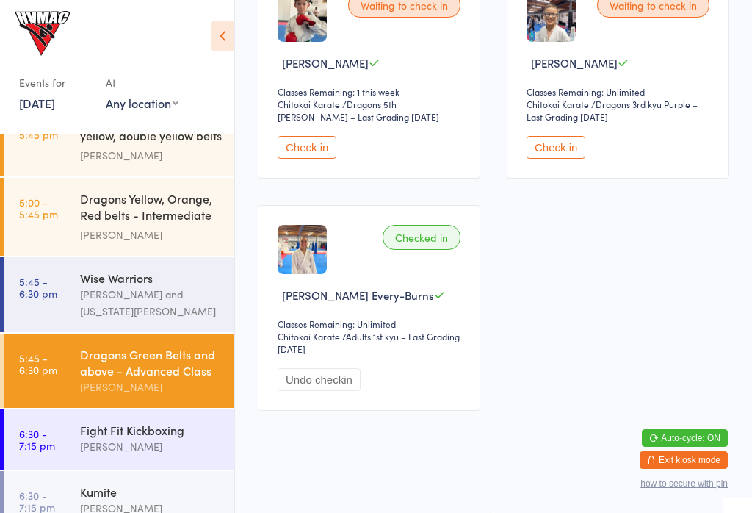
click at [560, 159] on button "Check in" at bounding box center [556, 147] width 59 height 23
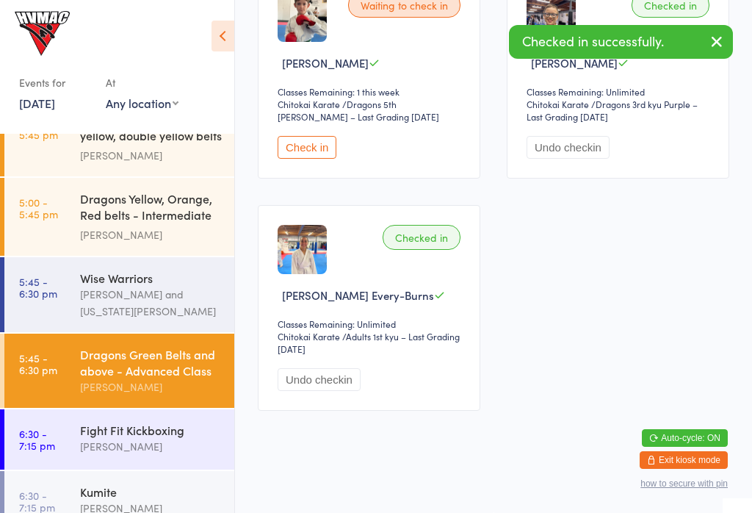
click at [165, 494] on div "Kumite" at bounding box center [151, 491] width 142 height 16
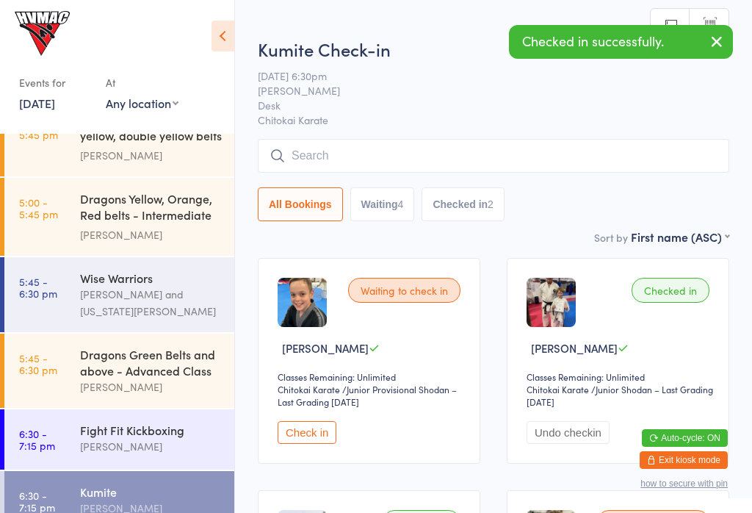
click at [331, 439] on button "Check in" at bounding box center [307, 432] width 59 height 23
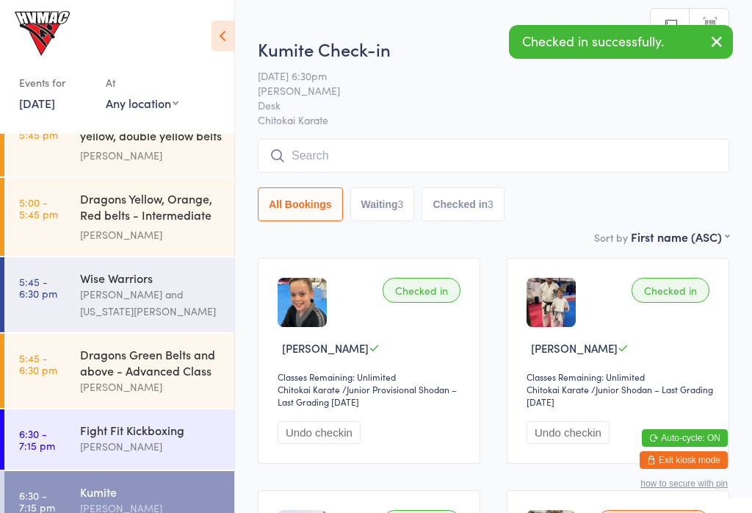
click at [89, 367] on div "Dragons Green Belts and above - Advanced Class" at bounding box center [151, 362] width 142 height 32
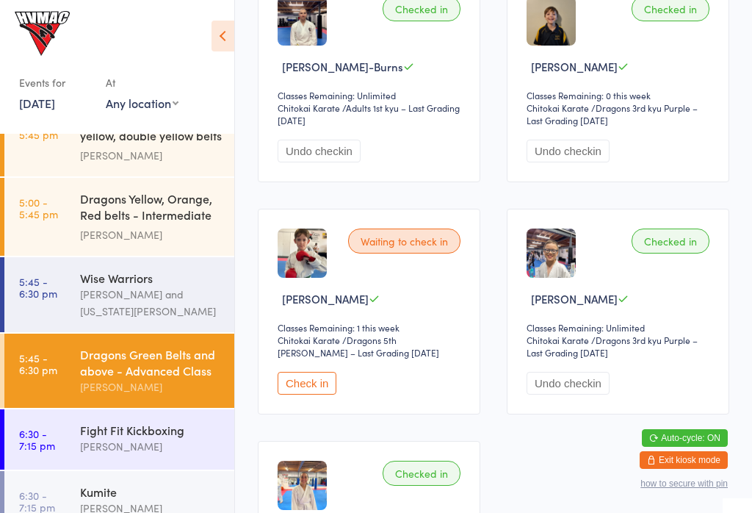
scroll to position [1723, 0]
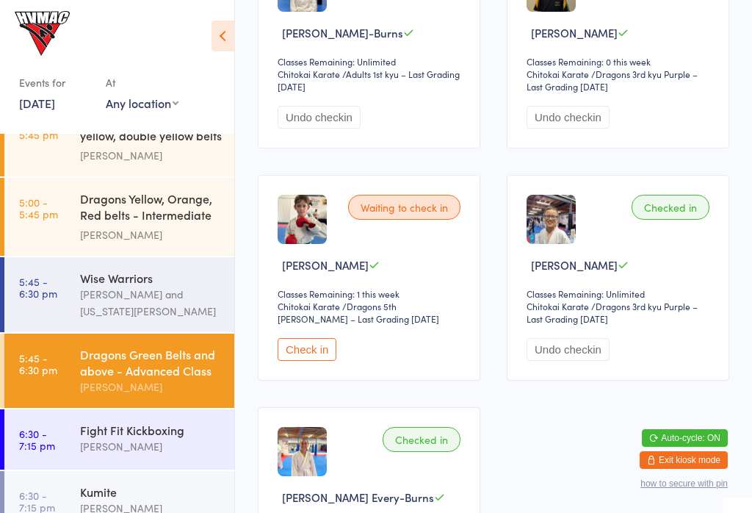
click at [586, 361] on button "Undo checkin" at bounding box center [568, 349] width 83 height 23
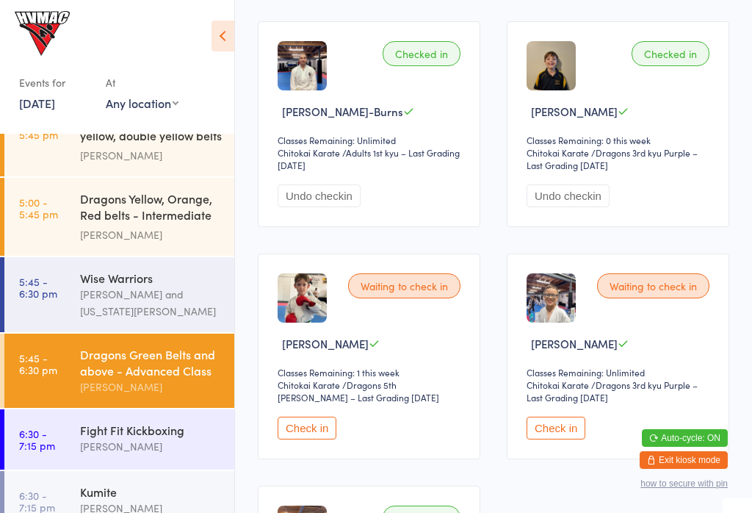
scroll to position [1640, 0]
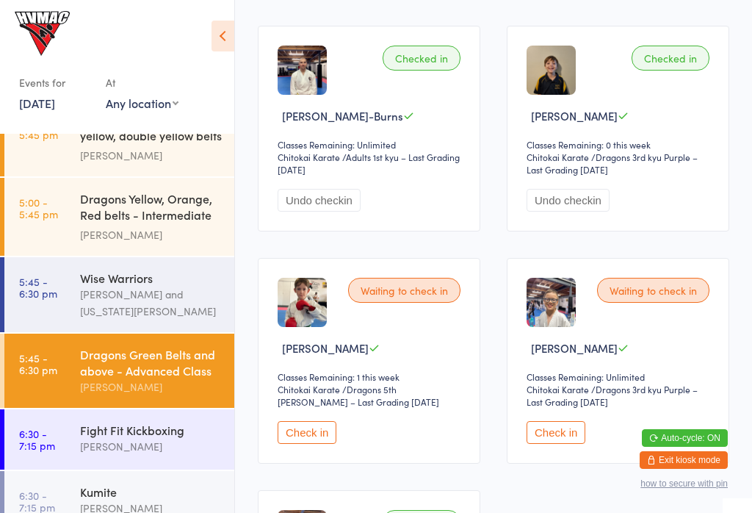
click at [571, 444] on button "Check in" at bounding box center [556, 432] width 59 height 23
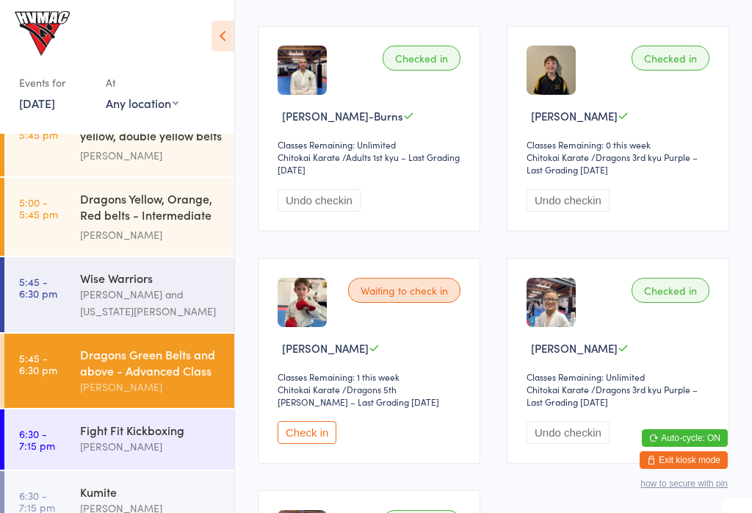
click at [569, 444] on button "Undo checkin" at bounding box center [568, 432] width 83 height 23
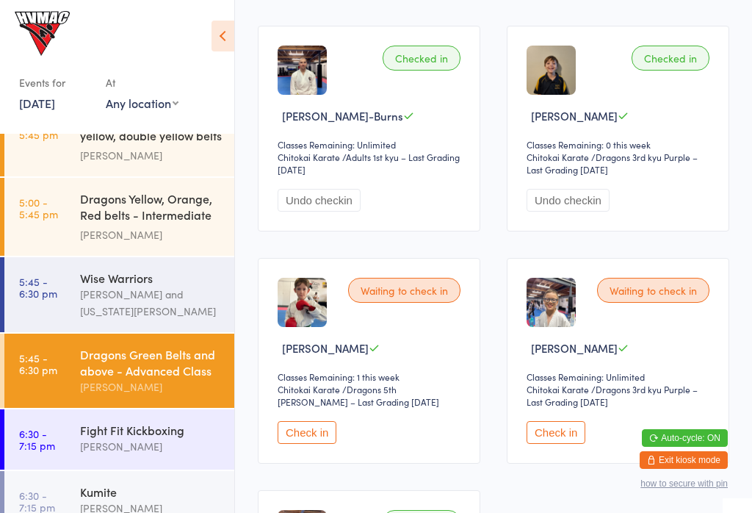
click at [548, 444] on button "Check in" at bounding box center [556, 432] width 59 height 23
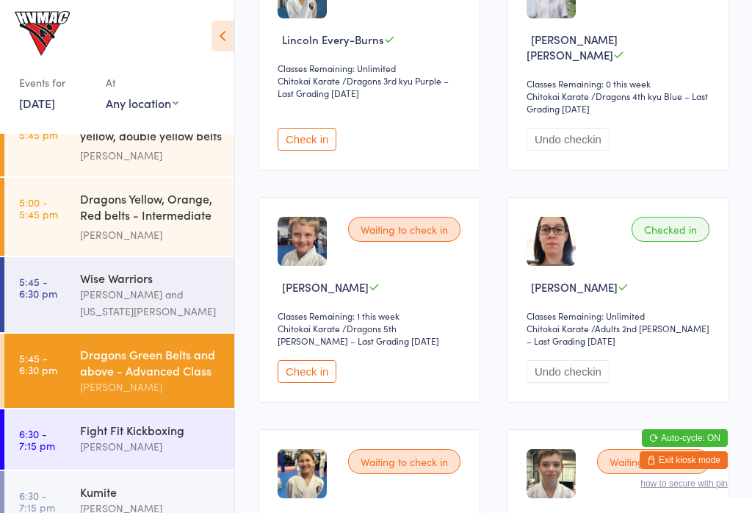
scroll to position [1006, 0]
click at [94, 142] on div "Dragons White, single yellow, double yellow belts ..." at bounding box center [151, 129] width 142 height 36
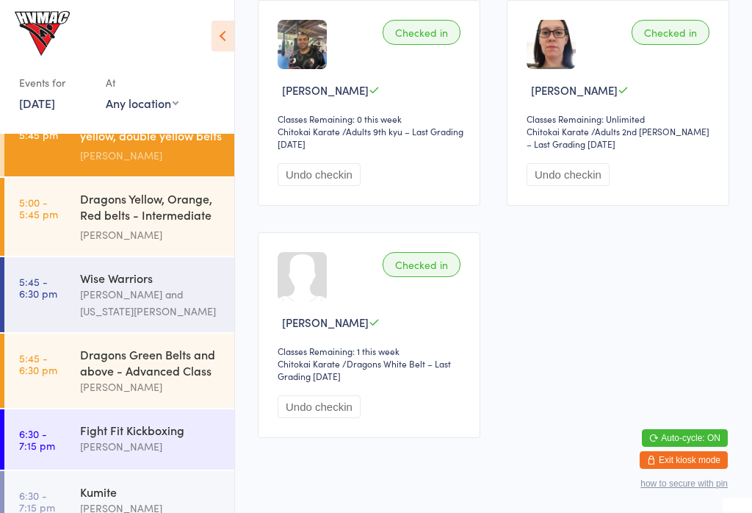
scroll to position [491, 0]
click at [160, 368] on div "Dragons Green Belts and above - Advanced Class" at bounding box center [151, 362] width 142 height 32
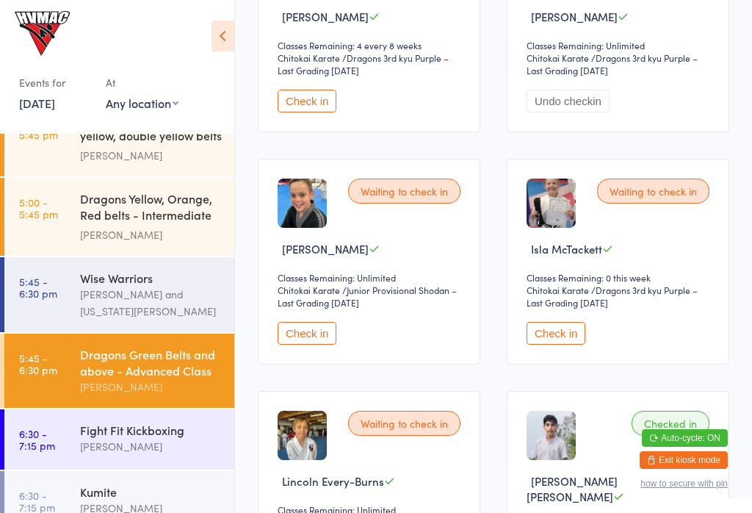
scroll to position [564, 0]
click at [180, 510] on div "[PERSON_NAME]" at bounding box center [151, 507] width 142 height 17
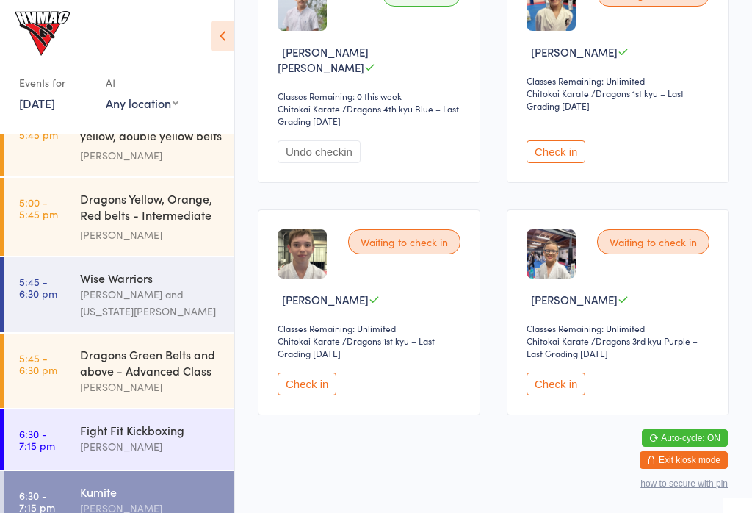
scroll to position [527, 0]
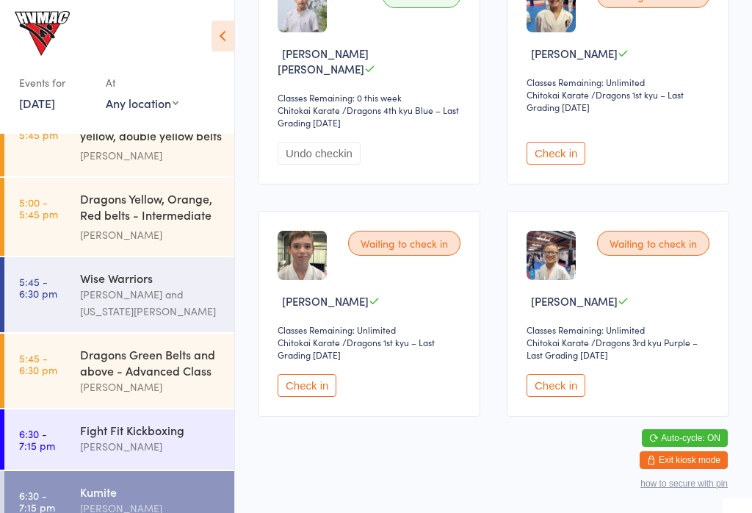
click at [566, 397] on button "Check in" at bounding box center [556, 385] width 59 height 23
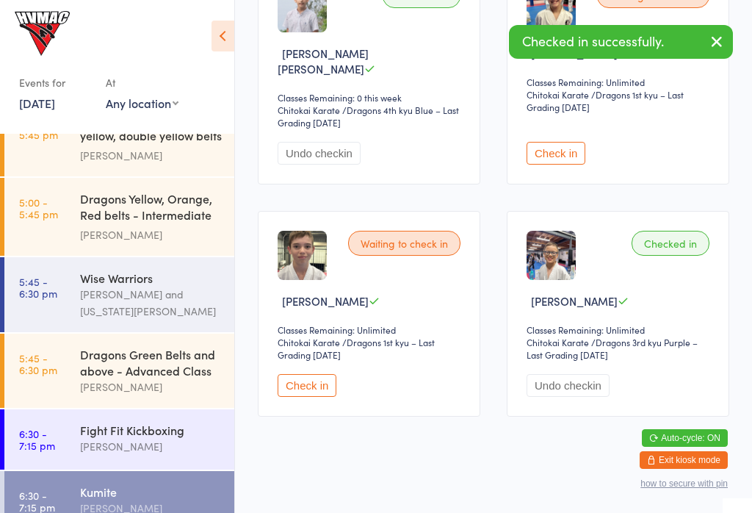
click at [588, 397] on button "Undo checkin" at bounding box center [568, 385] width 83 height 23
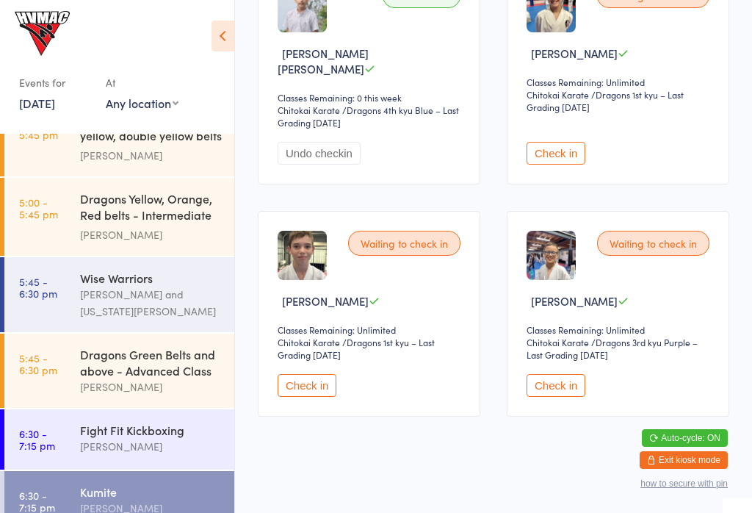
click at [562, 397] on button "Check in" at bounding box center [556, 385] width 59 height 23
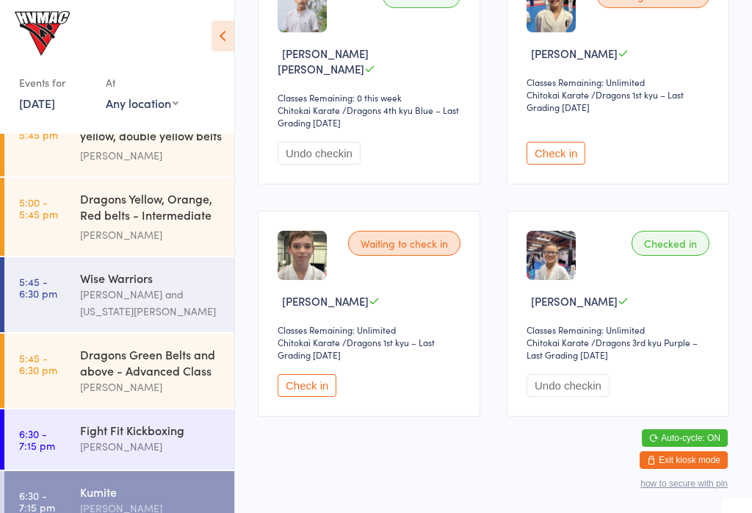
click at [161, 378] on div "Dragons Green Belts and above - Advanced Class" at bounding box center [151, 362] width 142 height 32
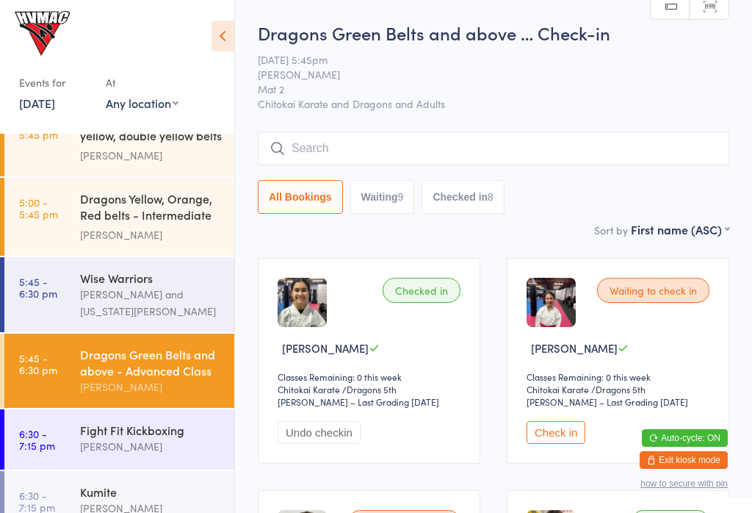
click at [537, 148] on input "search" at bounding box center [494, 148] width 472 height 34
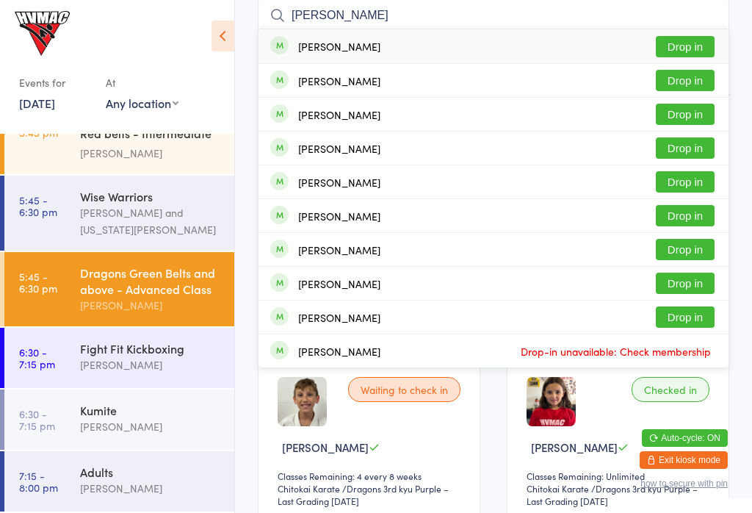
scroll to position [254, 0]
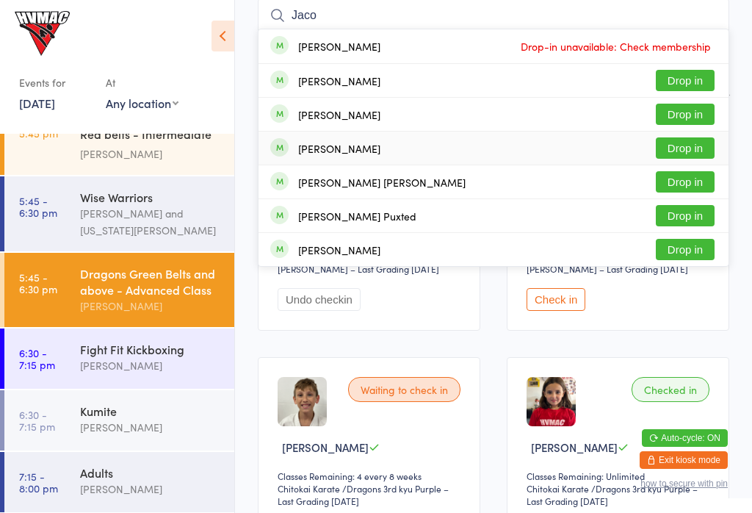
type input "Jaco"
click at [686, 148] on button "Drop in" at bounding box center [685, 147] width 59 height 21
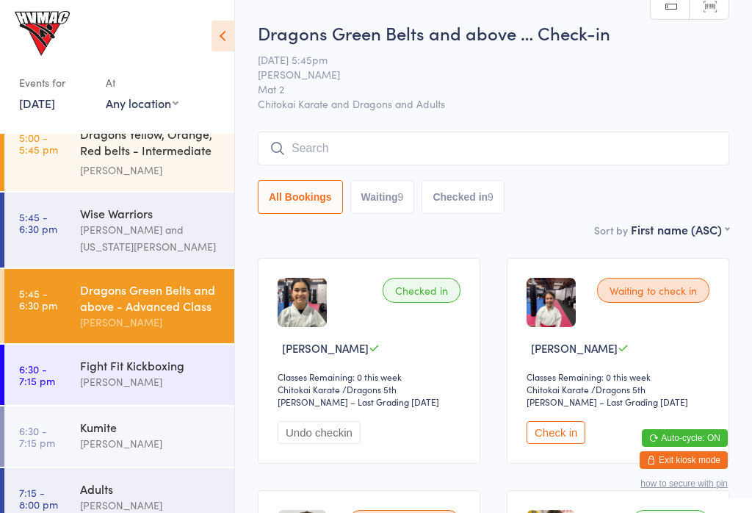
scroll to position [0, 0]
click at [670, 145] on input "search" at bounding box center [494, 148] width 472 height 34
click at [621, 142] on input "search" at bounding box center [494, 148] width 472 height 34
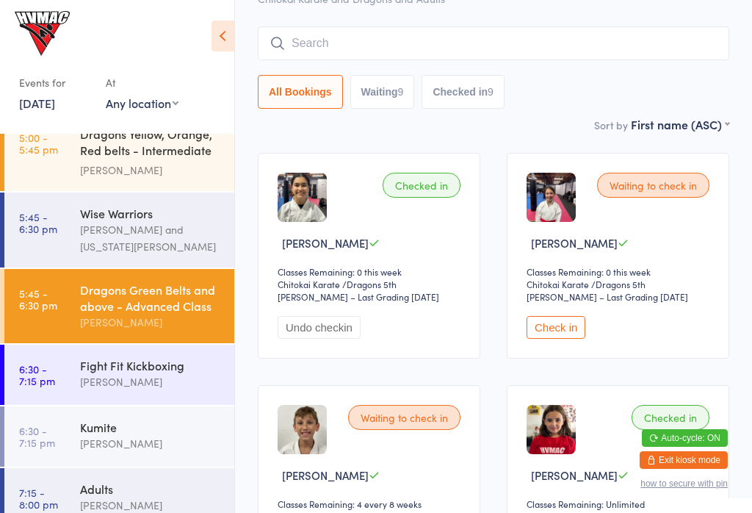
scroll to position [133, 0]
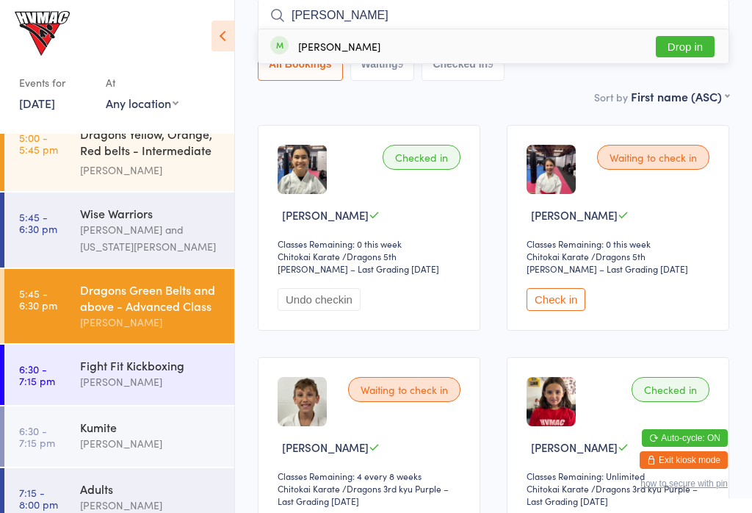
type input "[PERSON_NAME]"
click at [692, 42] on button "Drop in" at bounding box center [685, 46] width 59 height 21
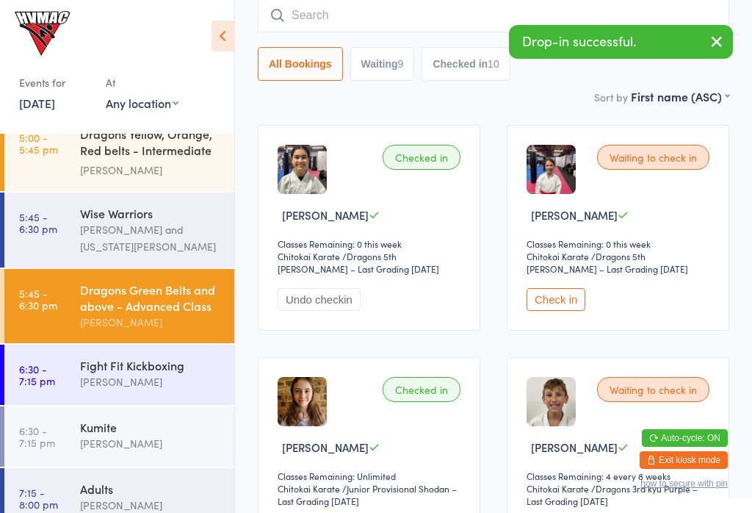
click at [167, 445] on div "[PERSON_NAME]" at bounding box center [151, 443] width 142 height 17
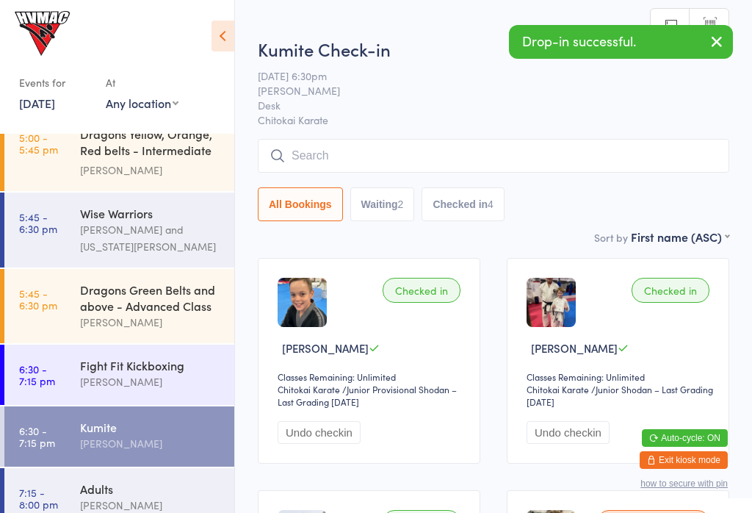
click at [100, 314] on div "Dragons Green Belts and above - Advanced Class" at bounding box center [151, 297] width 142 height 32
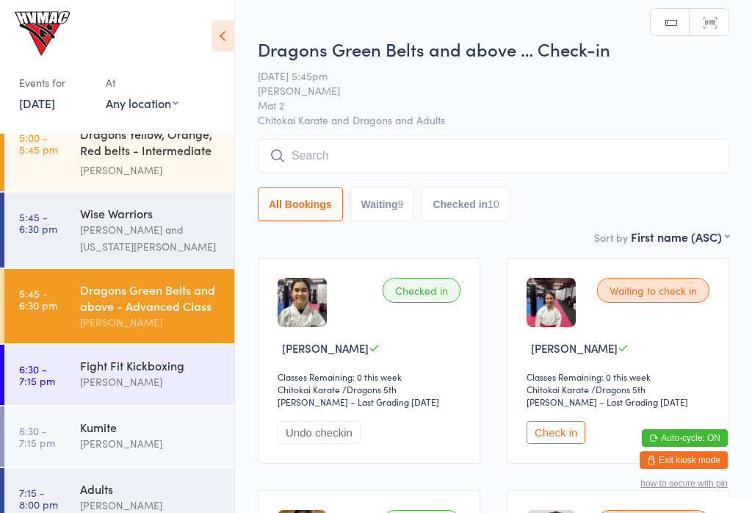
click at [550, 141] on input "search" at bounding box center [494, 156] width 472 height 34
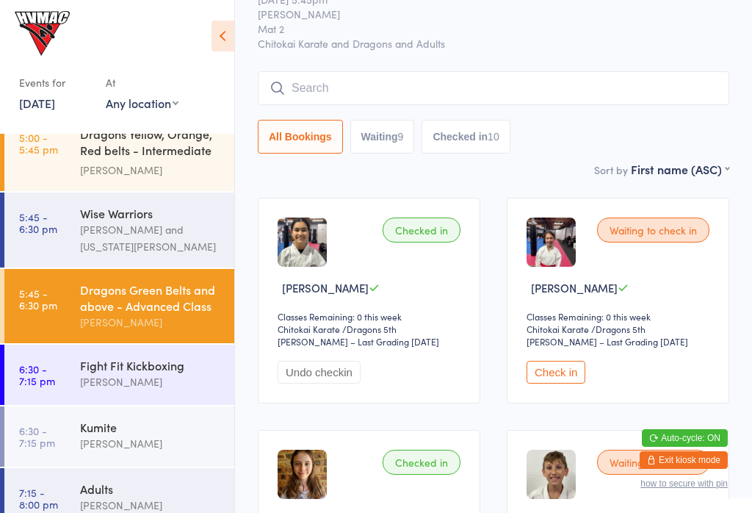
scroll to position [140, 0]
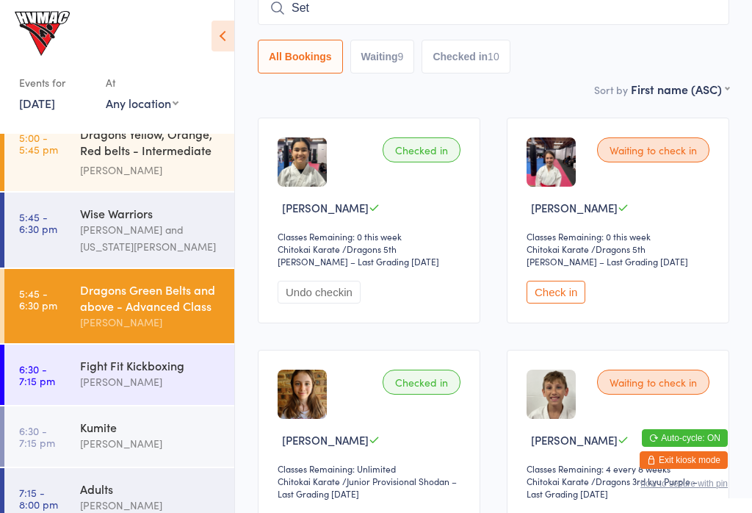
type input "[PERSON_NAME]"
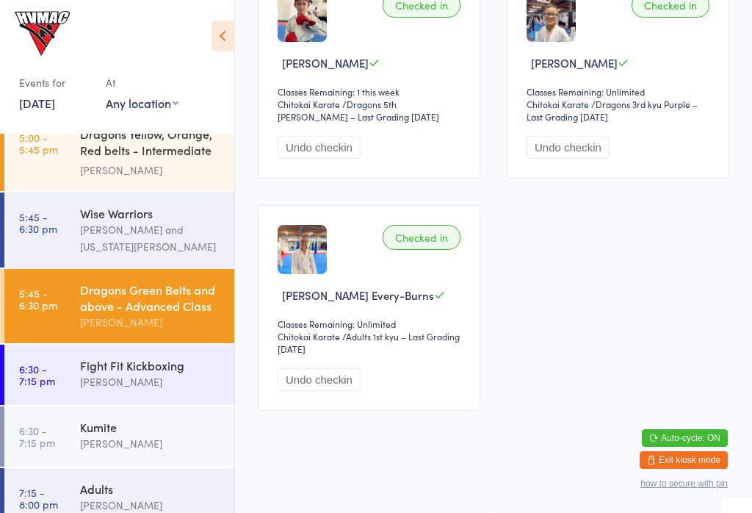
scroll to position [2195, 0]
click at [567, 159] on button "Undo checkin" at bounding box center [568, 147] width 83 height 23
click at [562, 159] on button "Check in" at bounding box center [556, 147] width 59 height 23
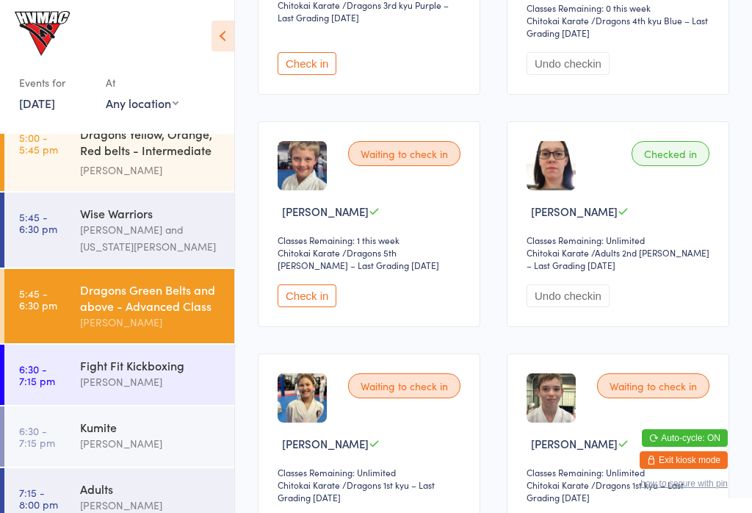
scroll to position [1310, 0]
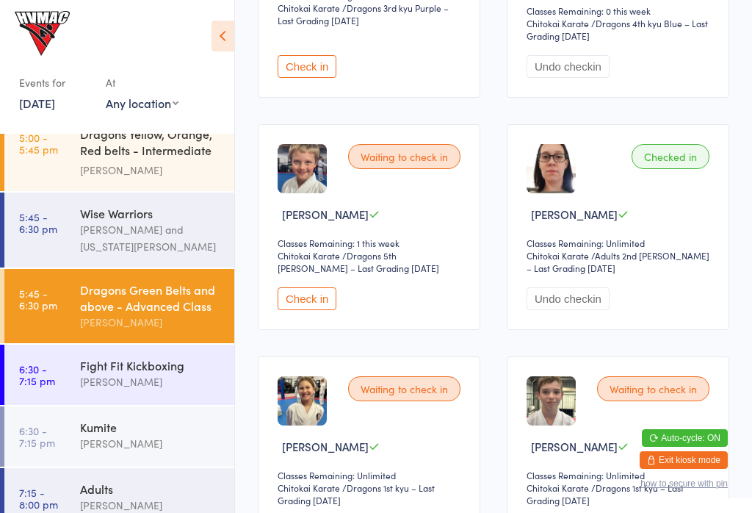
click at [311, 310] on button "Check in" at bounding box center [307, 298] width 59 height 23
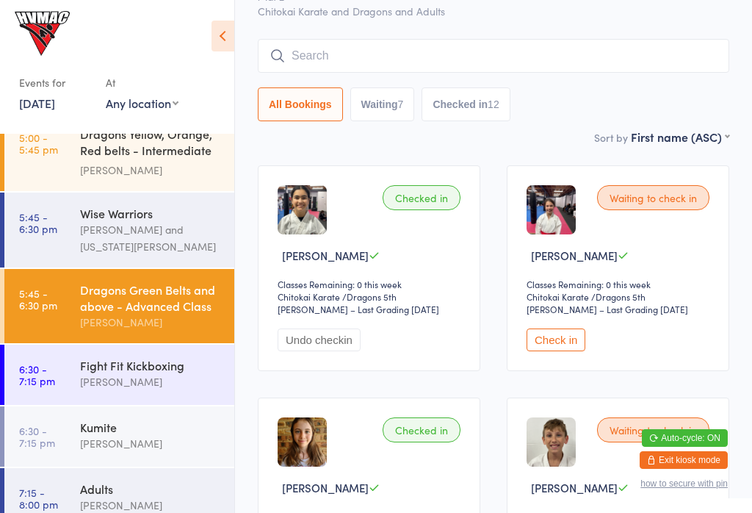
scroll to position [89, 0]
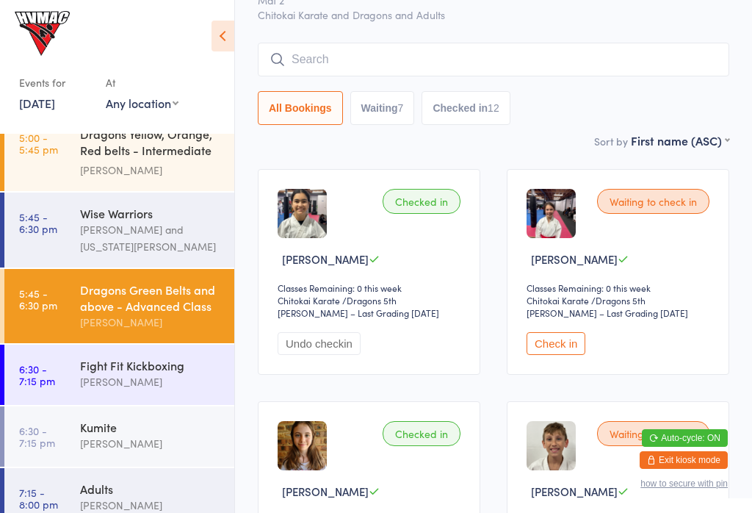
click at [569, 355] on button "Check in" at bounding box center [556, 343] width 59 height 23
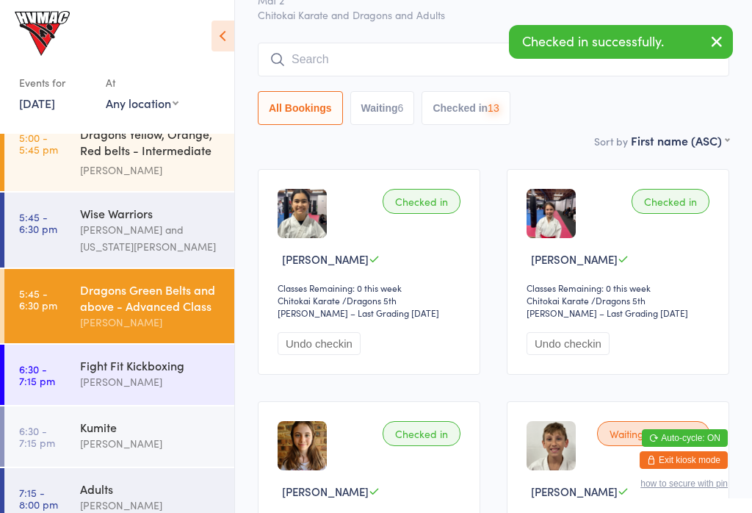
click at [562, 355] on button "Undo checkin" at bounding box center [568, 343] width 83 height 23
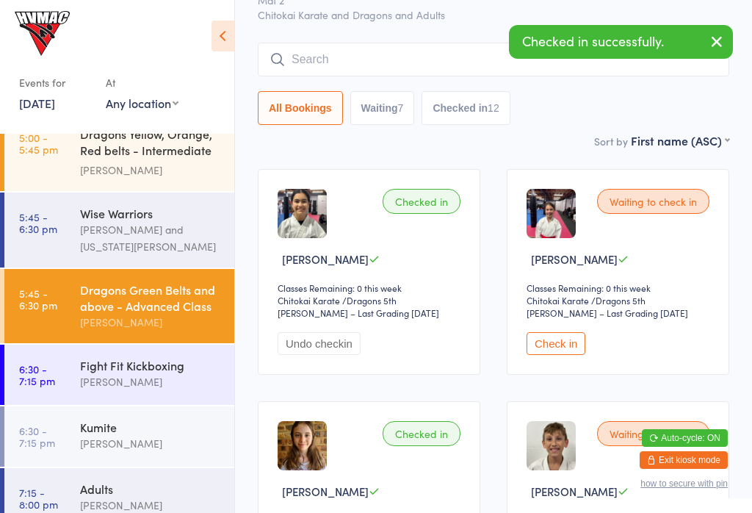
click at [549, 351] on button "Check in" at bounding box center [556, 343] width 59 height 23
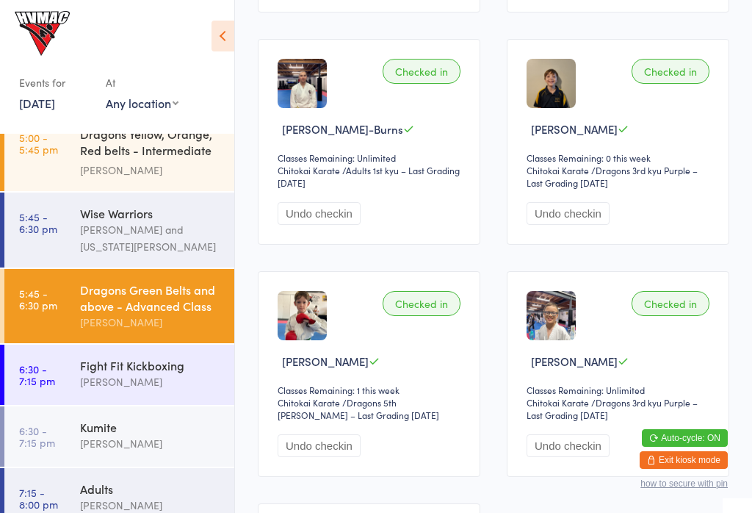
scroll to position [1836, 0]
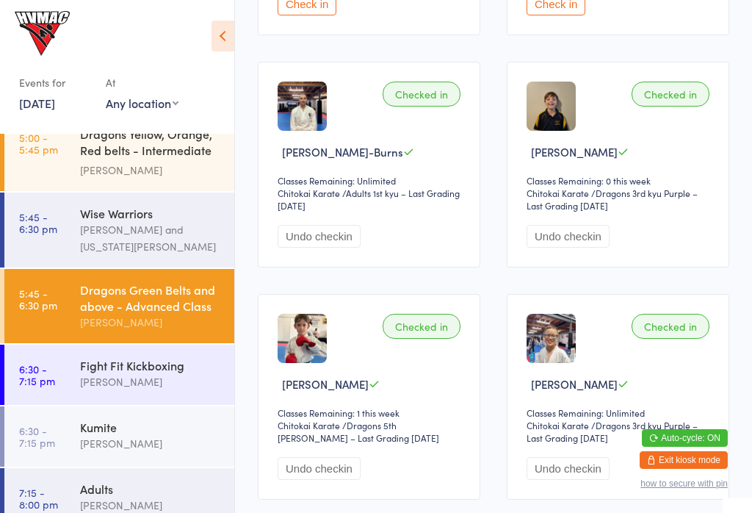
click at [556, 15] on button "Check in" at bounding box center [556, 4] width 59 height 23
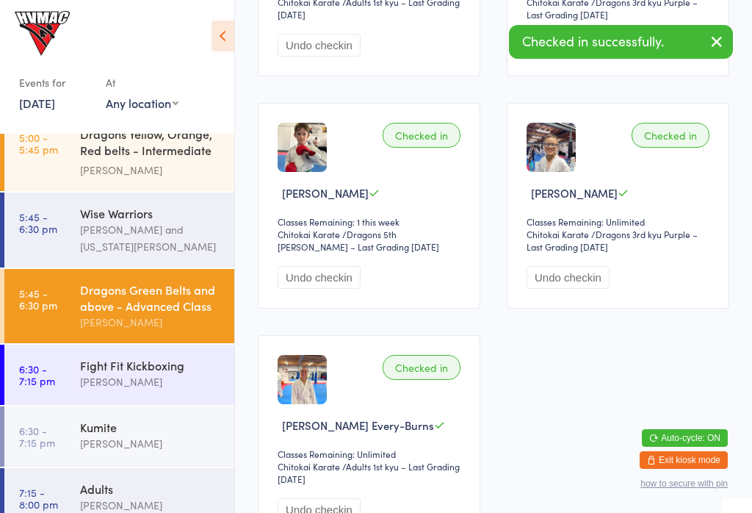
scroll to position [2035, 0]
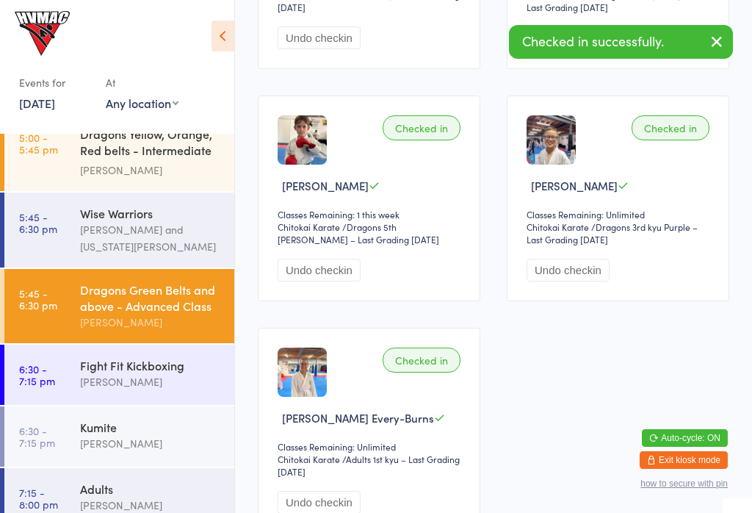
click at [131, 461] on div "Kumite [PERSON_NAME]" at bounding box center [157, 435] width 154 height 58
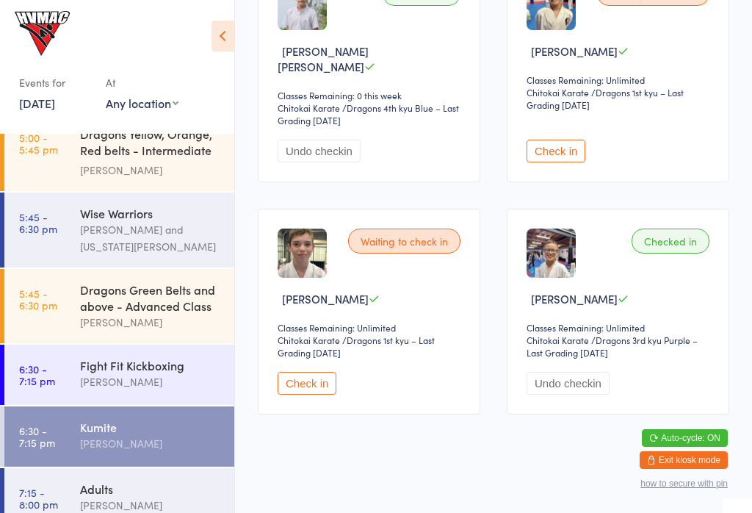
scroll to position [527, 0]
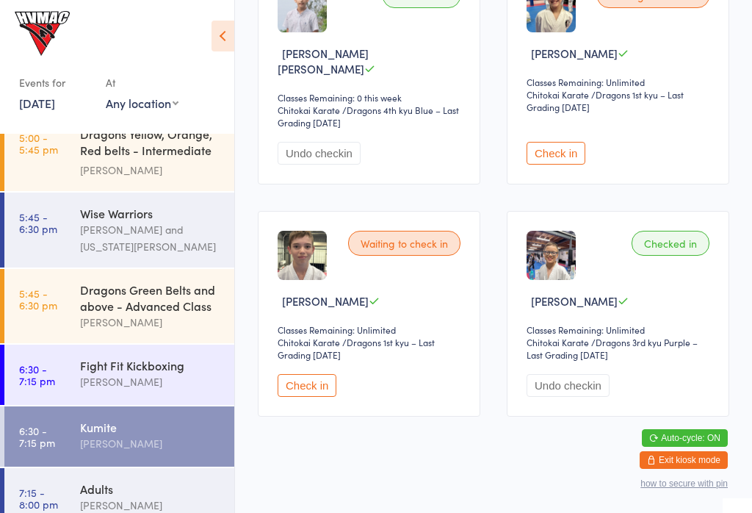
click at [325, 397] on button "Check in" at bounding box center [307, 385] width 59 height 23
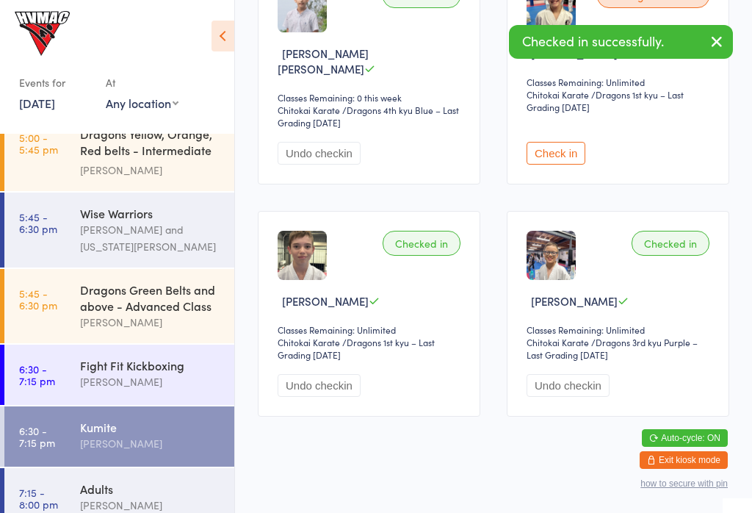
click at [128, 305] on div "Dragons Green Belts and above - Advanced Class" at bounding box center [151, 297] width 142 height 32
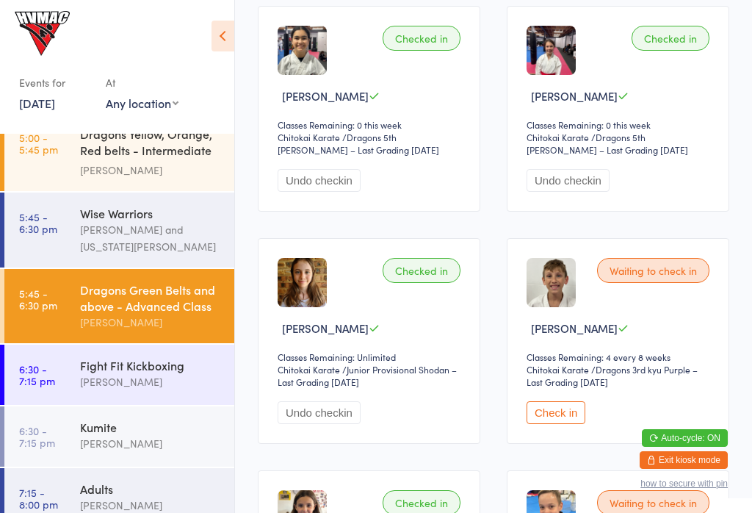
scroll to position [257, 0]
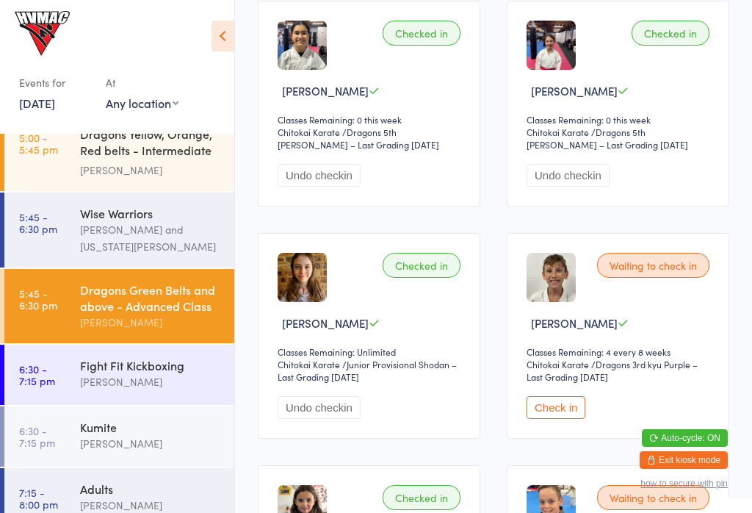
click at [546, 418] on button "Check in" at bounding box center [556, 407] width 59 height 23
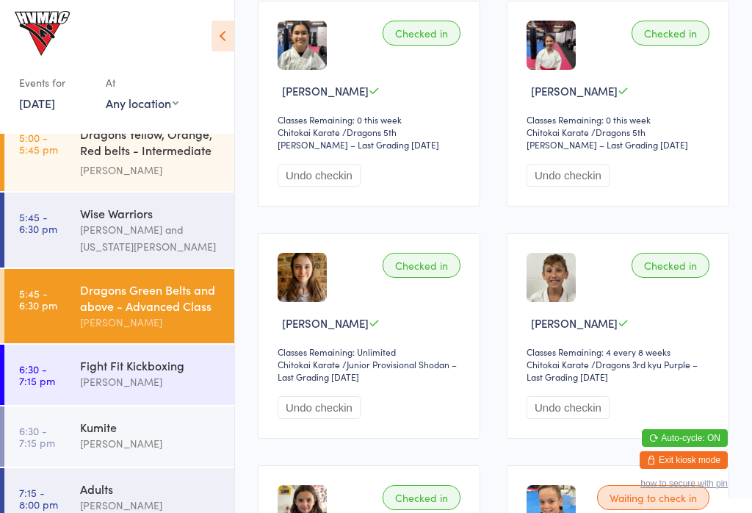
click at [43, 370] on time "6:30 - 7:15 pm" at bounding box center [37, 375] width 36 height 24
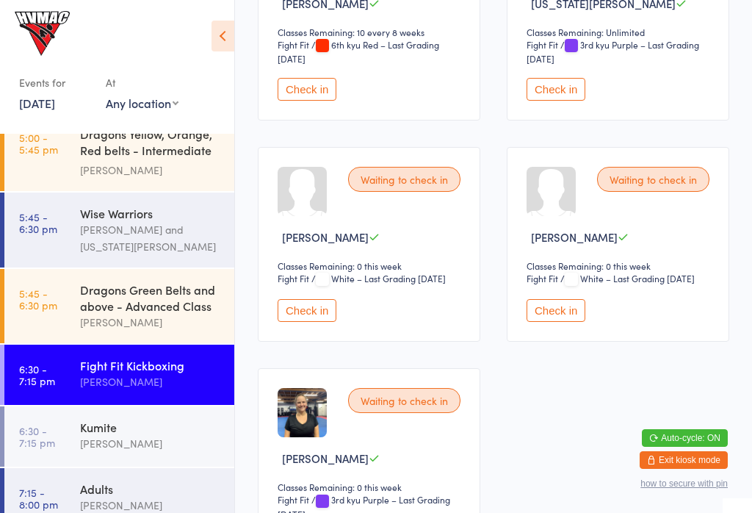
scroll to position [369, 0]
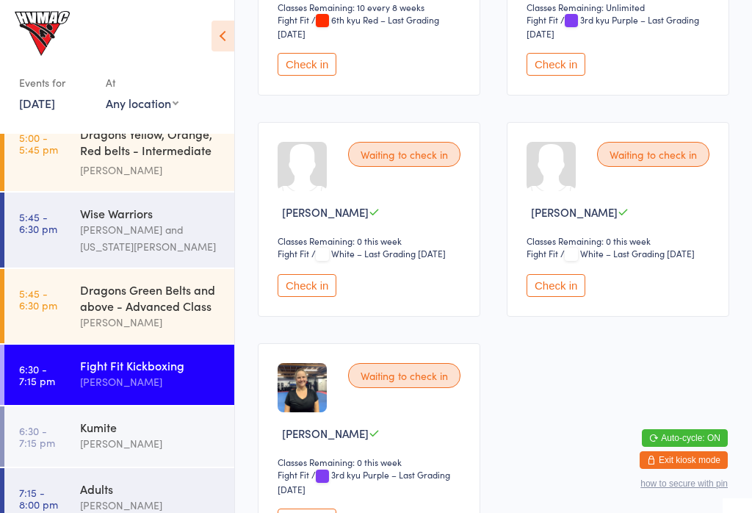
click at [203, 319] on div "Dragons Green Belts and above - Advanced Class [PERSON_NAME]" at bounding box center [157, 306] width 154 height 74
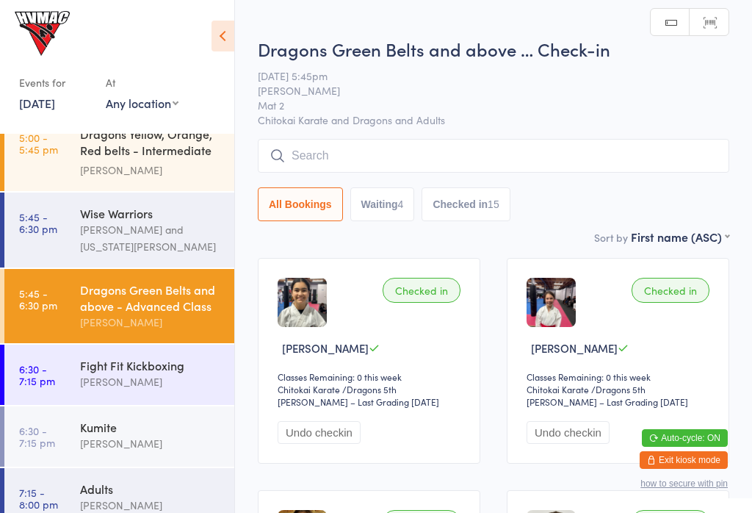
click at [390, 209] on button "Waiting 4" at bounding box center [382, 204] width 65 height 34
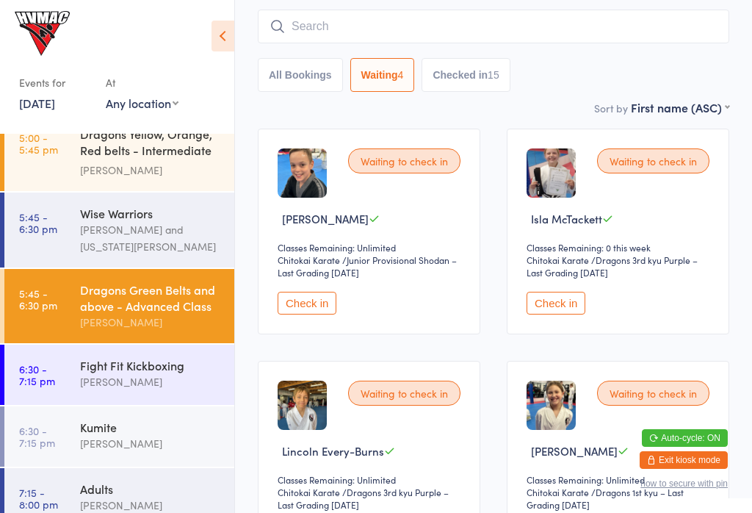
scroll to position [128, 0]
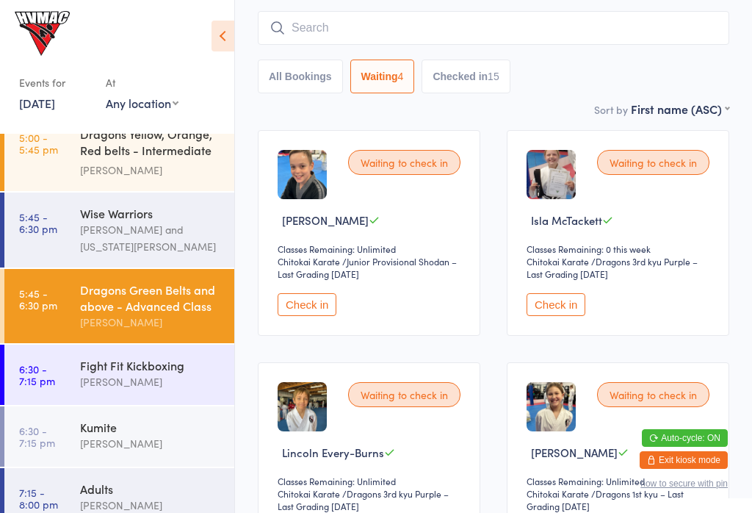
click at [511, 21] on input "search" at bounding box center [494, 28] width 472 height 34
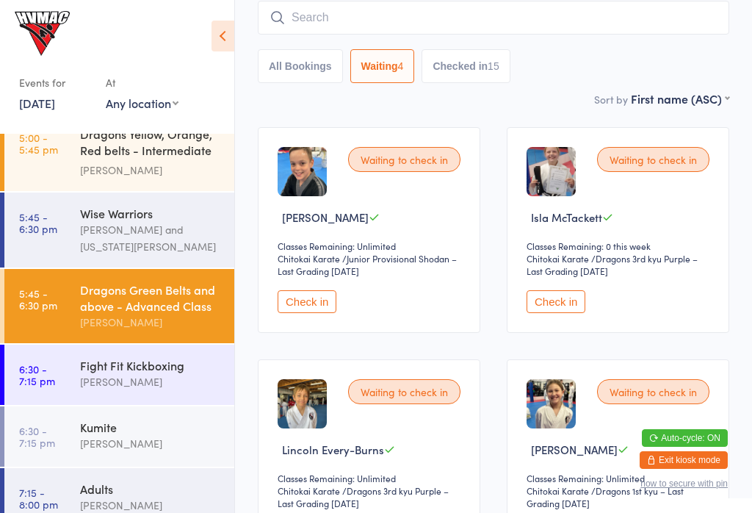
scroll to position [133, 0]
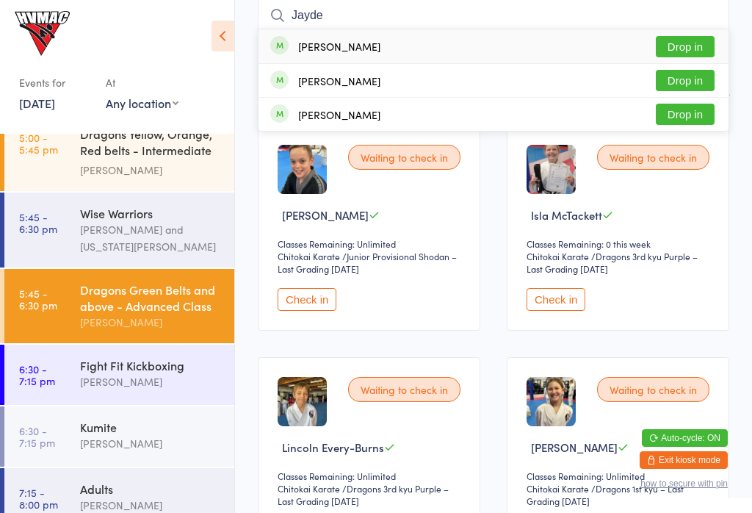
type input "Jayde"
click at [710, 37] on button "Drop in" at bounding box center [685, 46] width 59 height 21
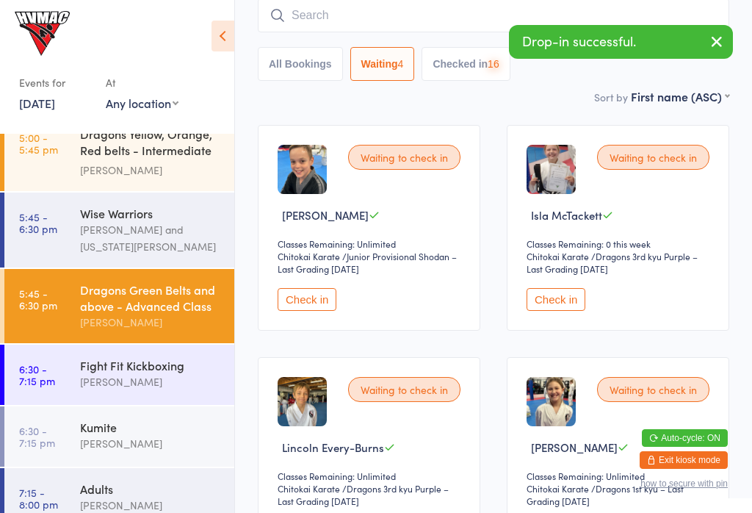
click at [447, 18] on input "search" at bounding box center [494, 16] width 472 height 34
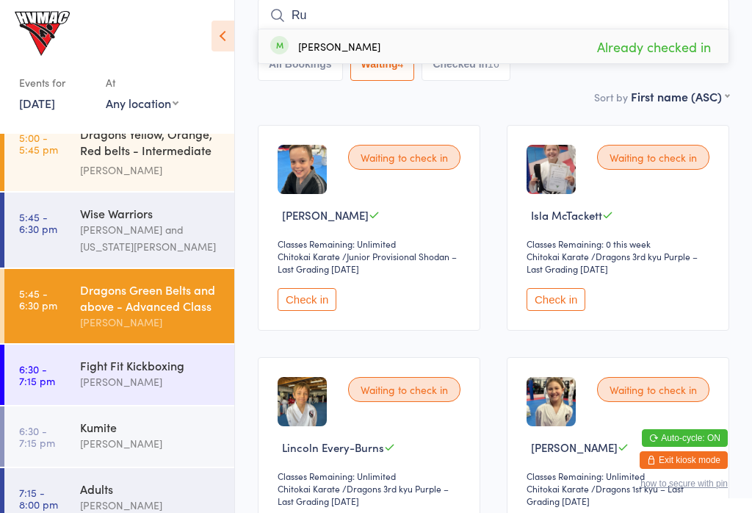
type input "R"
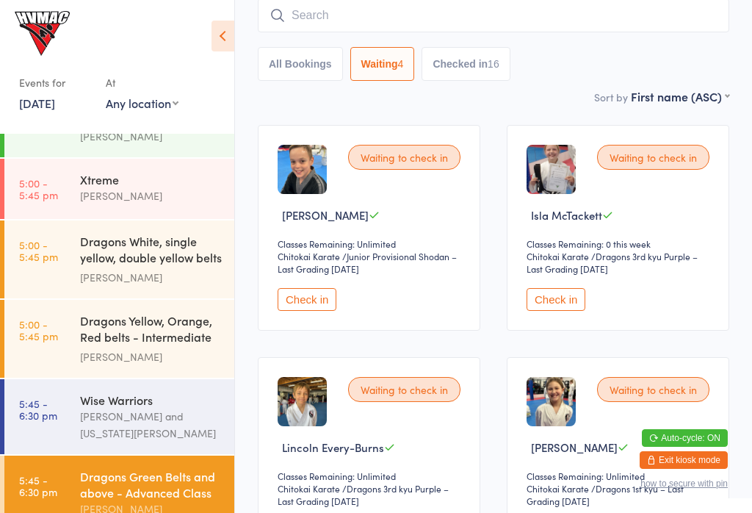
scroll to position [51, 0]
click at [160, 186] on div "Xtreme" at bounding box center [151, 180] width 142 height 16
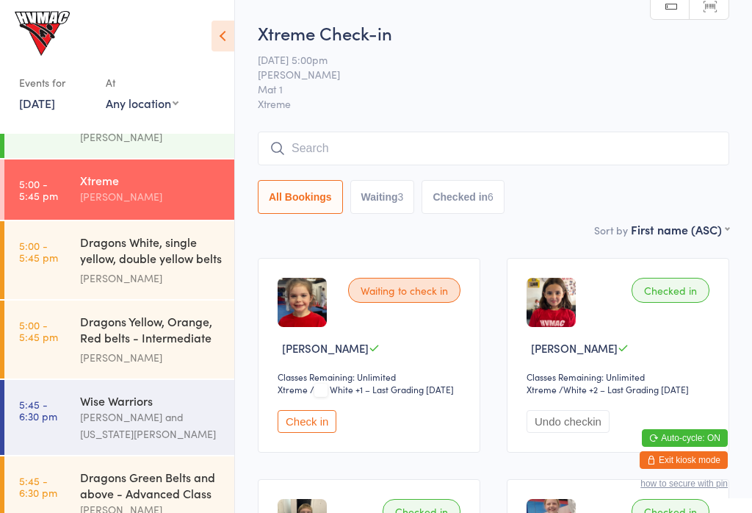
click at [532, 142] on input "search" at bounding box center [494, 148] width 472 height 34
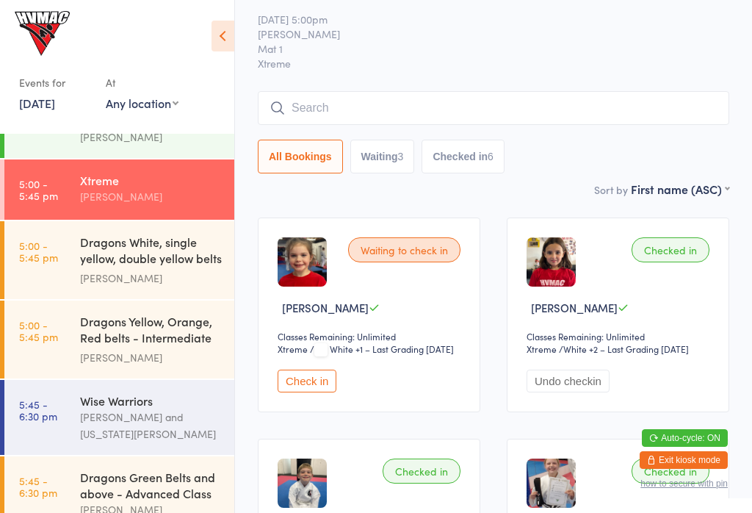
scroll to position [133, 0]
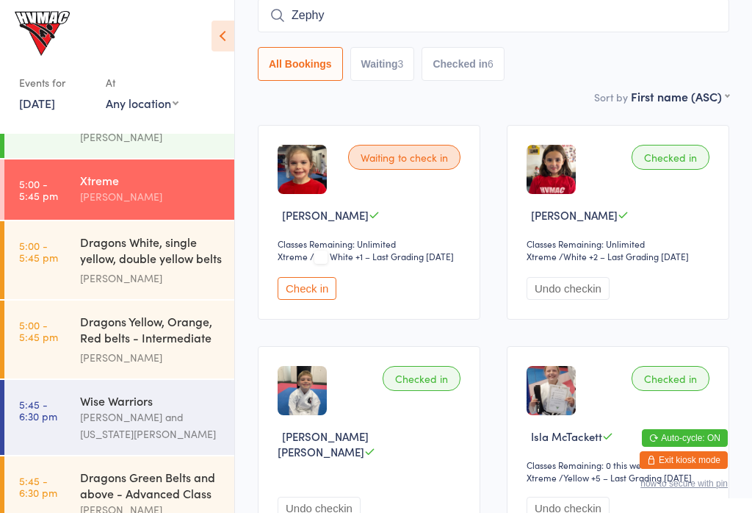
type input "Zephyr"
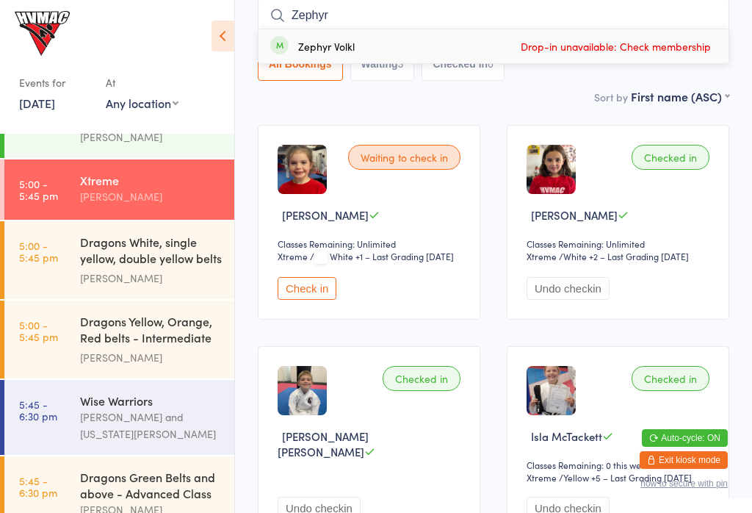
click at [169, 270] on div "[PERSON_NAME]" at bounding box center [151, 278] width 142 height 17
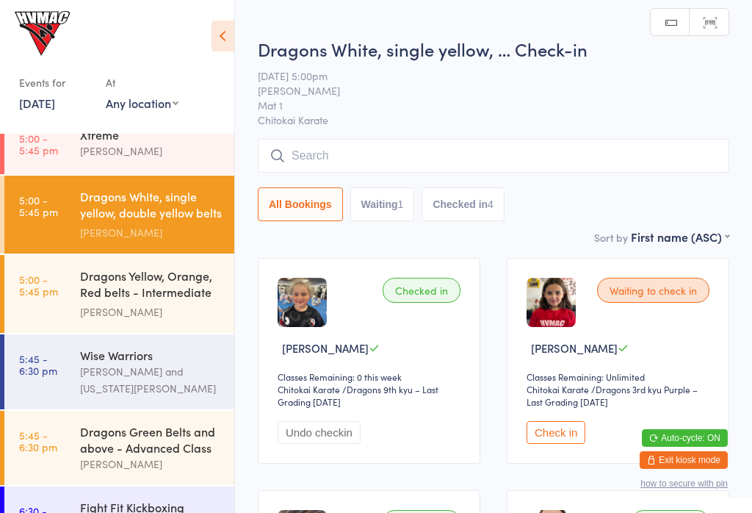
scroll to position [95, 0]
click at [162, 138] on div "Xtreme" at bounding box center [151, 135] width 142 height 16
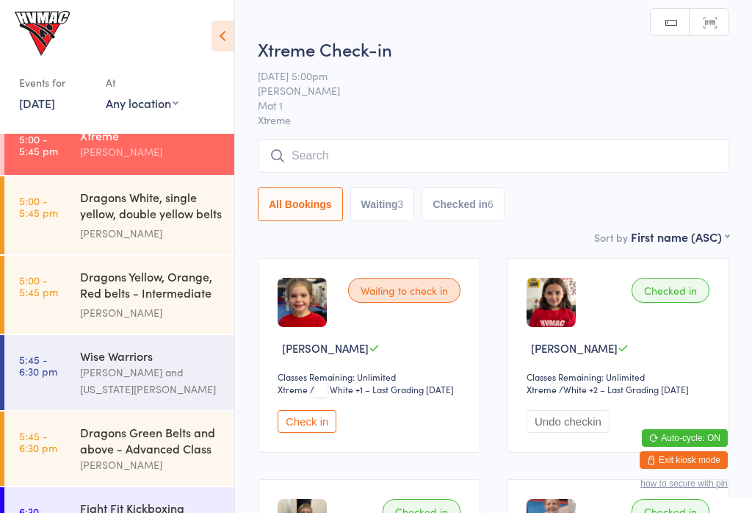
click at [364, 153] on input "search" at bounding box center [494, 156] width 472 height 34
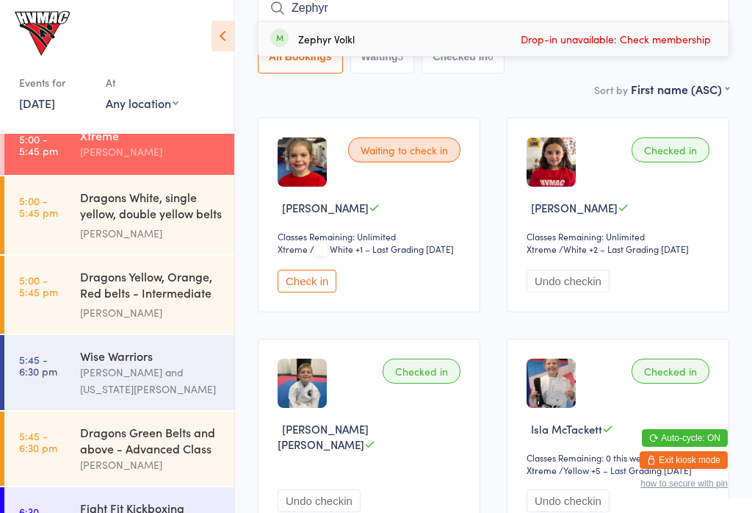
type input "Zephyr"
click at [487, 65] on button "Checked in 6" at bounding box center [463, 57] width 83 height 34
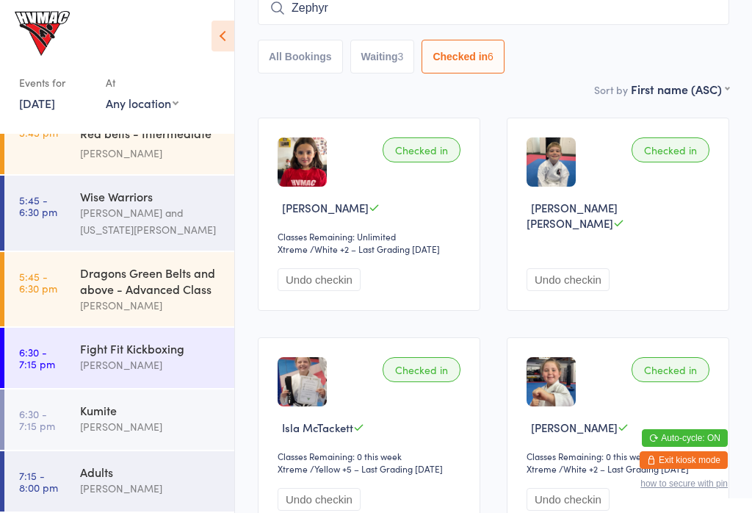
scroll to position [259, 0]
click at [171, 422] on div "[PERSON_NAME]" at bounding box center [151, 426] width 142 height 17
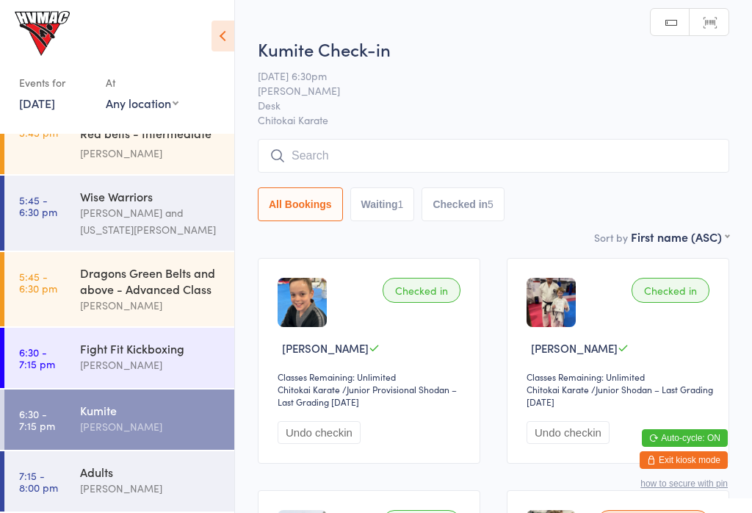
click at [392, 205] on button "Waiting 1" at bounding box center [382, 204] width 65 height 34
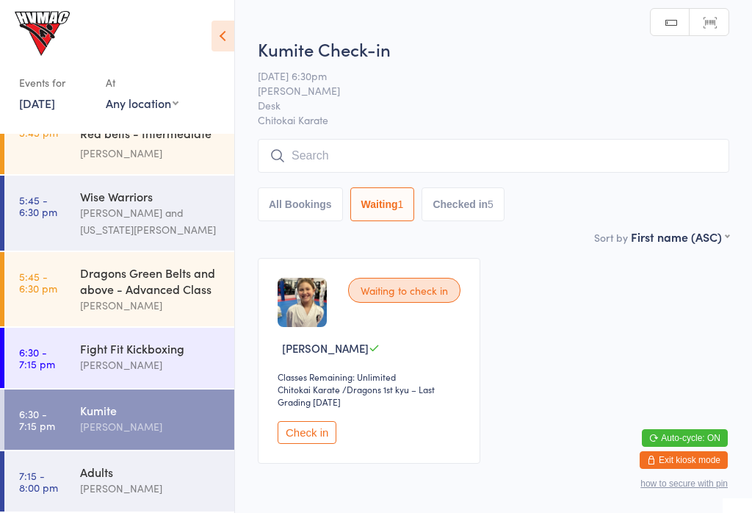
click at [299, 444] on button "Check in" at bounding box center [307, 432] width 59 height 23
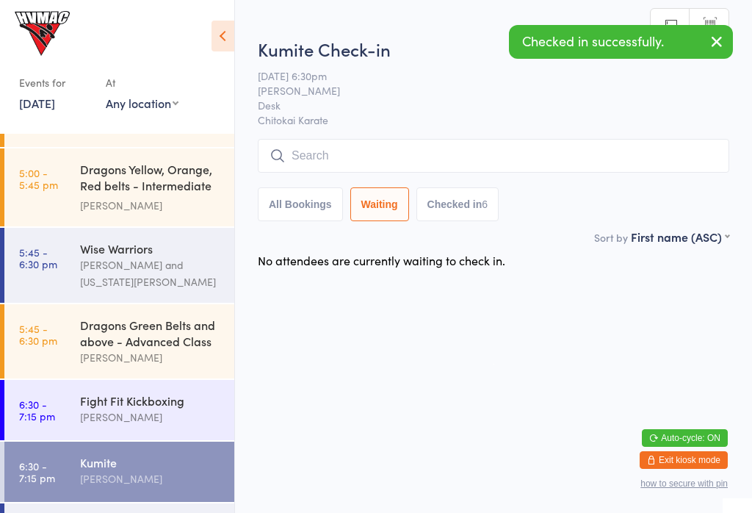
scroll to position [156, 0]
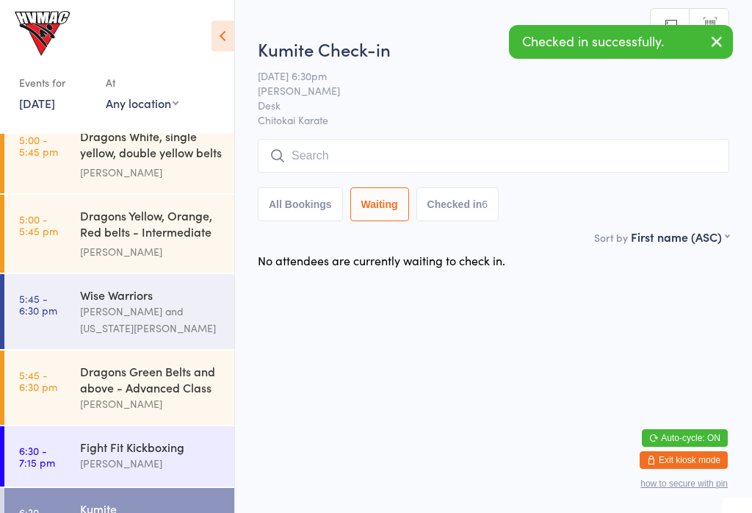
click at [173, 406] on div "[PERSON_NAME]" at bounding box center [151, 403] width 142 height 17
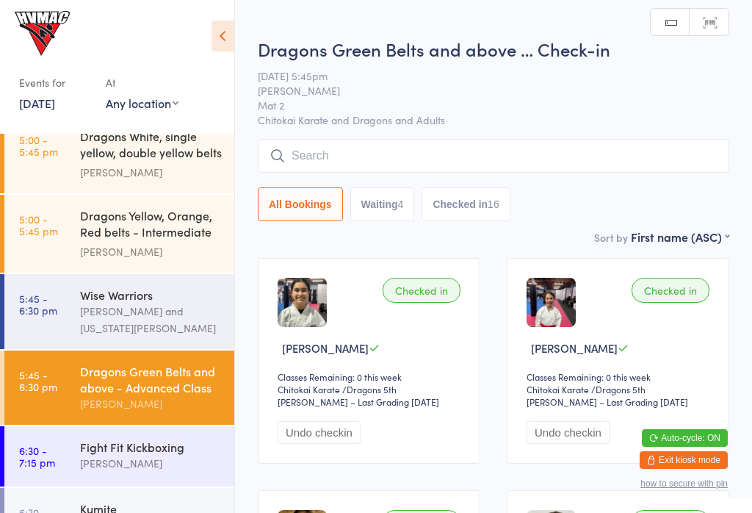
click at [186, 303] on div "Wise Warriors" at bounding box center [151, 294] width 142 height 16
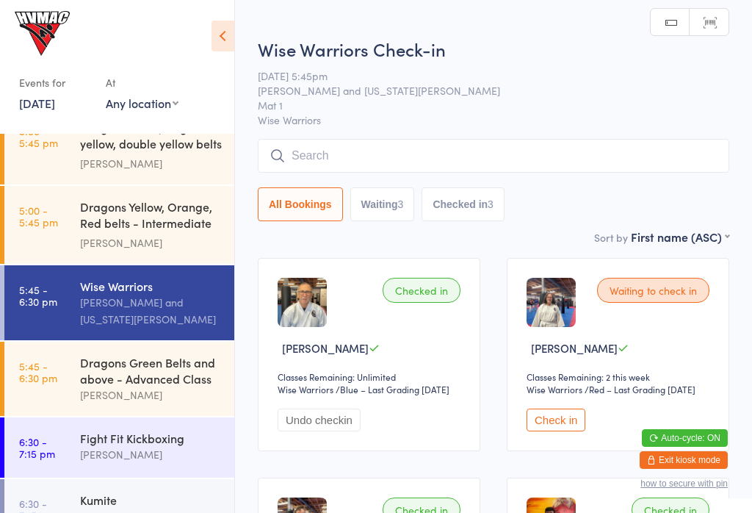
scroll to position [166, 0]
click at [400, 213] on button "Waiting 3" at bounding box center [382, 204] width 65 height 34
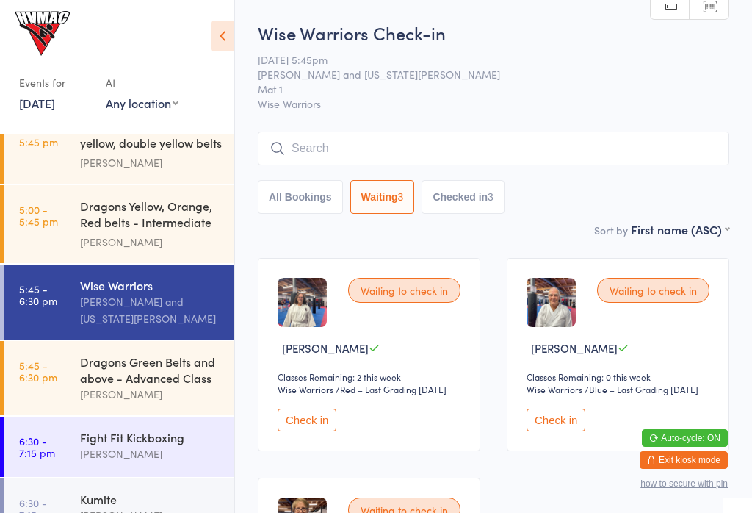
scroll to position [261, 0]
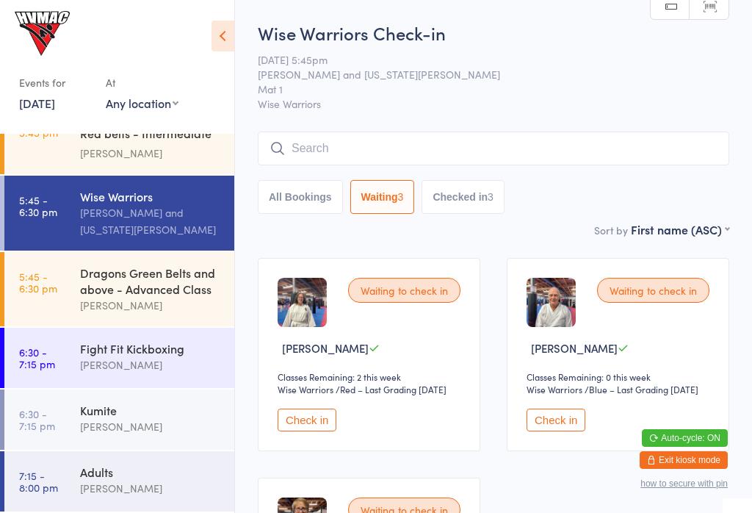
click at [183, 291] on div "Dragons Green Belts and above - Advanced Class" at bounding box center [151, 280] width 142 height 32
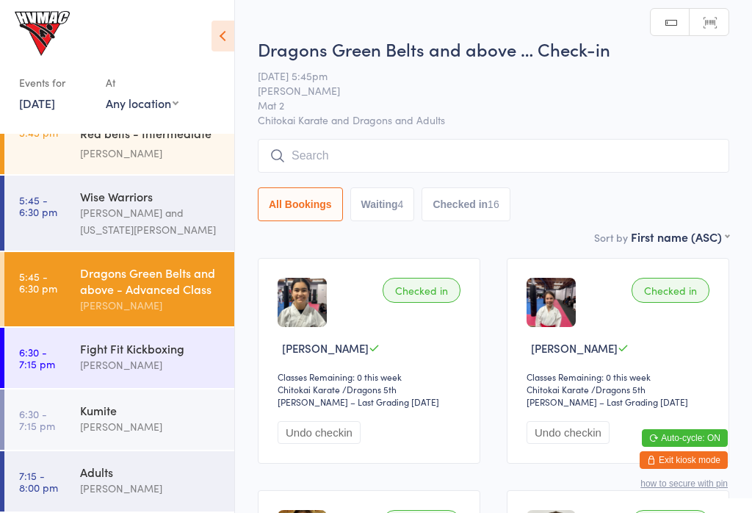
click at [404, 210] on div "4" at bounding box center [401, 204] width 6 height 12
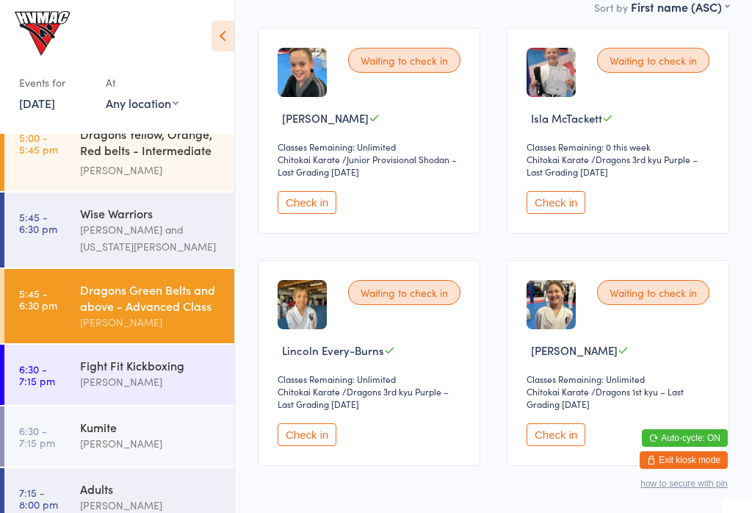
scroll to position [231, 0]
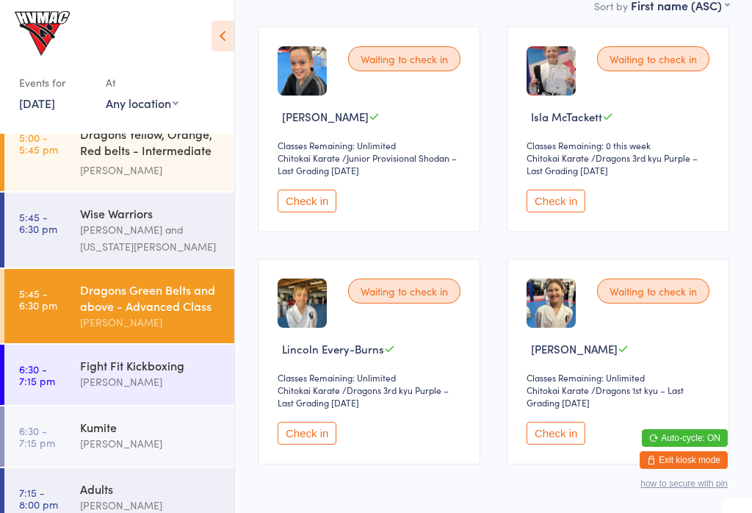
click at [568, 444] on button "Check in" at bounding box center [556, 433] width 59 height 23
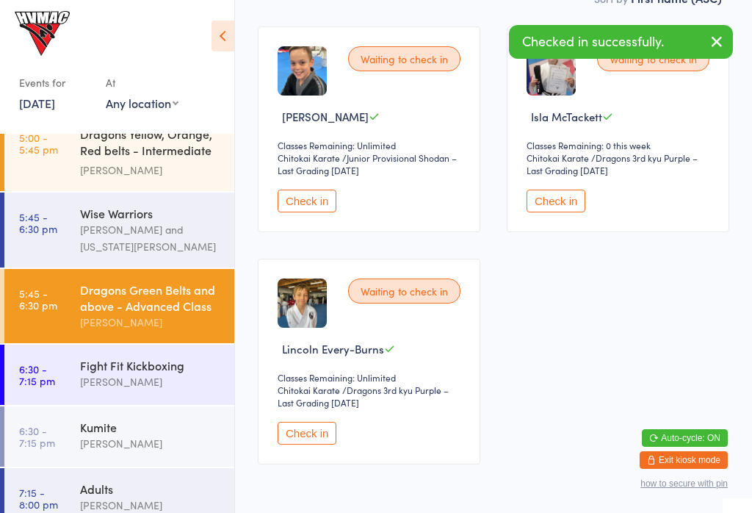
click at [60, 388] on link "6:30 - 7:15 pm Fight Fit Kickboxing [PERSON_NAME]" at bounding box center [119, 374] width 230 height 60
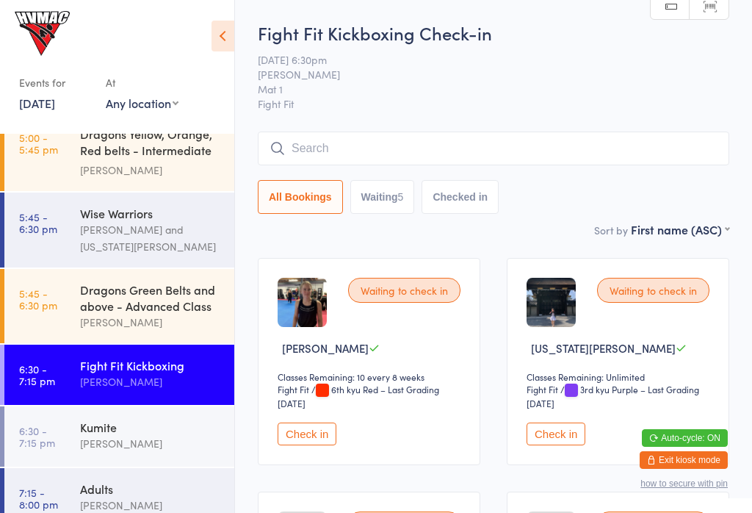
click at [147, 314] on div "Dragons Green Belts and above - Advanced Class" at bounding box center [151, 297] width 142 height 32
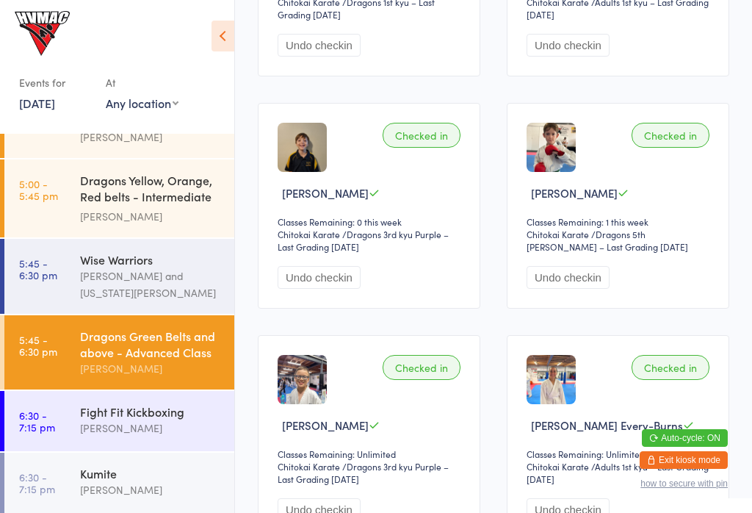
scroll to position [2028, 0]
click at [103, 436] on div "[PERSON_NAME]" at bounding box center [151, 427] width 142 height 17
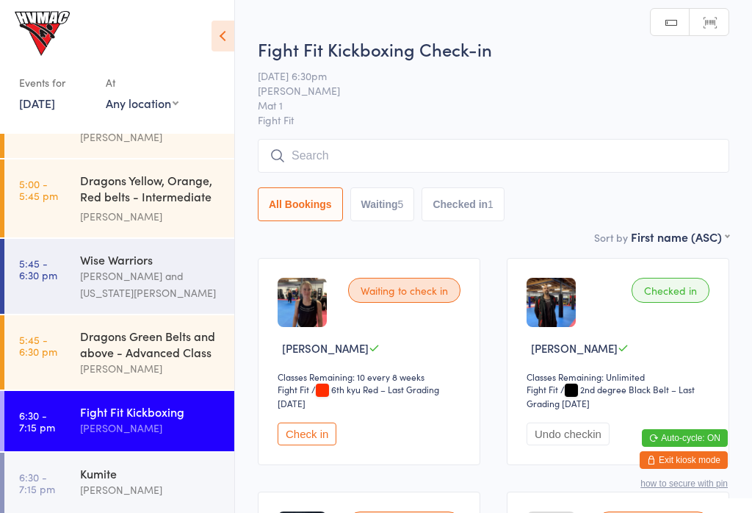
click at [306, 141] on input "search" at bounding box center [494, 156] width 472 height 34
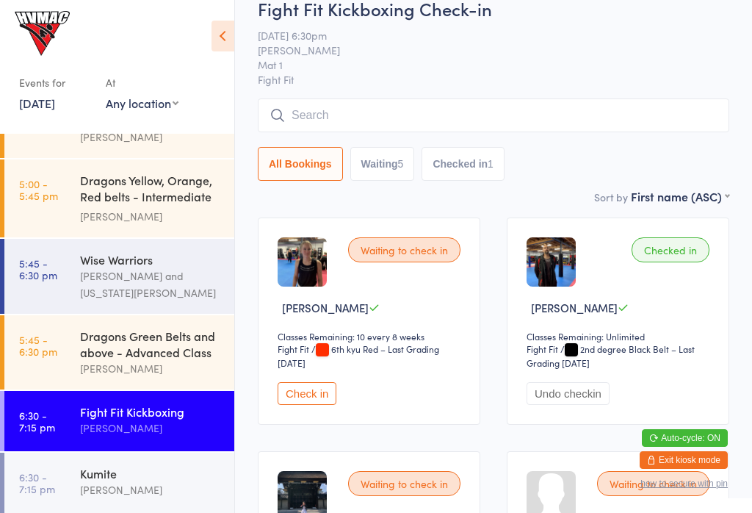
scroll to position [140, 0]
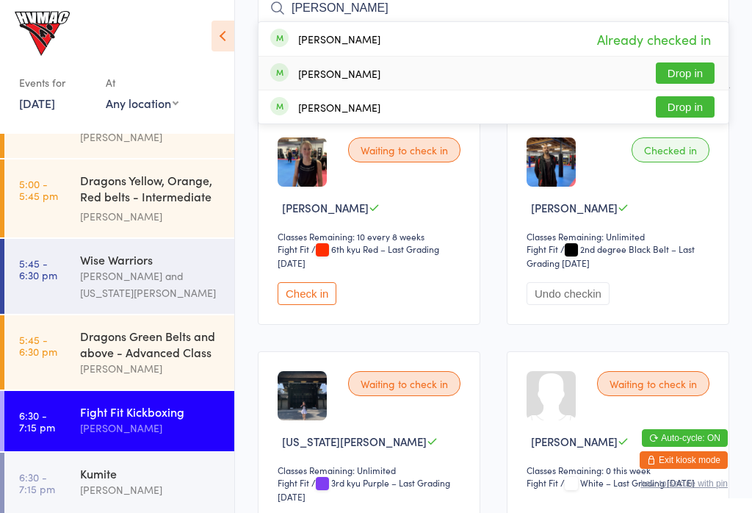
type input "[PERSON_NAME]"
click at [678, 76] on button "Drop in" at bounding box center [685, 72] width 59 height 21
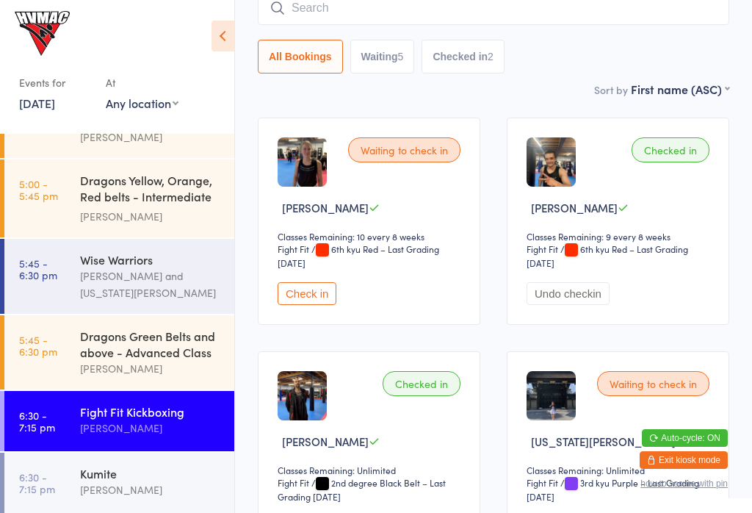
click at [307, 305] on button "Check in" at bounding box center [307, 293] width 59 height 23
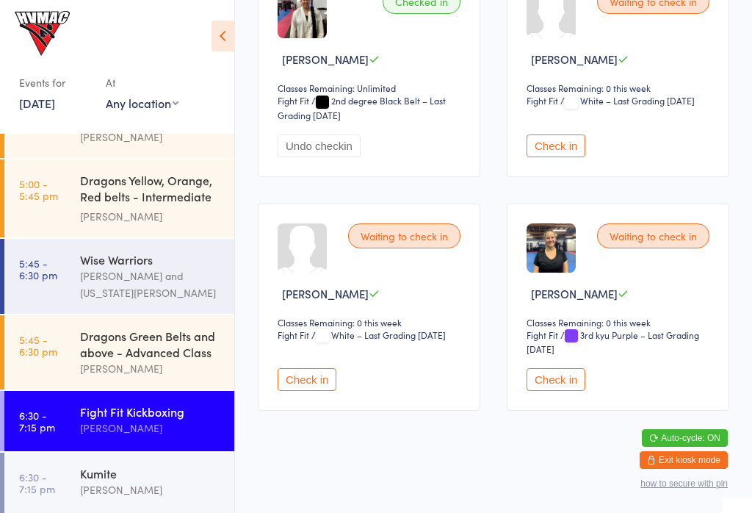
scroll to position [770, 0]
click at [307, 391] on button "Check in" at bounding box center [307, 379] width 59 height 23
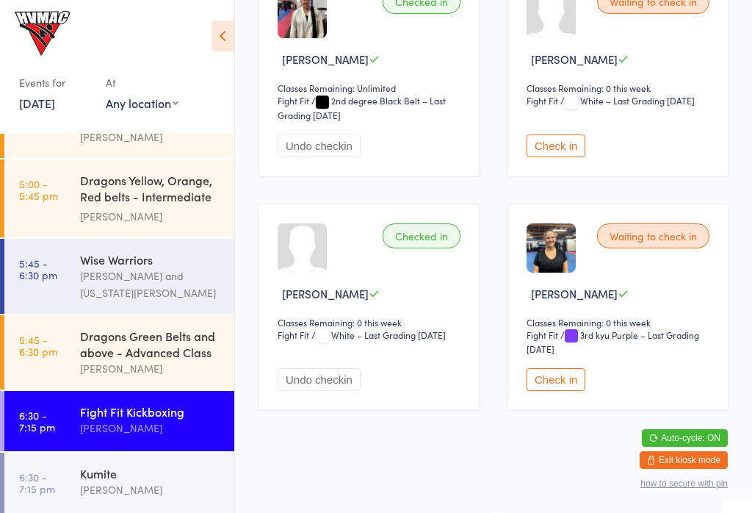
click at [568, 391] on button "Check in" at bounding box center [556, 379] width 59 height 23
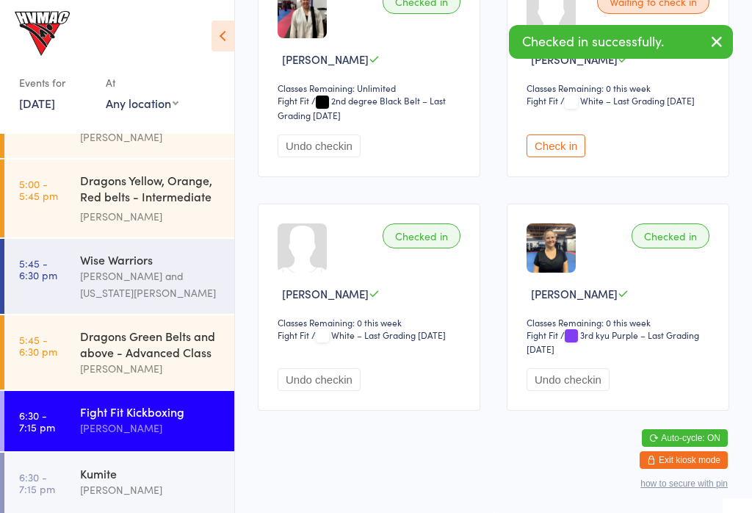
scroll to position [792, 0]
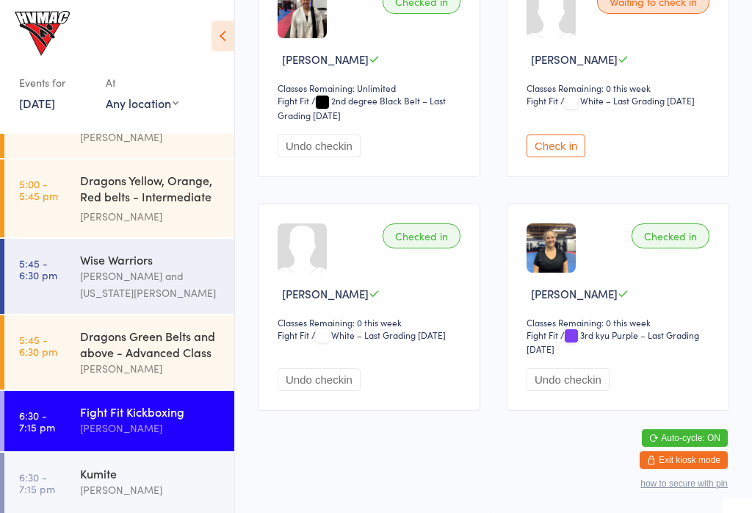
click at [563, 134] on button "Check in" at bounding box center [556, 145] width 59 height 23
